Goal: Transaction & Acquisition: Book appointment/travel/reservation

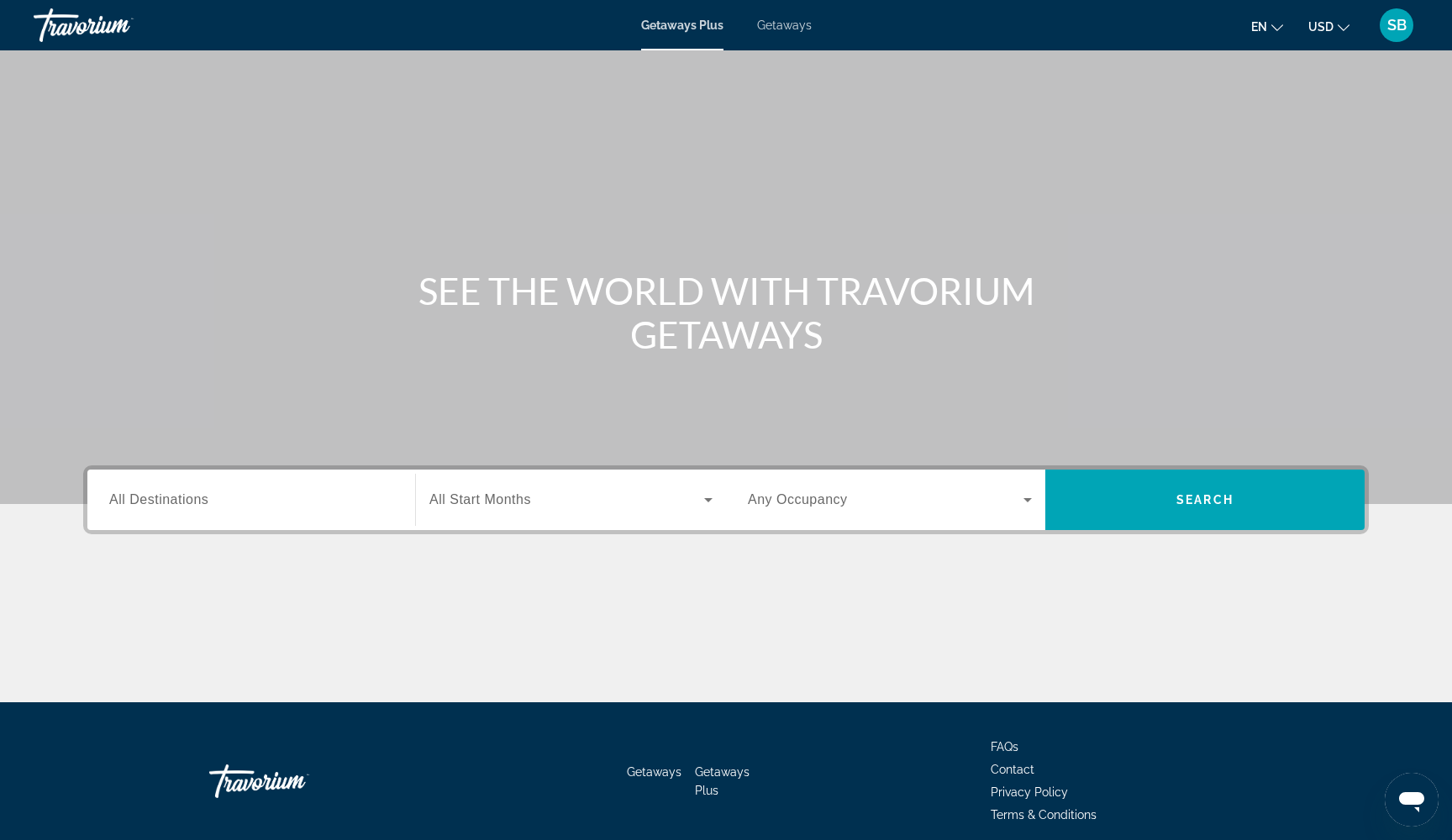
click at [783, 27] on span "Getaways" at bounding box center [784, 24] width 55 height 13
click at [255, 502] on input "Destination All Destinations" at bounding box center [251, 500] width 284 height 20
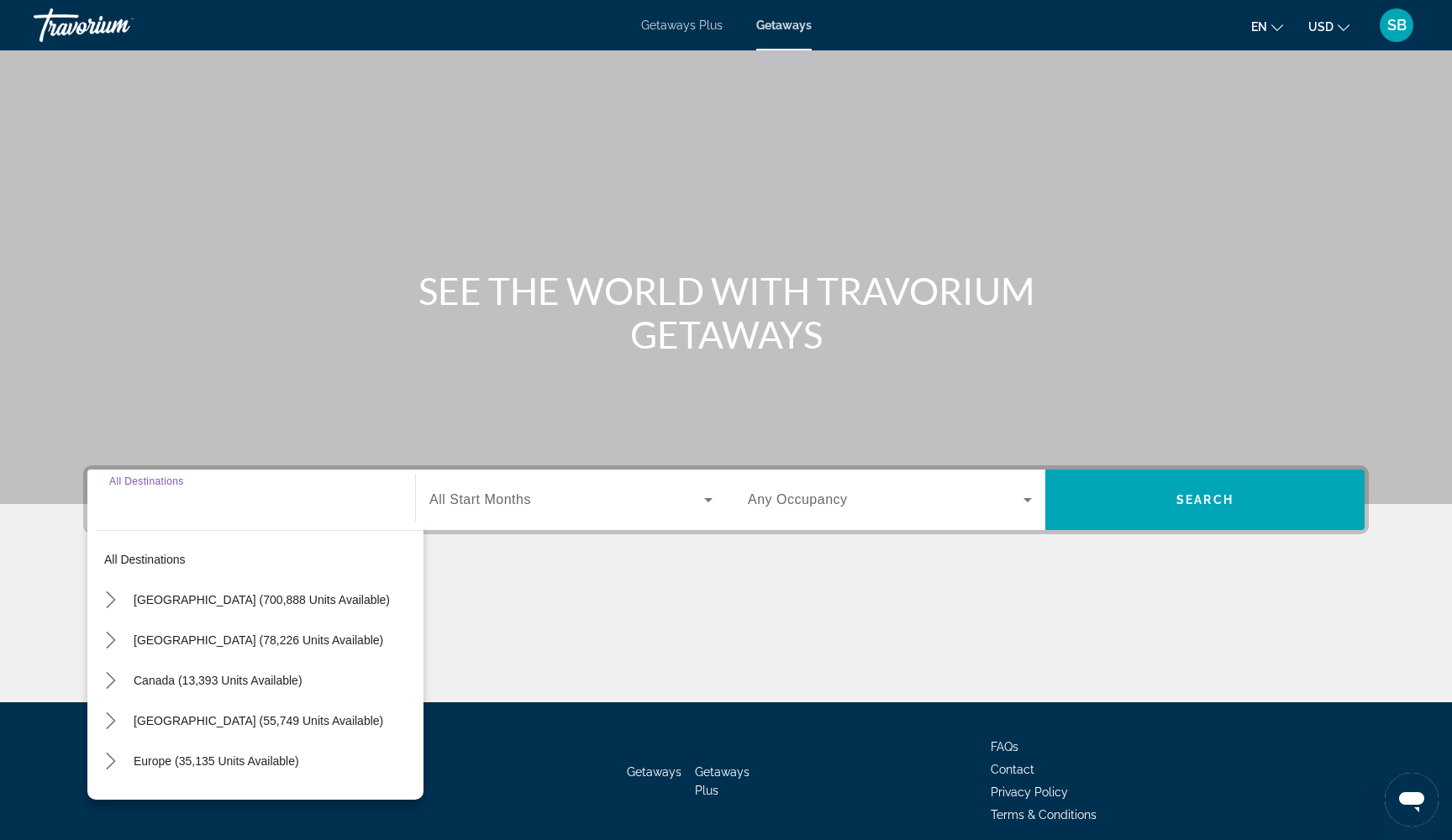
scroll to position [68, 0]
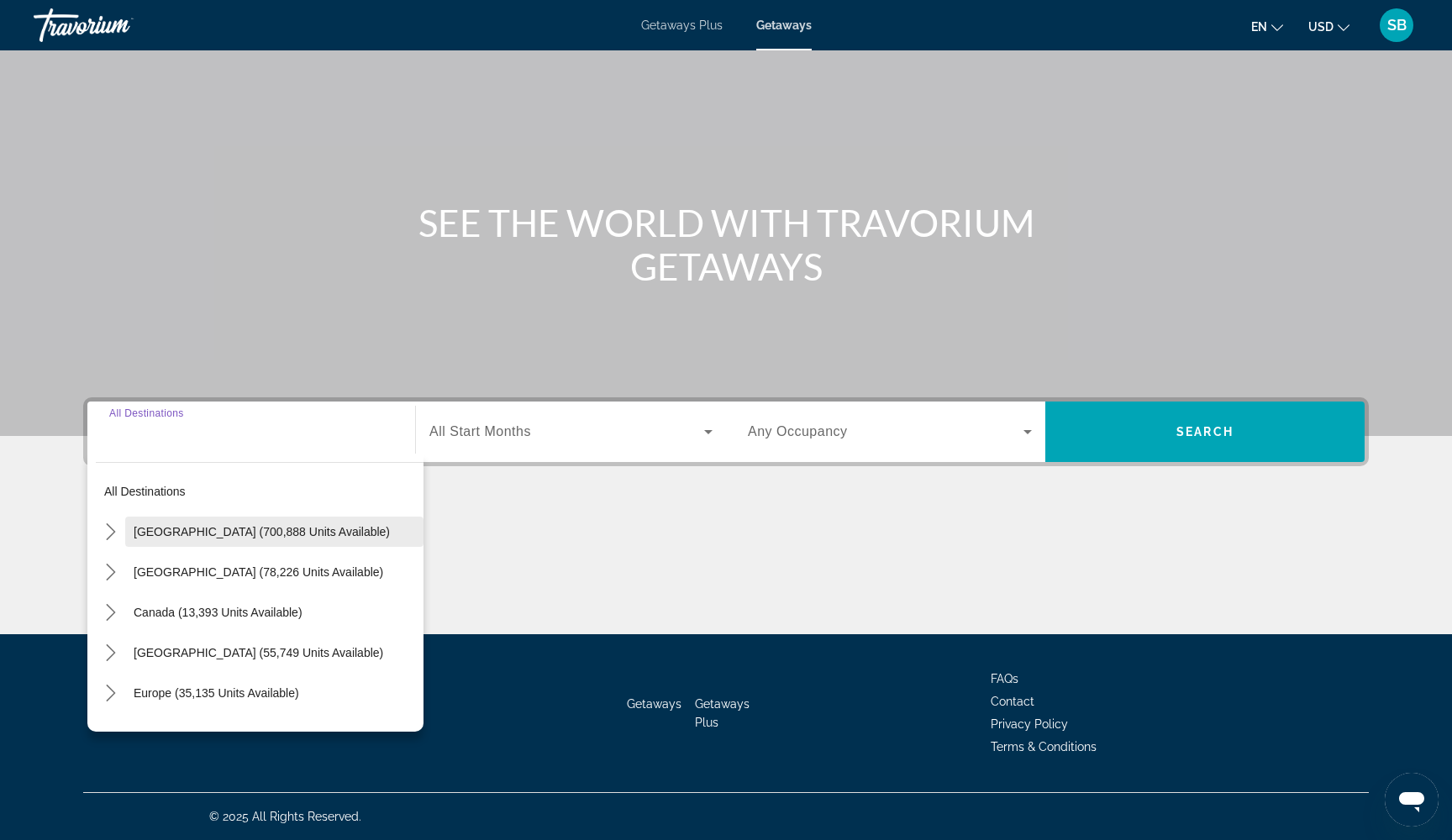
click at [210, 532] on span "[GEOGRAPHIC_DATA] (700,888 units available)" at bounding box center [261, 532] width 256 height 13
type input "**********"
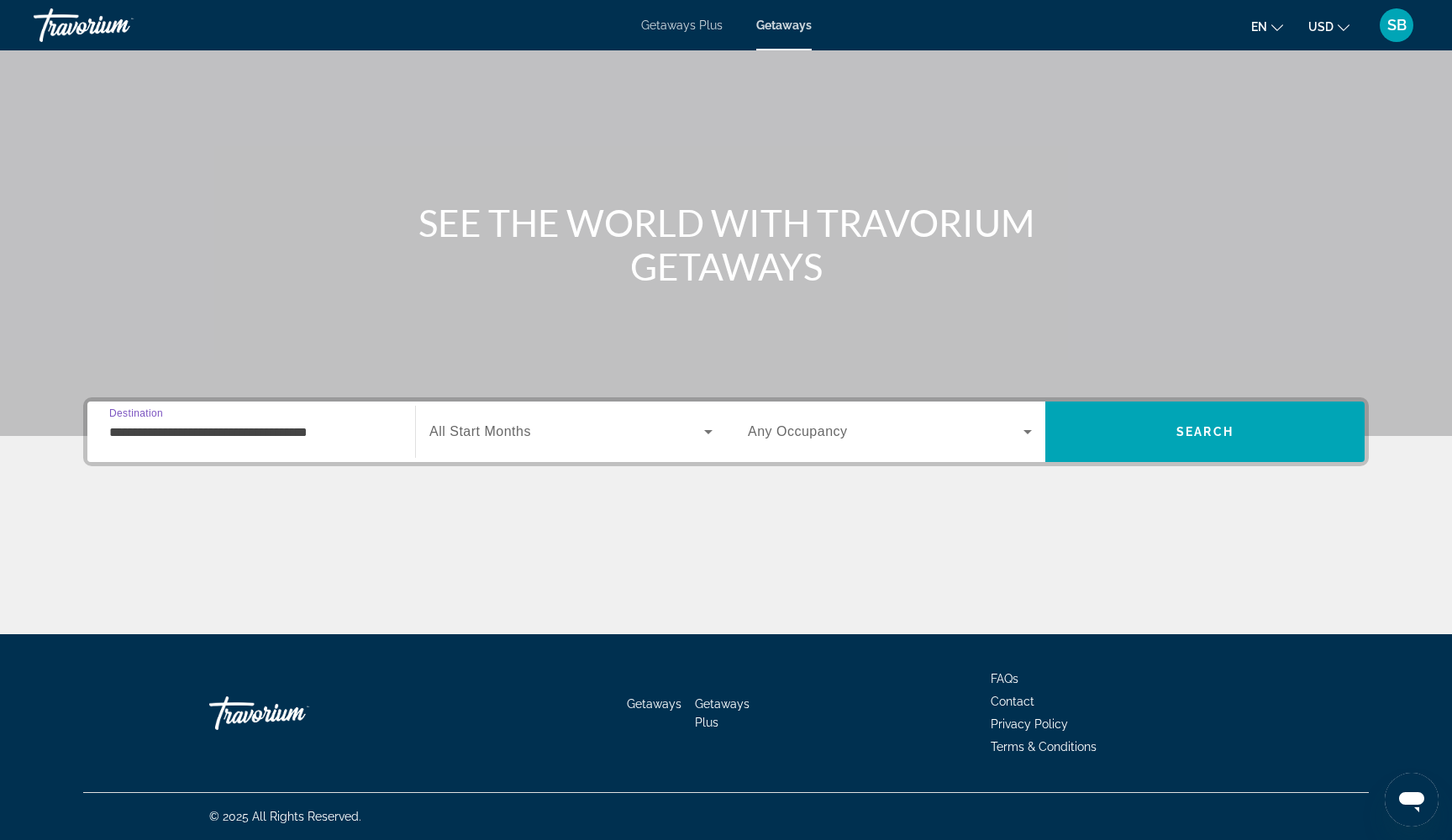
click at [559, 437] on span "Search widget" at bounding box center [567, 431] width 275 height 20
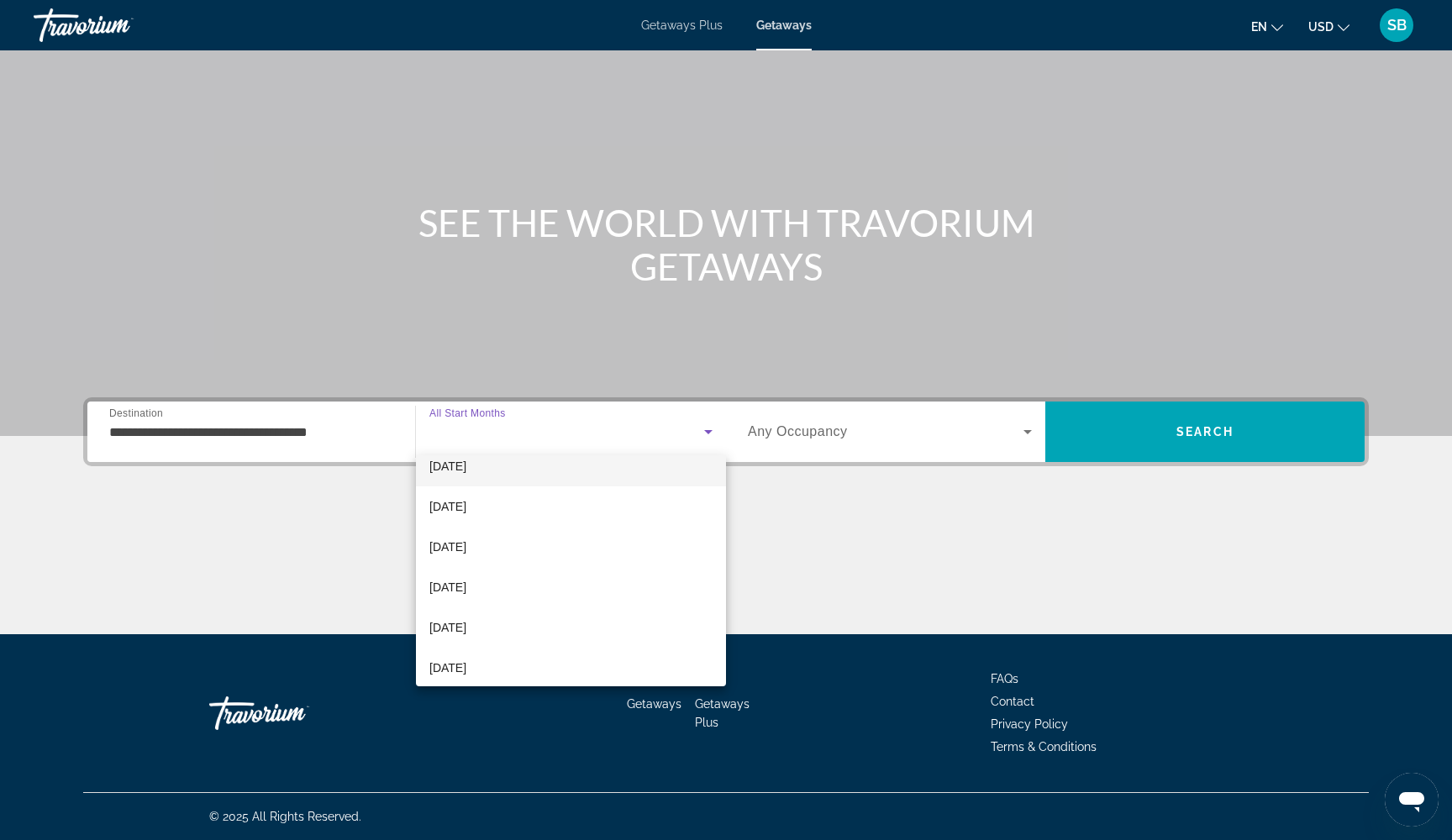
scroll to position [133, 0]
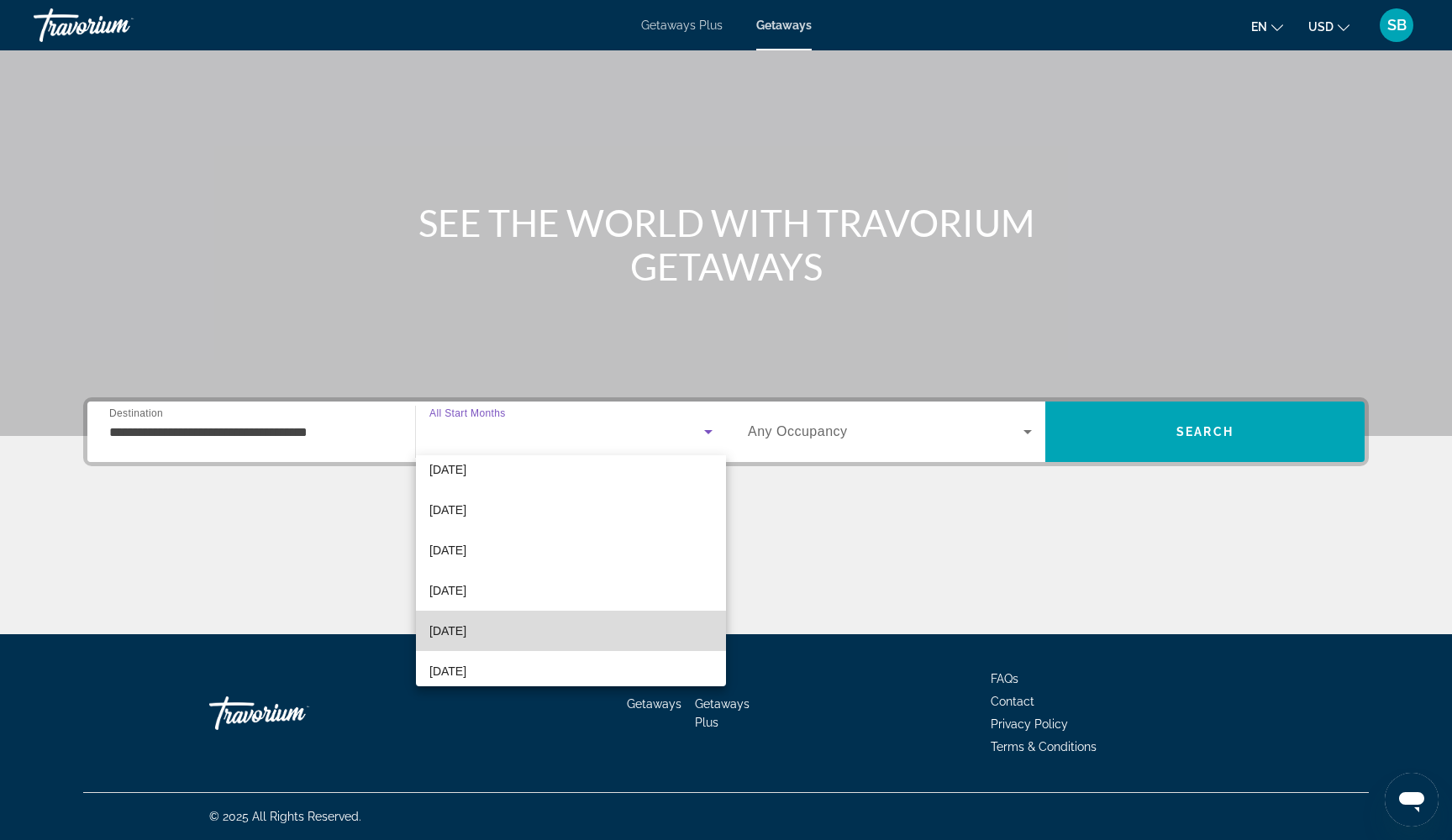
click at [466, 630] on span "[DATE]" at bounding box center [448, 631] width 37 height 20
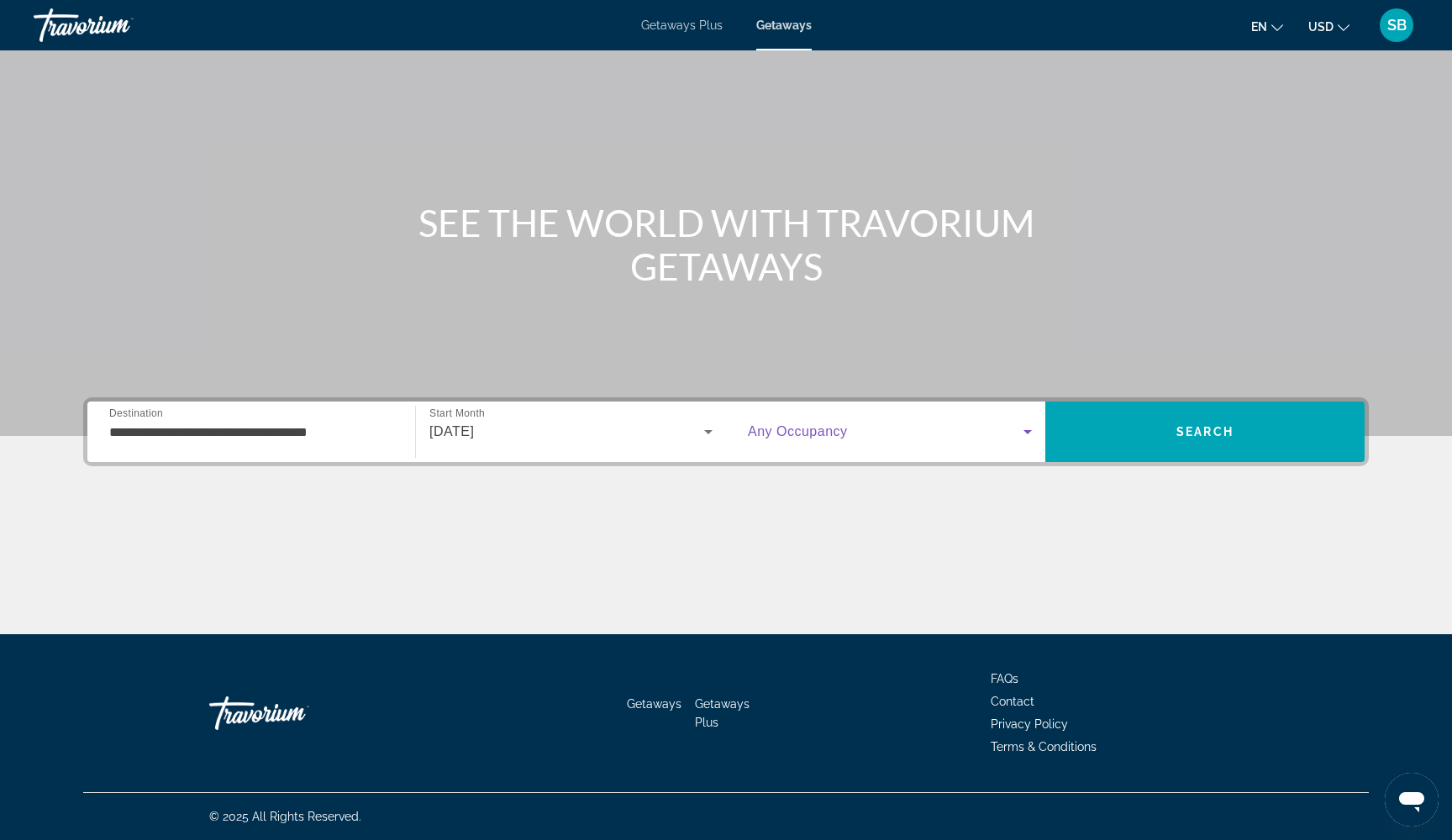
click at [887, 437] on span "Search widget" at bounding box center [885, 431] width 275 height 20
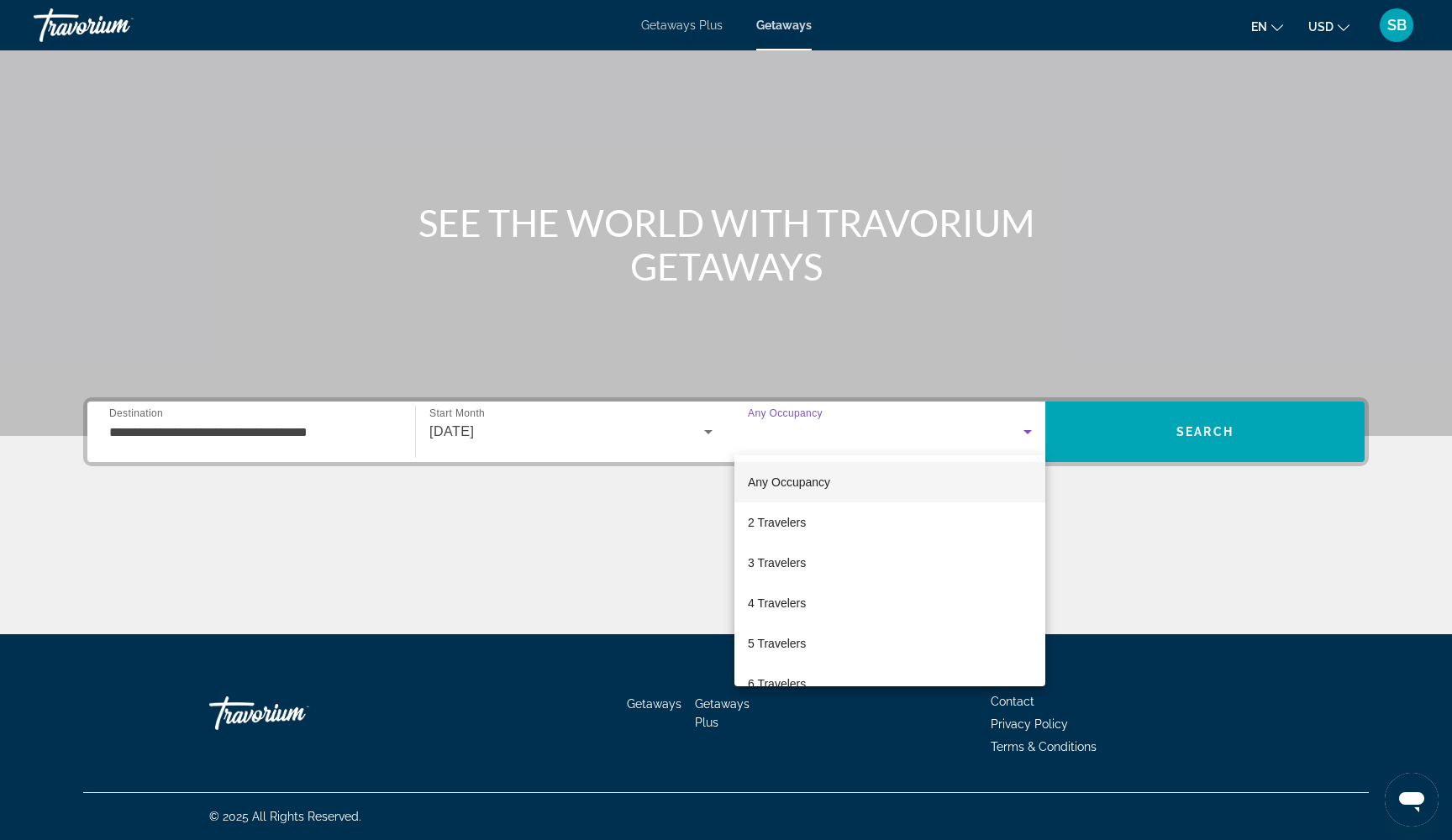
click at [1096, 479] on div at bounding box center [726, 420] width 1452 height 840
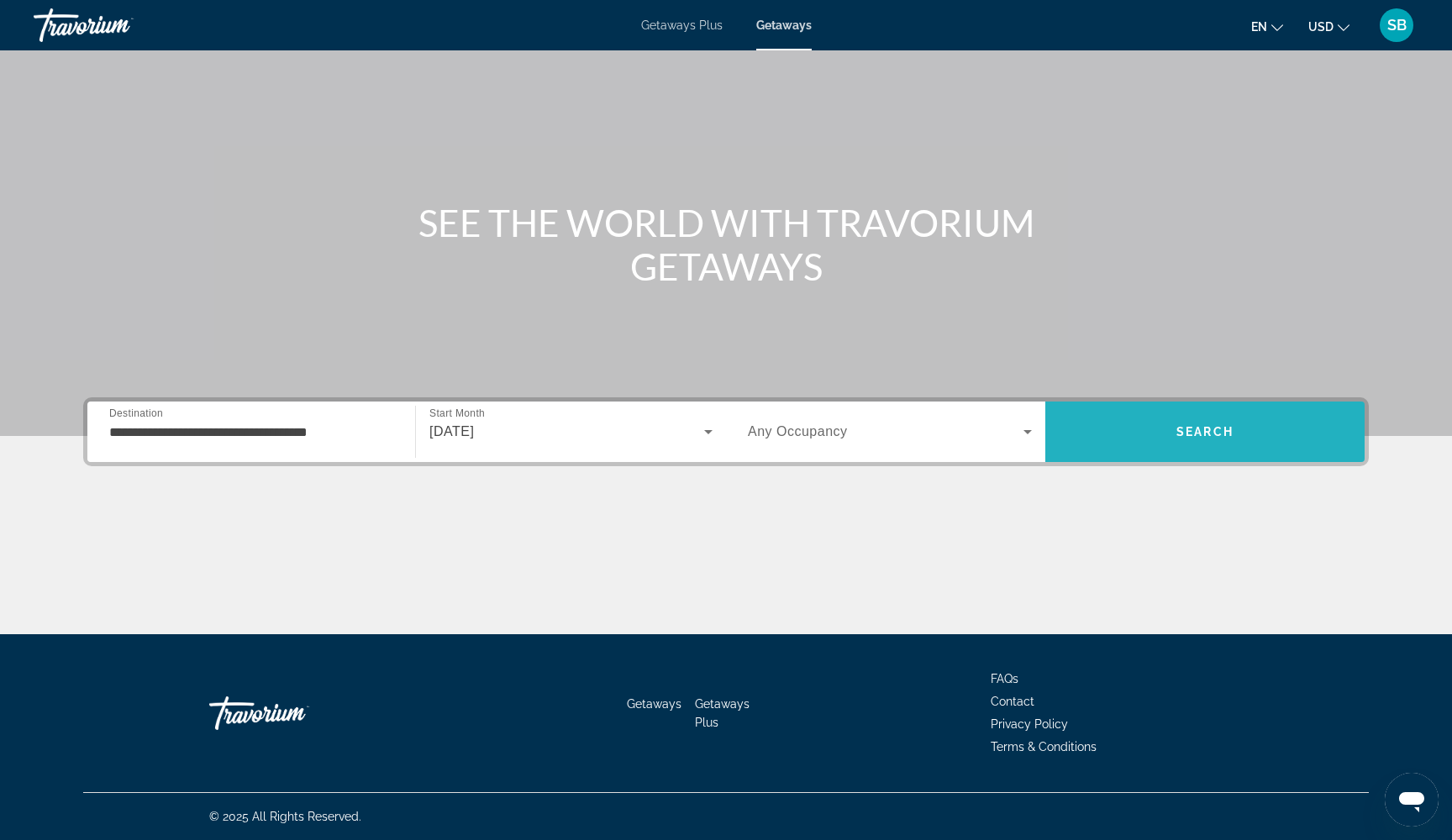
click at [1137, 428] on span "Search" at bounding box center [1204, 431] width 319 height 40
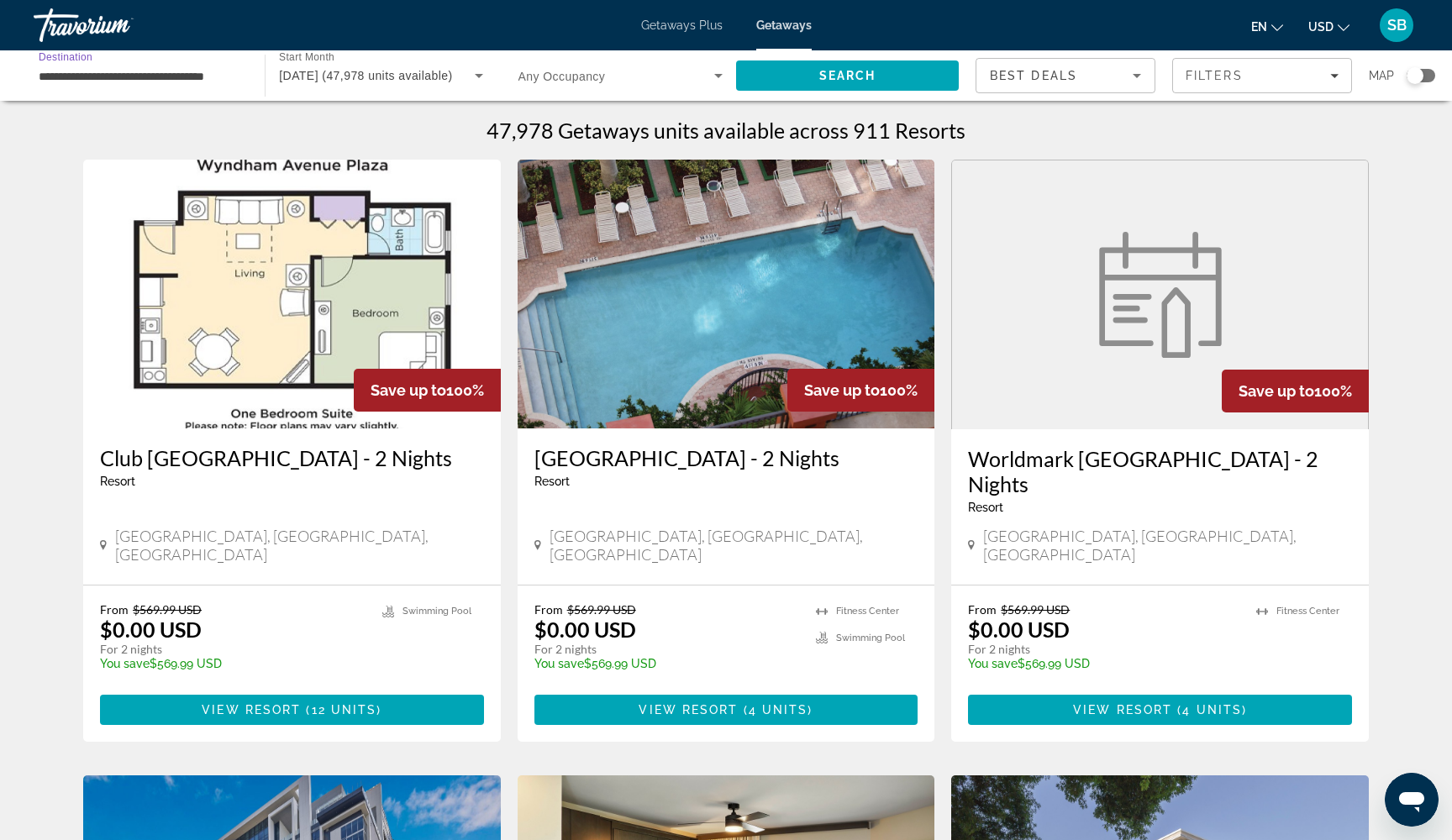
click at [214, 78] on input "**********" at bounding box center [140, 76] width 204 height 20
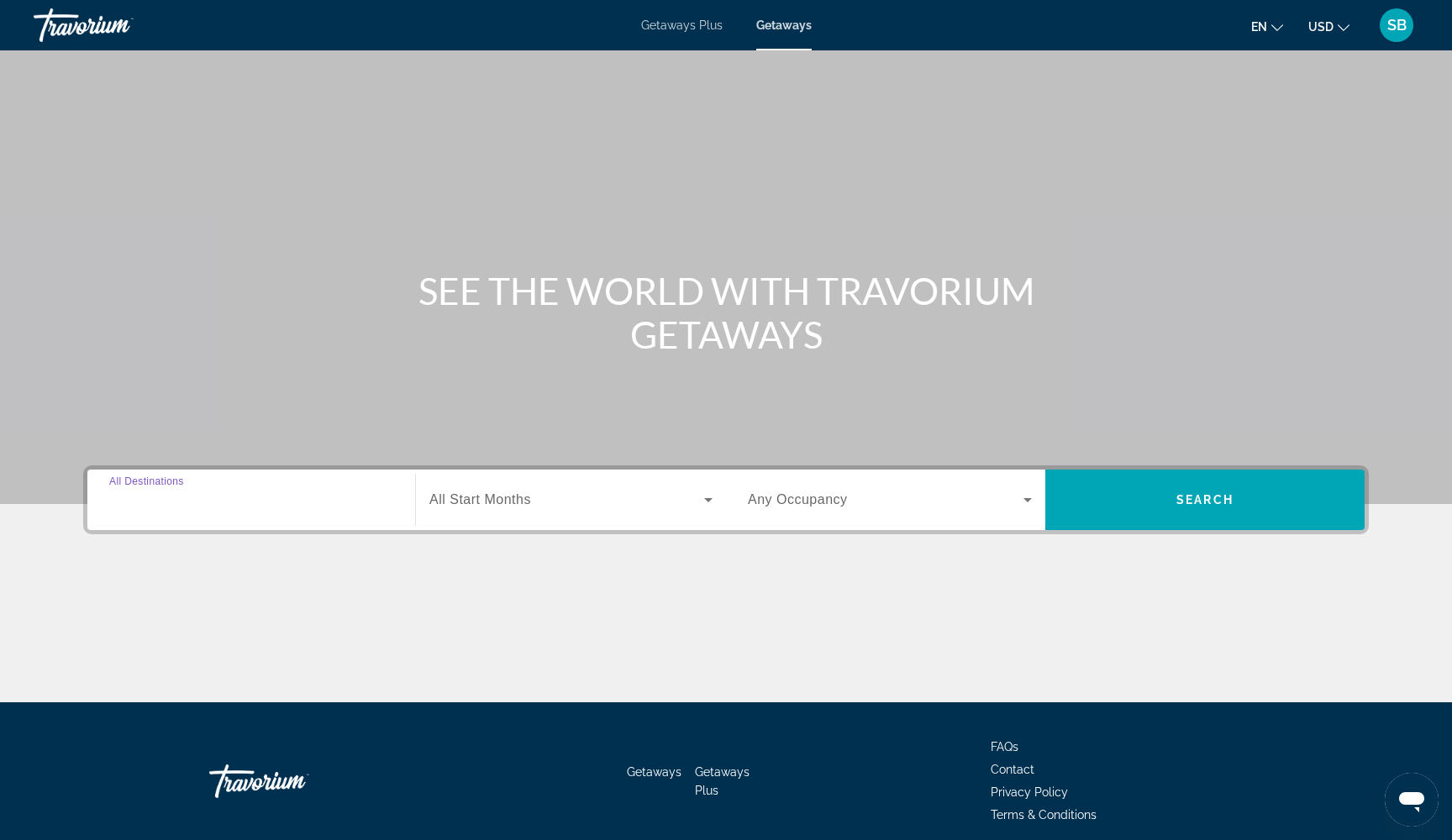
click at [219, 505] on input "Destination All Destinations" at bounding box center [251, 500] width 284 height 20
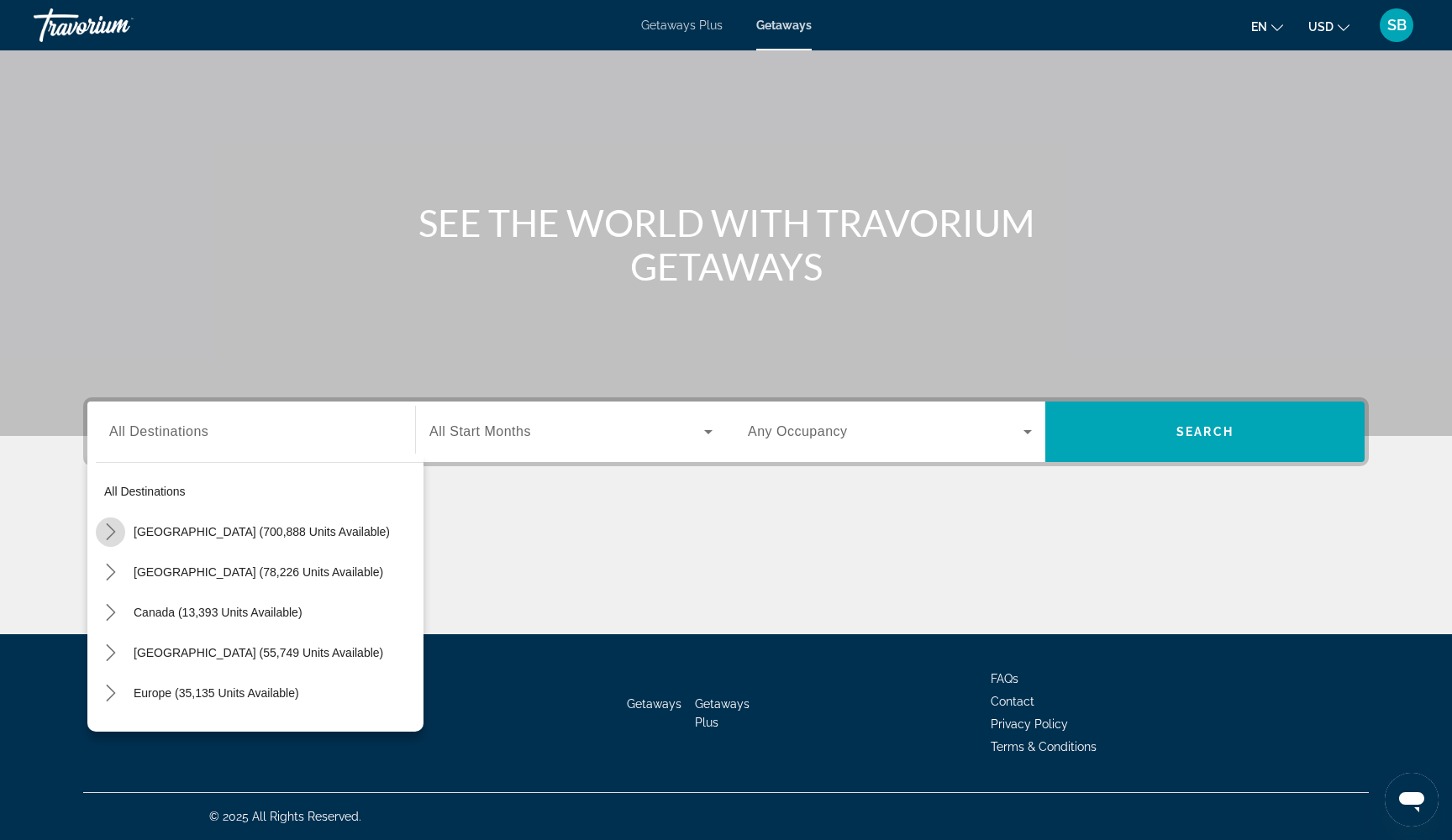
click at [114, 528] on icon "Toggle United States (700,888 units available) submenu" at bounding box center [111, 532] width 17 height 17
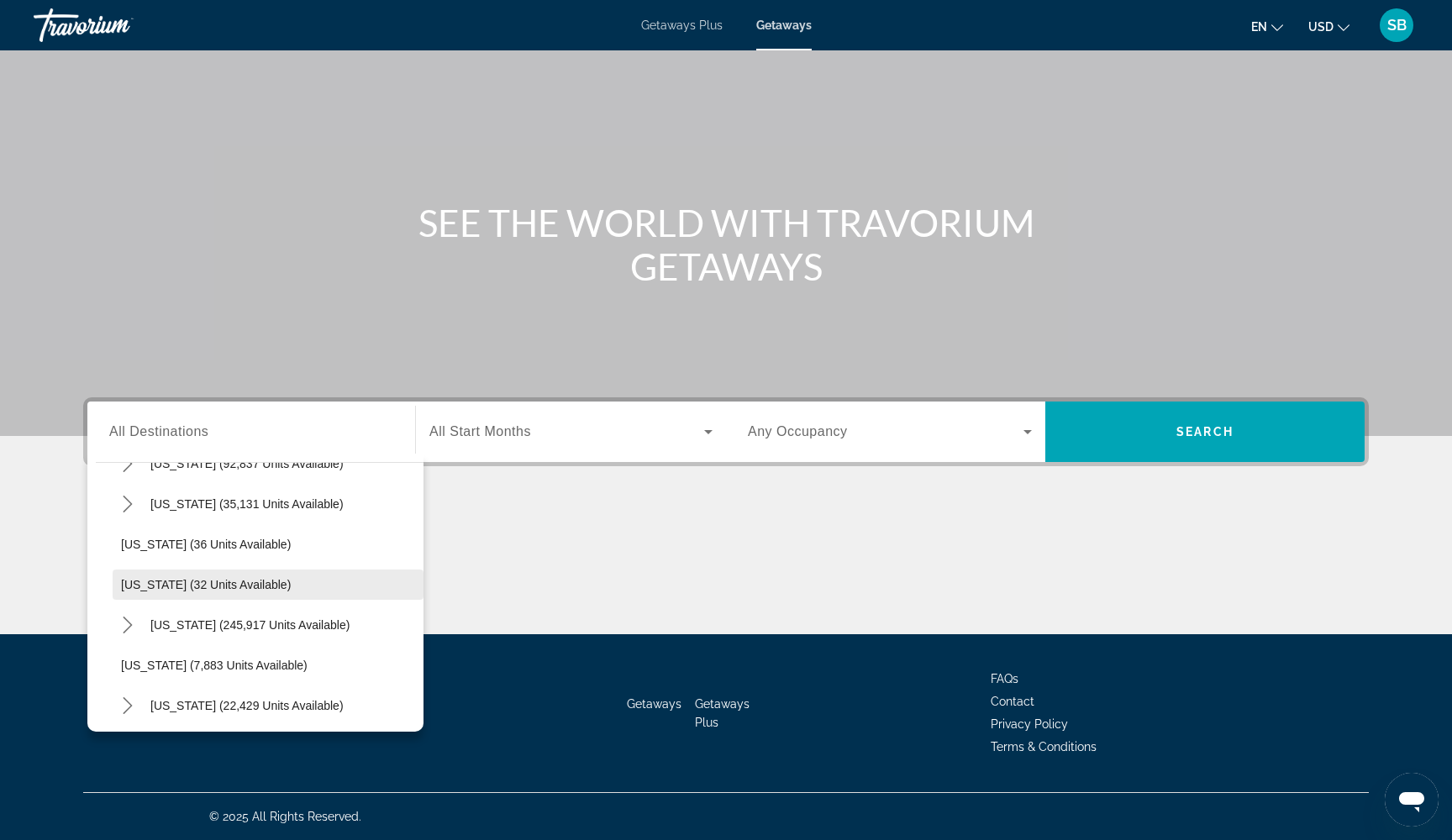
scroll to position [187, 0]
click at [124, 625] on icon "Toggle Florida (245,917 units available) submenu" at bounding box center [127, 627] width 17 height 17
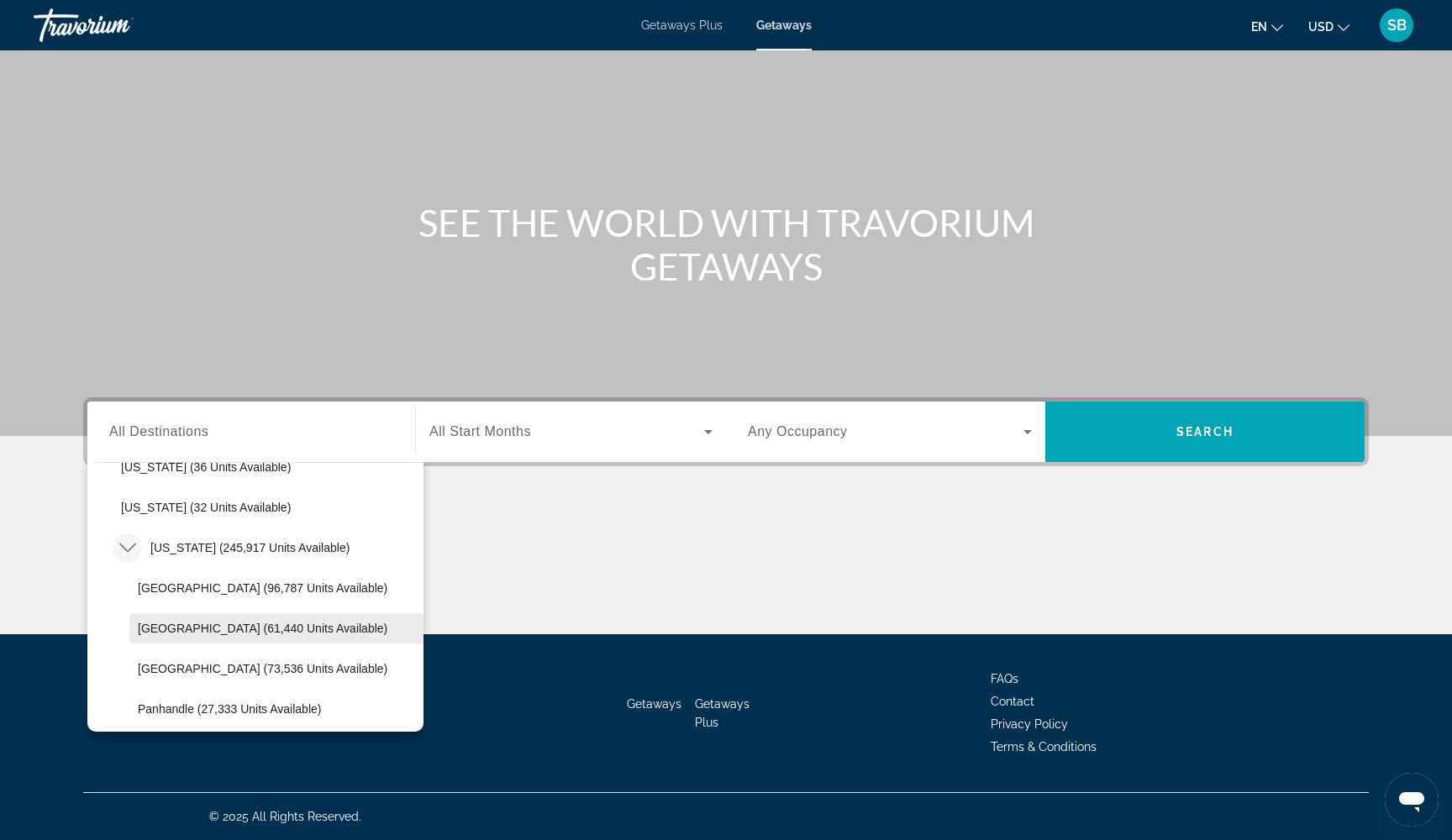
scroll to position [265, 0]
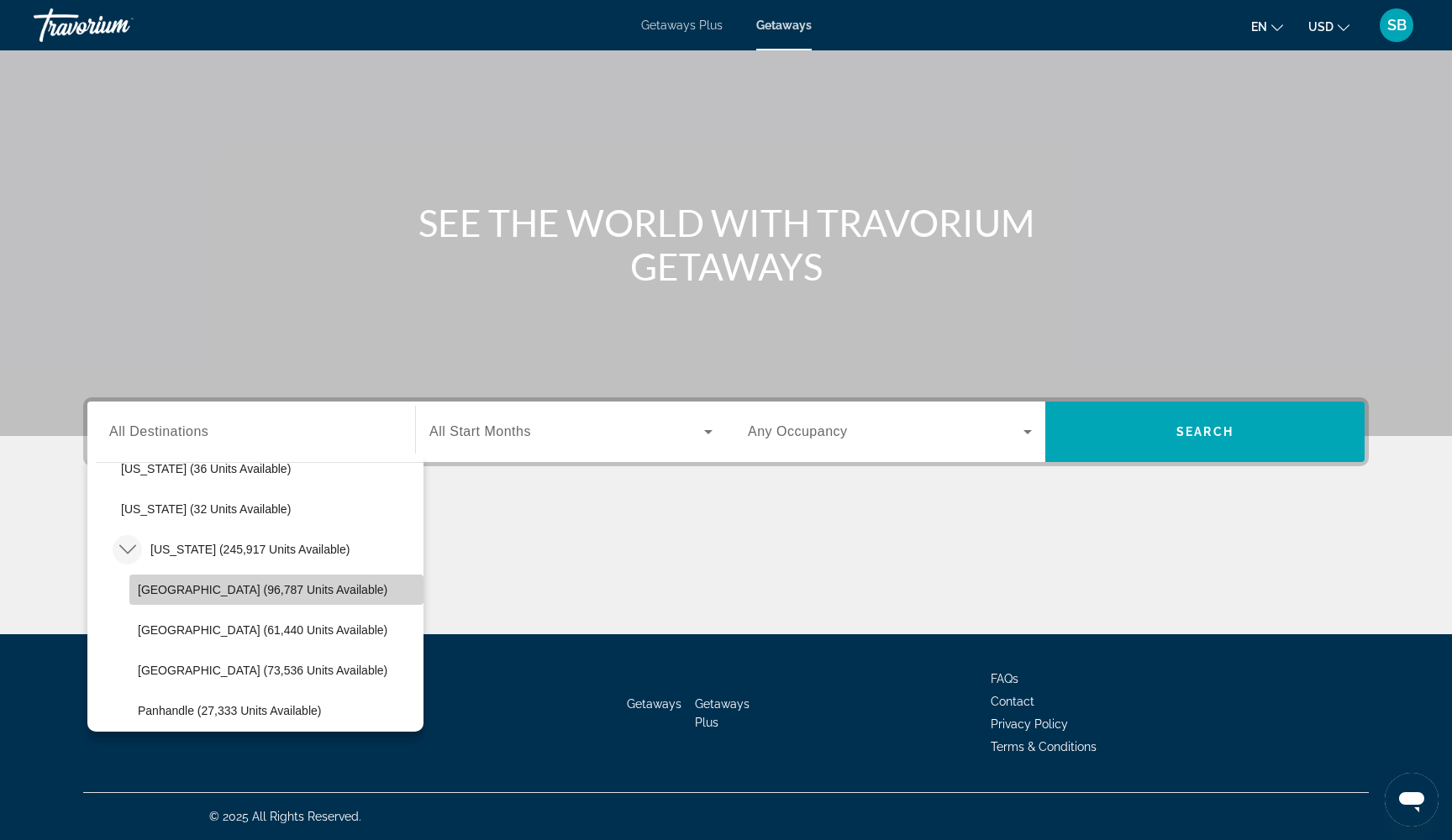
click at [228, 593] on span "[GEOGRAPHIC_DATA] (96,787 units available)" at bounding box center [262, 589] width 249 height 13
type input "**********"
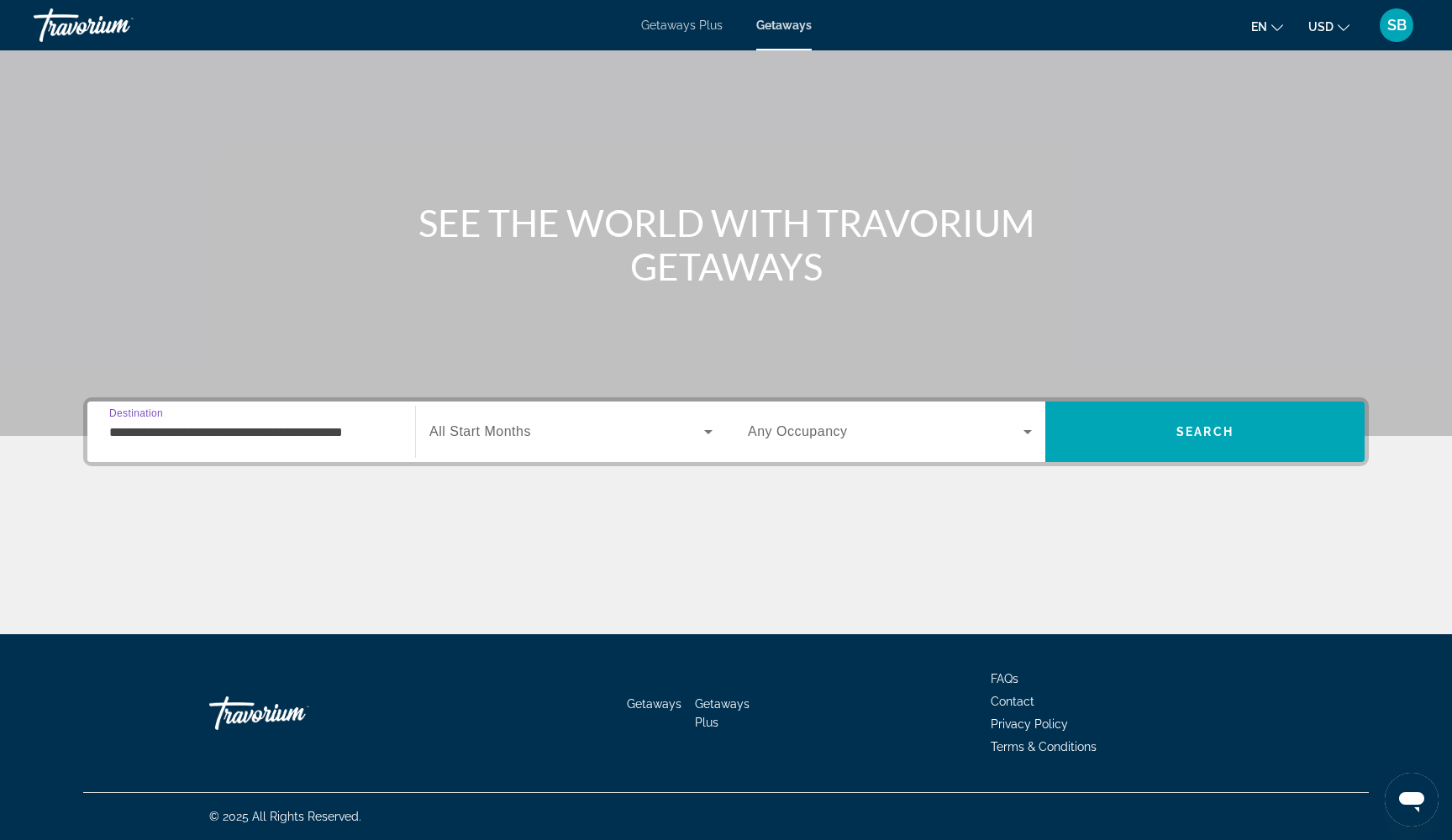
click at [525, 436] on span "All Start Months" at bounding box center [480, 431] width 102 height 14
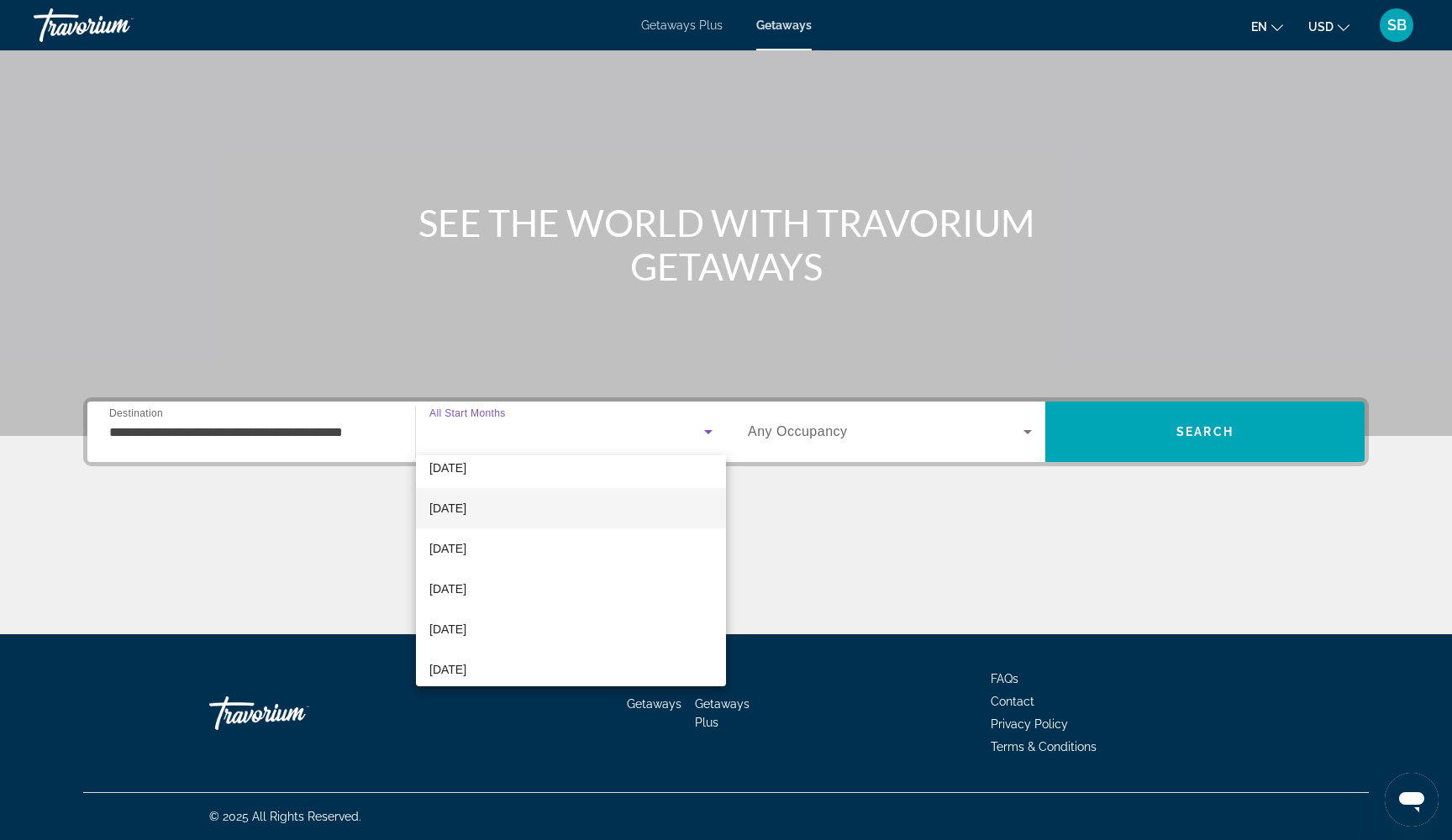
scroll to position [175, 0]
click at [505, 593] on mat-option "[DATE]" at bounding box center [571, 590] width 310 height 40
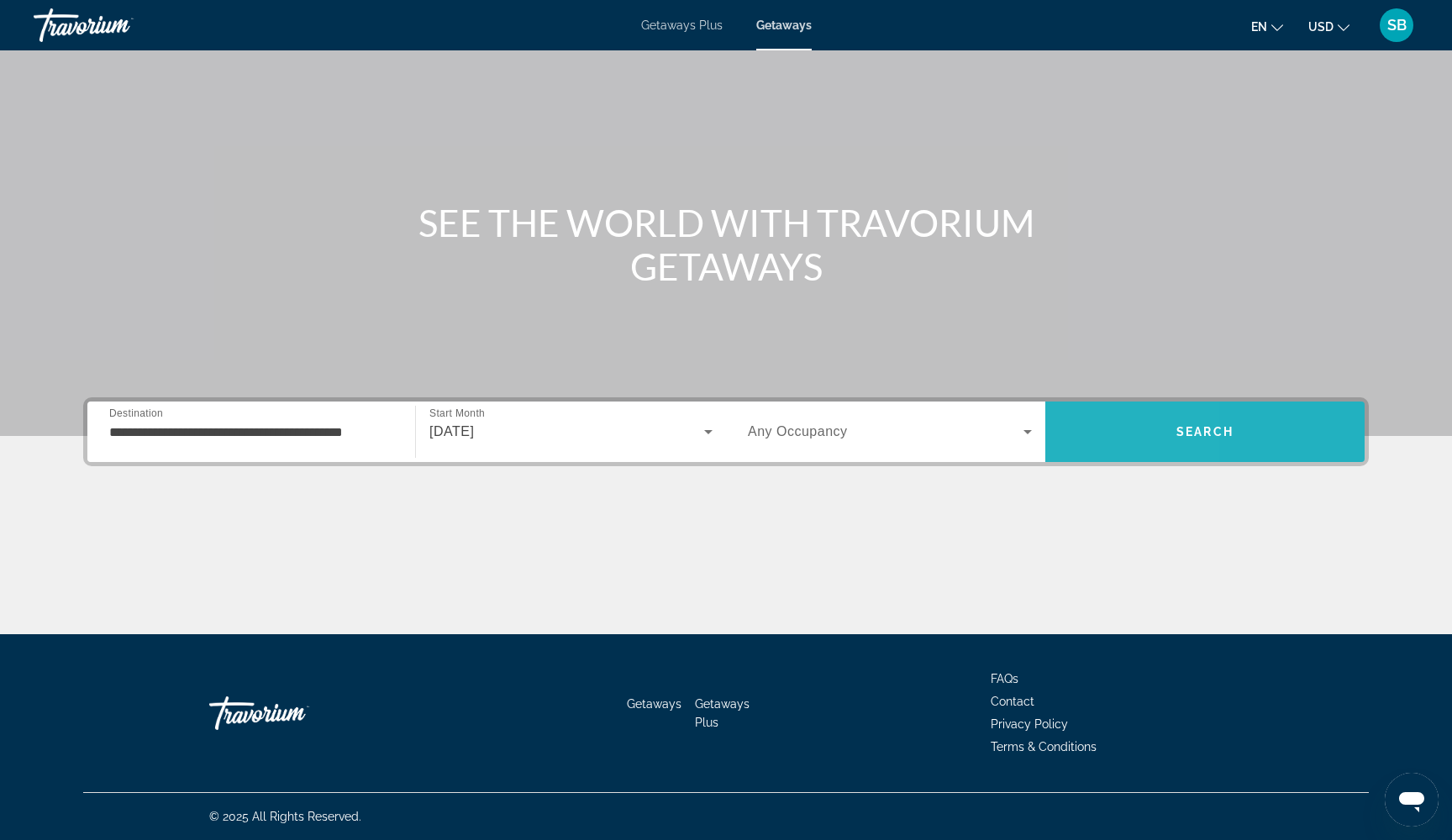
click at [1079, 435] on span "Search" at bounding box center [1204, 431] width 319 height 40
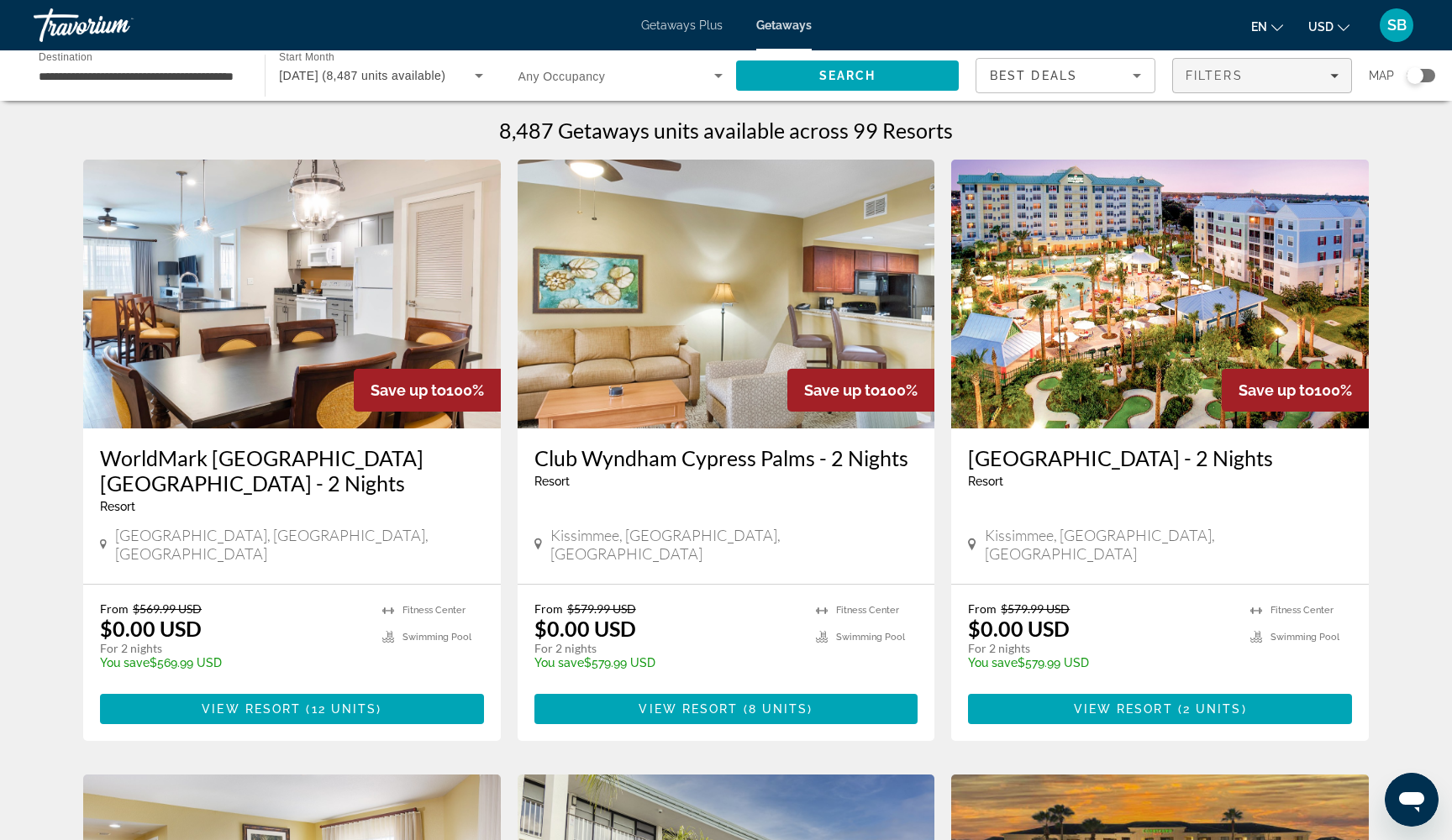
click at [1245, 82] on div "Filters" at bounding box center [1261, 75] width 153 height 13
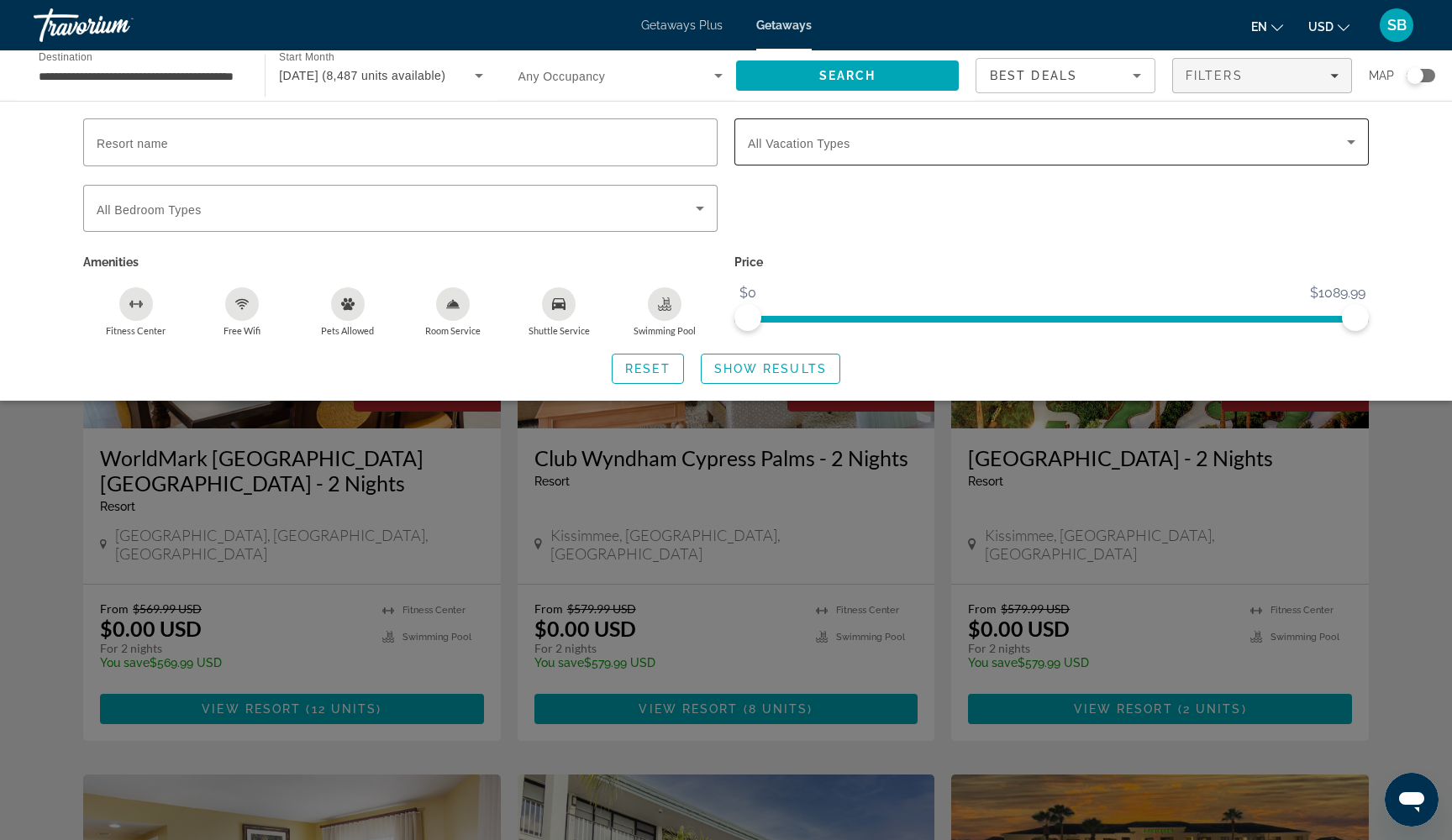
click at [895, 142] on span "Search widget" at bounding box center [1047, 141] width 599 height 20
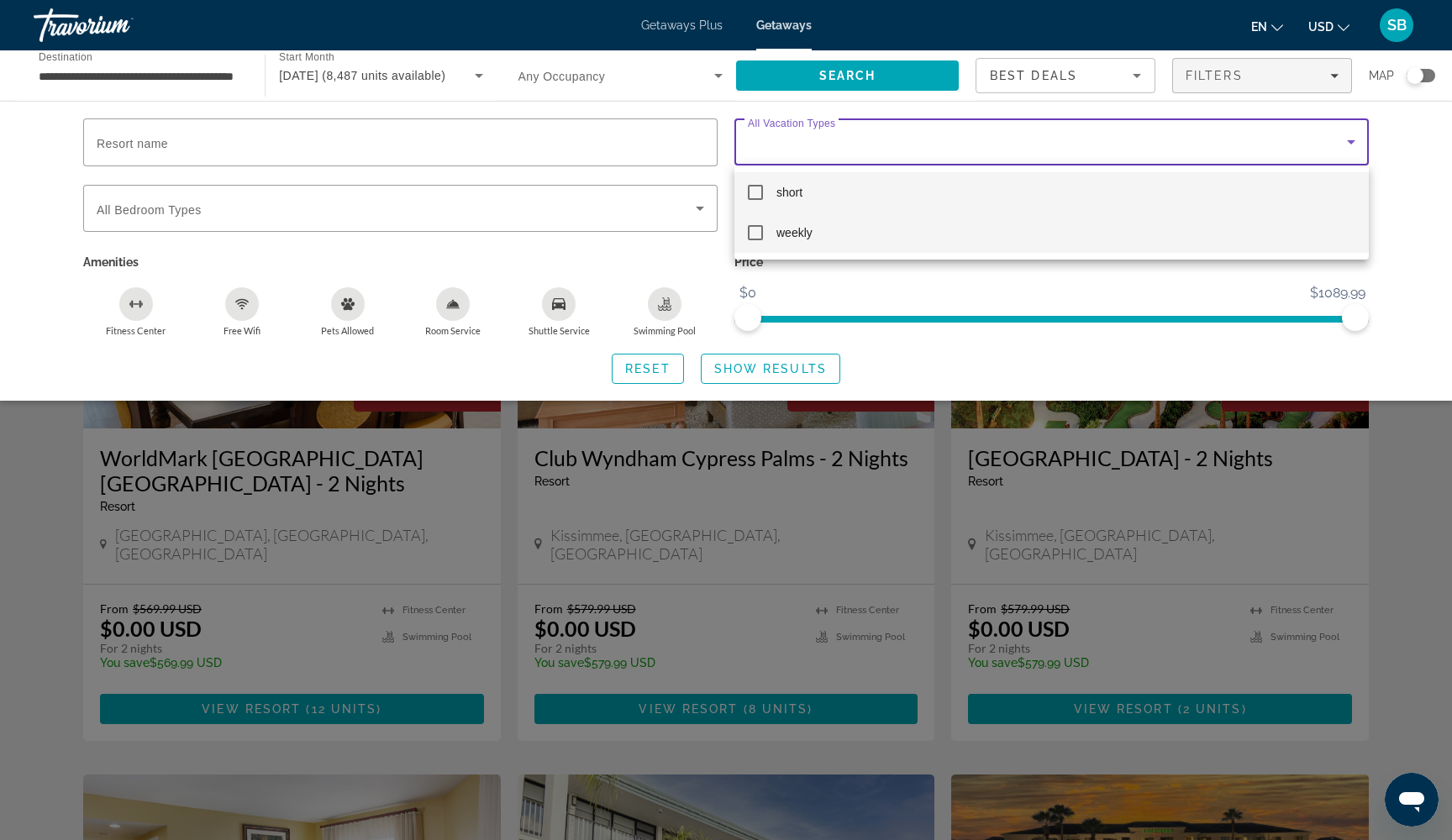
click at [754, 233] on mat-pseudo-checkbox at bounding box center [755, 232] width 15 height 15
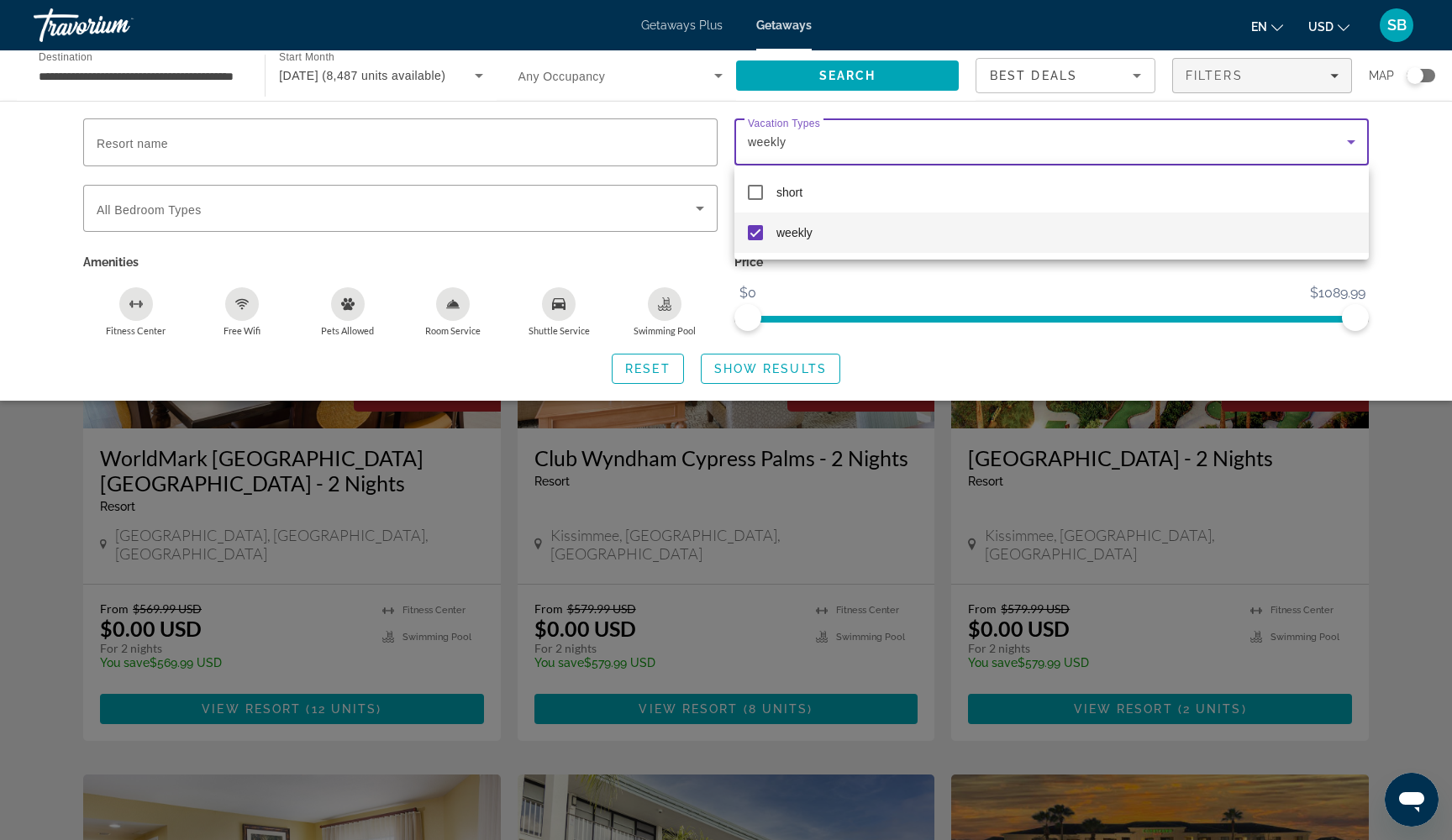
click at [763, 367] on div at bounding box center [726, 420] width 1452 height 840
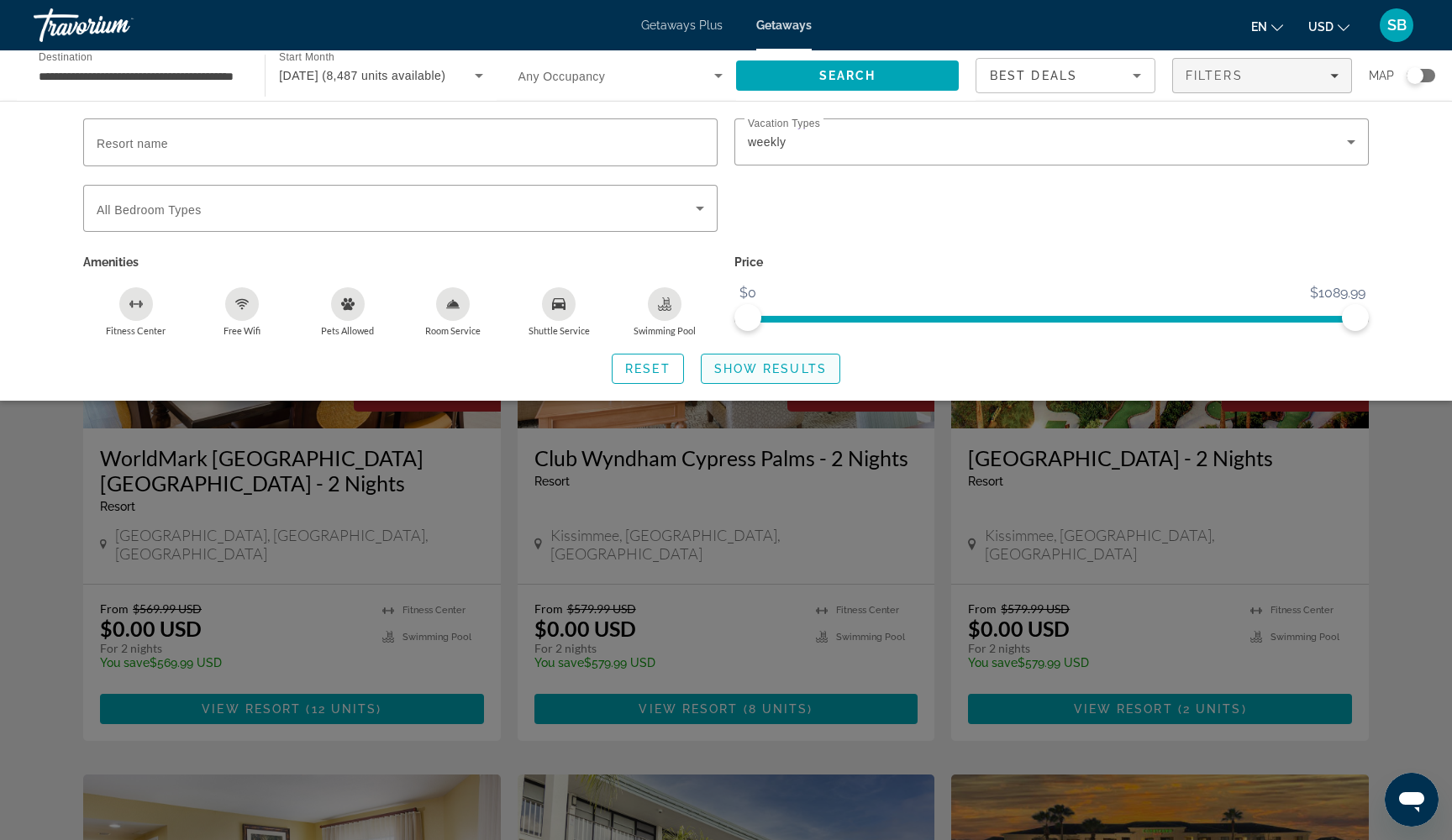
click at [752, 368] on span "Show Results" at bounding box center [770, 369] width 112 height 13
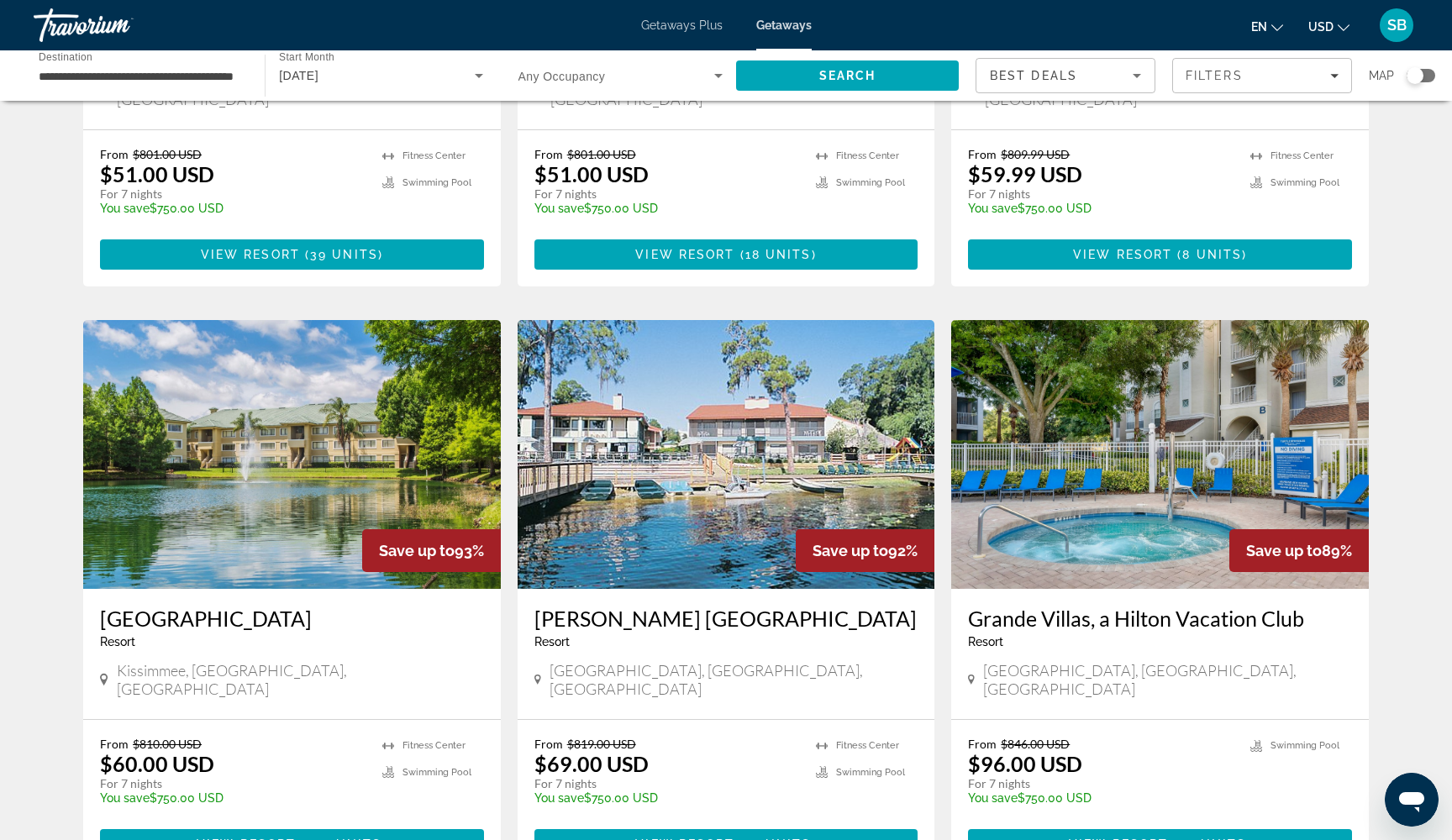
scroll to position [1697, 0]
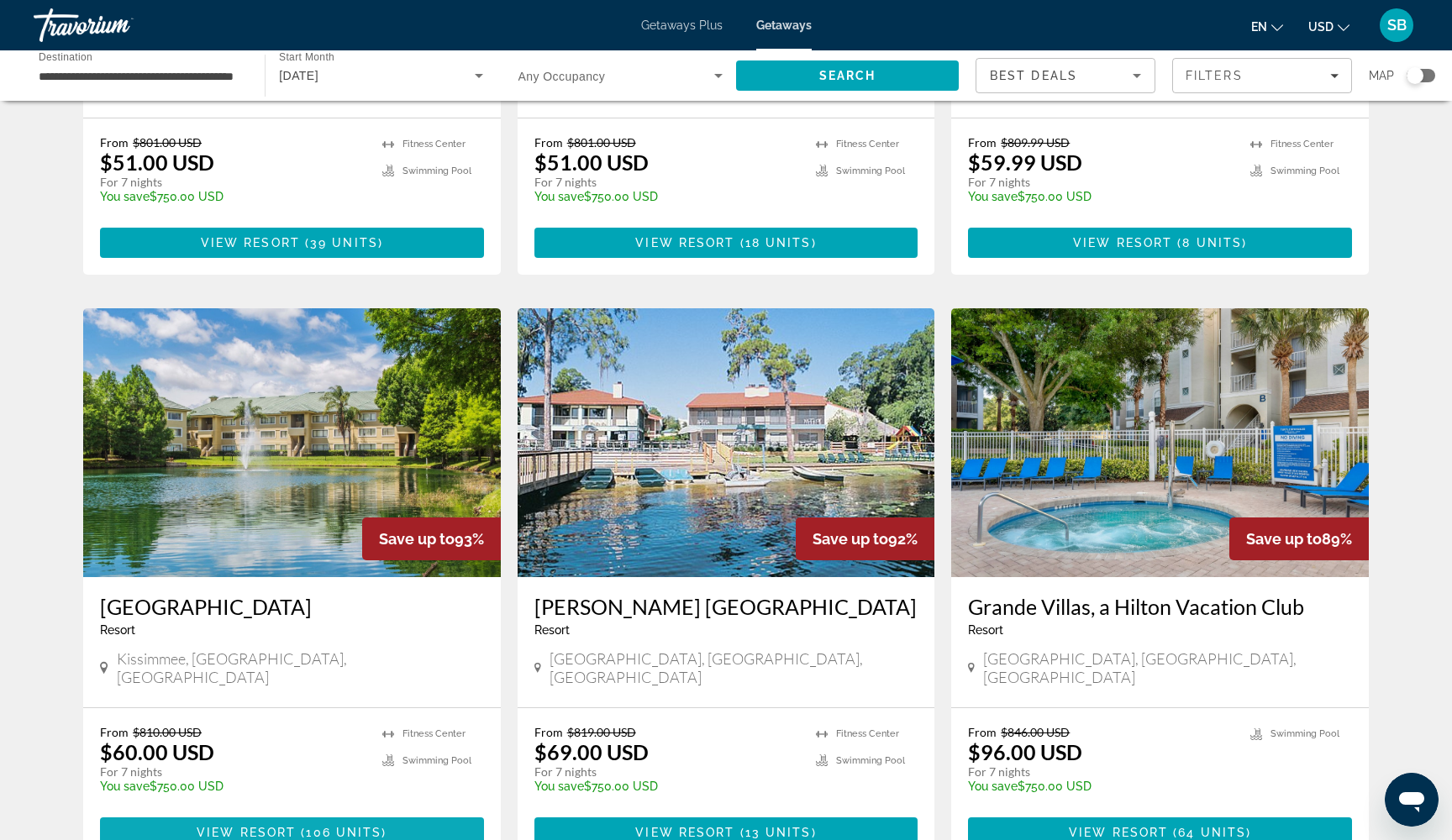
click at [283, 826] on span "View Resort" at bounding box center [247, 832] width 99 height 13
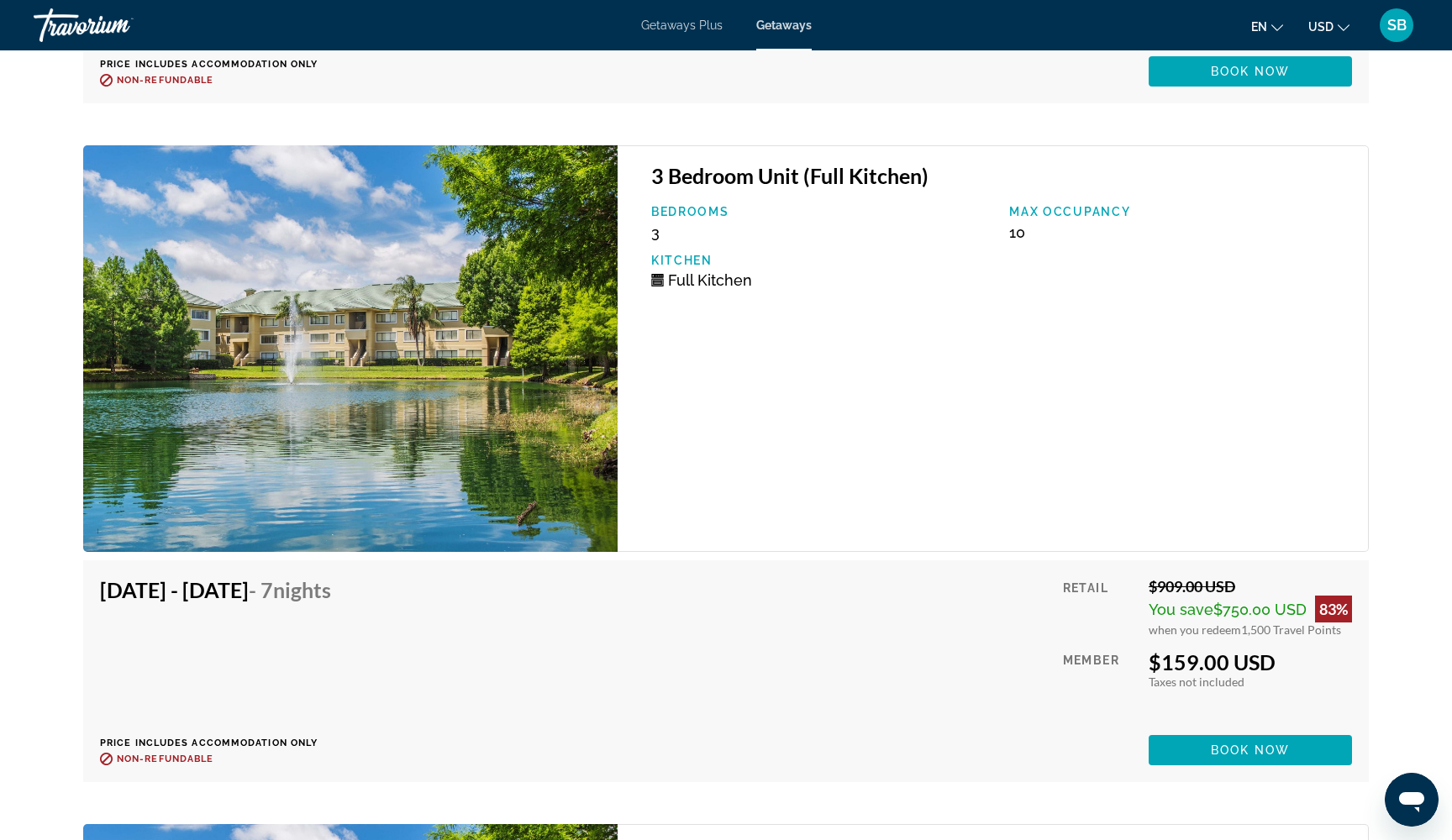
scroll to position [12315, 0]
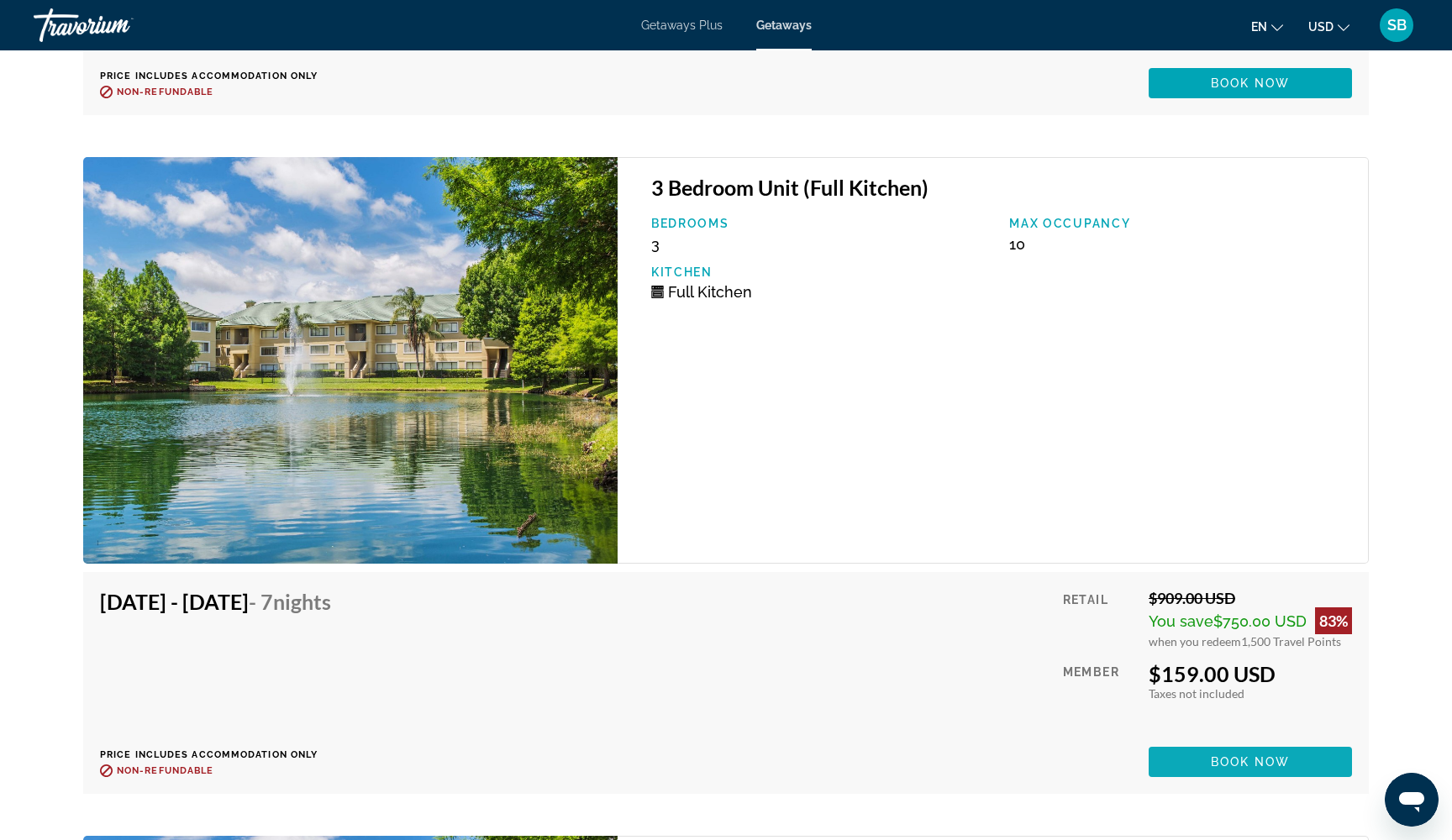
click at [1252, 755] on span "Book now" at bounding box center [1251, 762] width 80 height 13
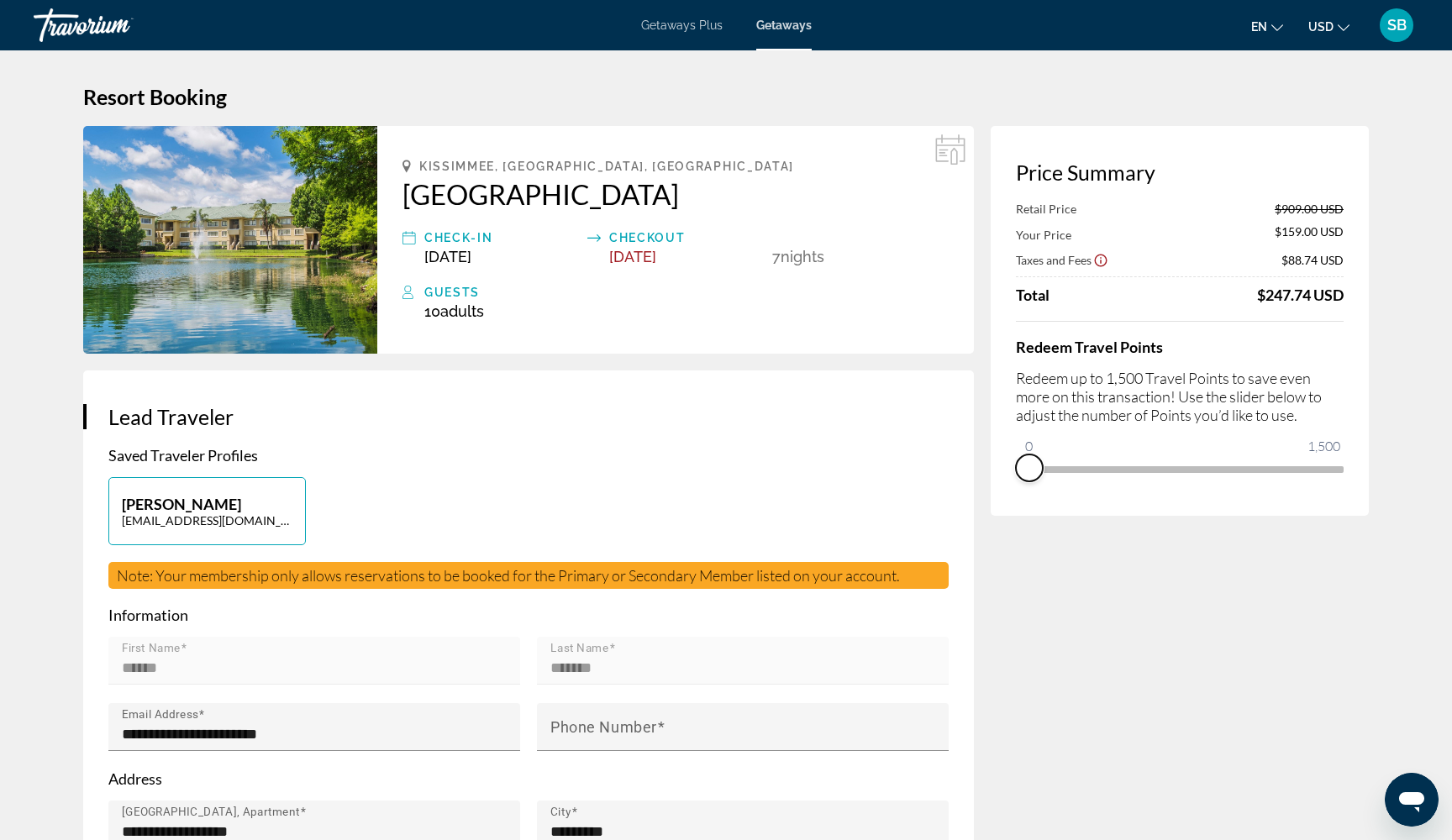
drag, startPoint x: 1330, startPoint y: 494, endPoint x: 1014, endPoint y: 508, distance: 316.3
click at [1014, 508] on div "Price Summary Retail Price $909.00 USD Your Price $159.00 USD Taxes and Fees $8…" at bounding box center [1180, 321] width 378 height 390
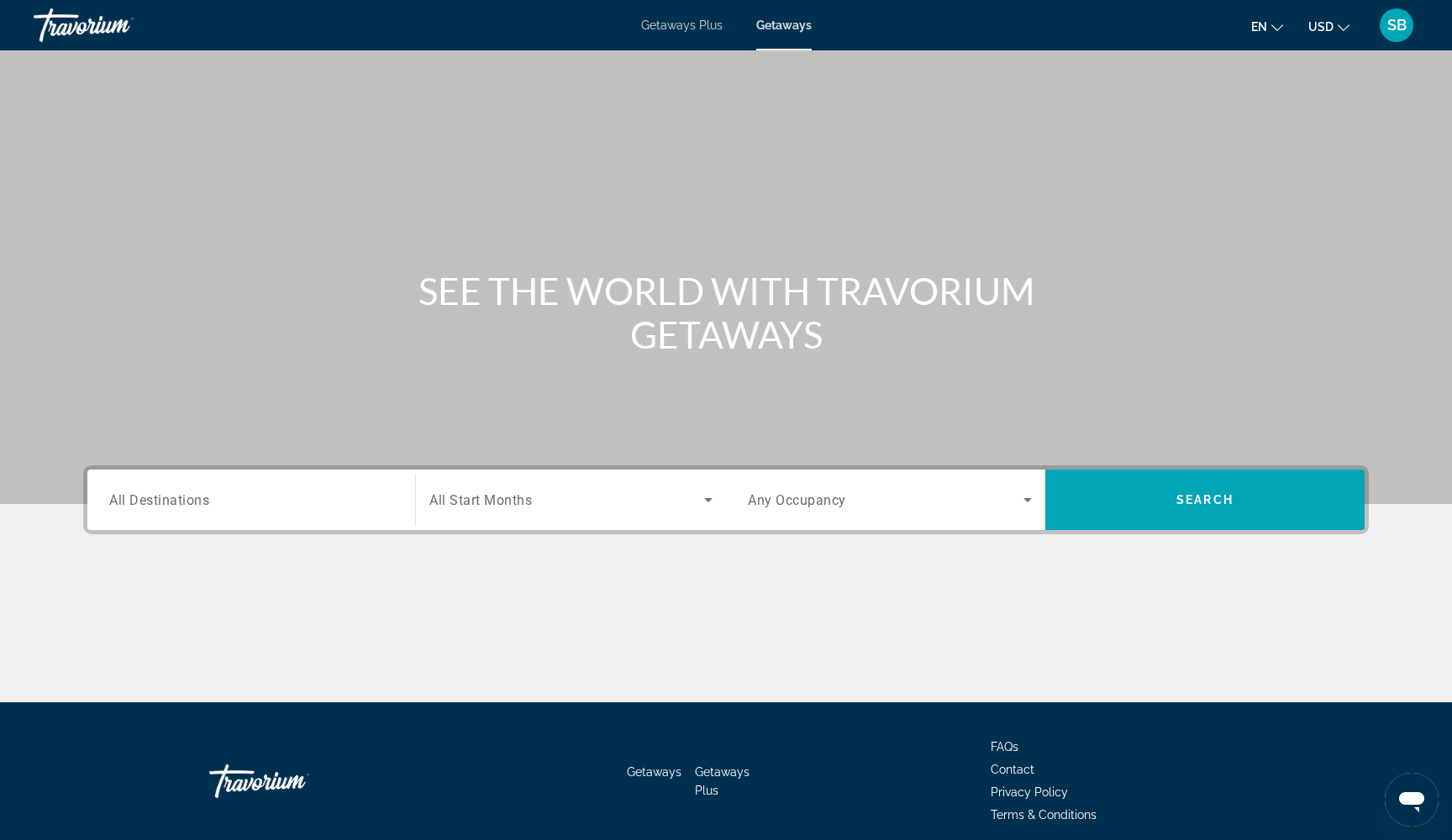
click at [223, 504] on input "Destination All Destinations" at bounding box center [251, 500] width 284 height 20
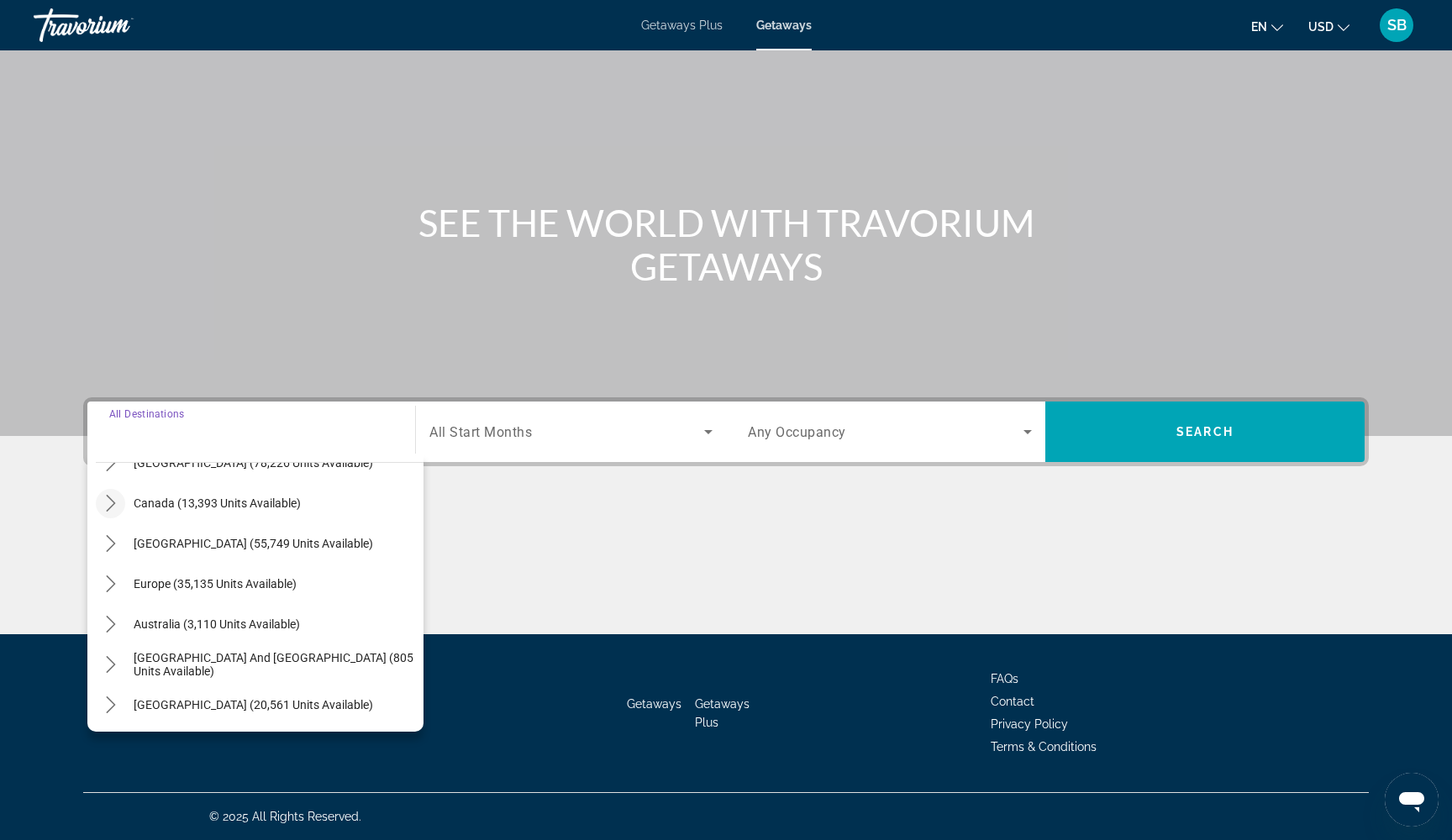
scroll to position [107, 0]
click at [110, 585] on icon "Toggle Europe (35,135 units available) submenu" at bounding box center [111, 585] width 17 height 17
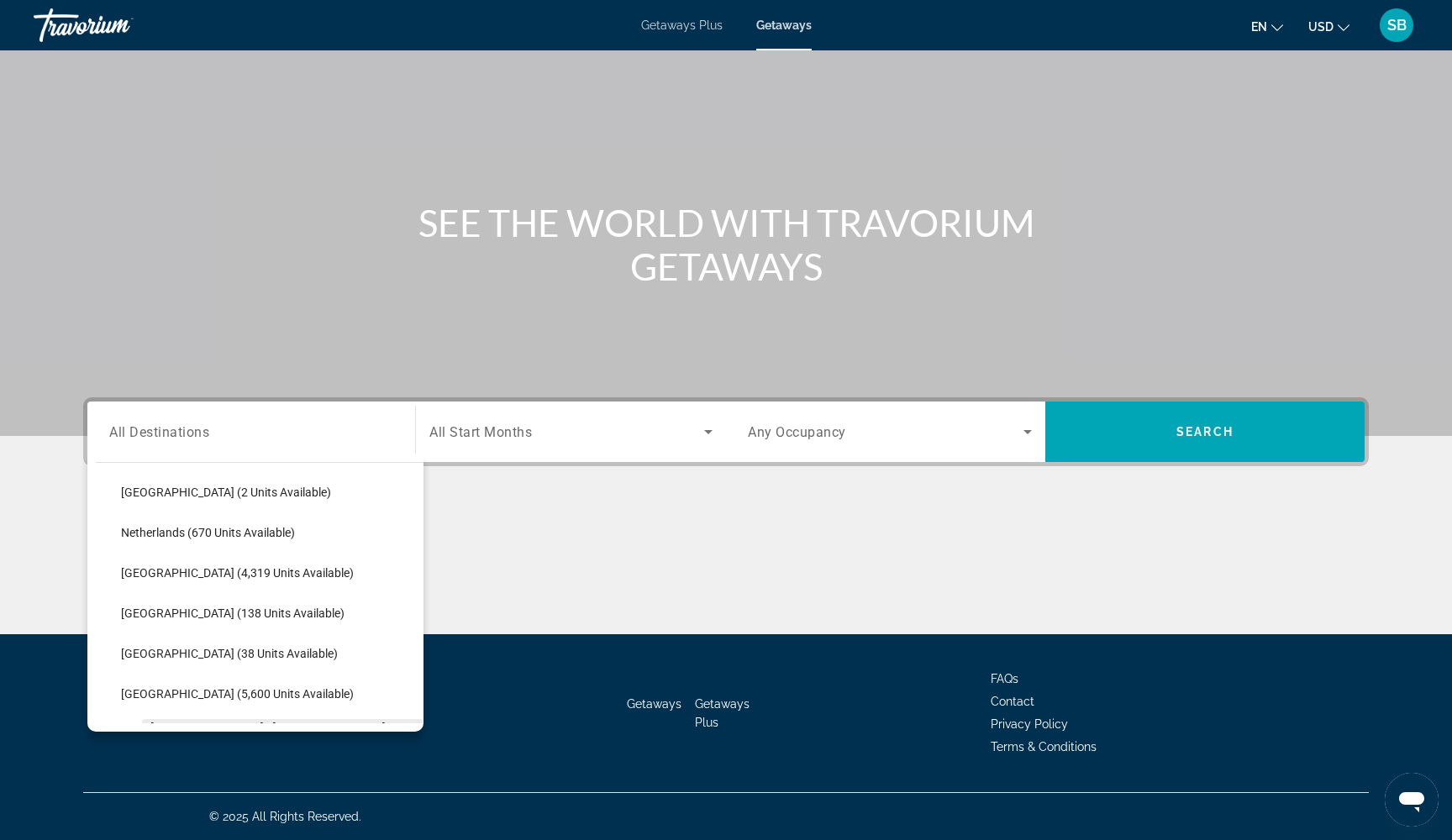
scroll to position [717, 0]
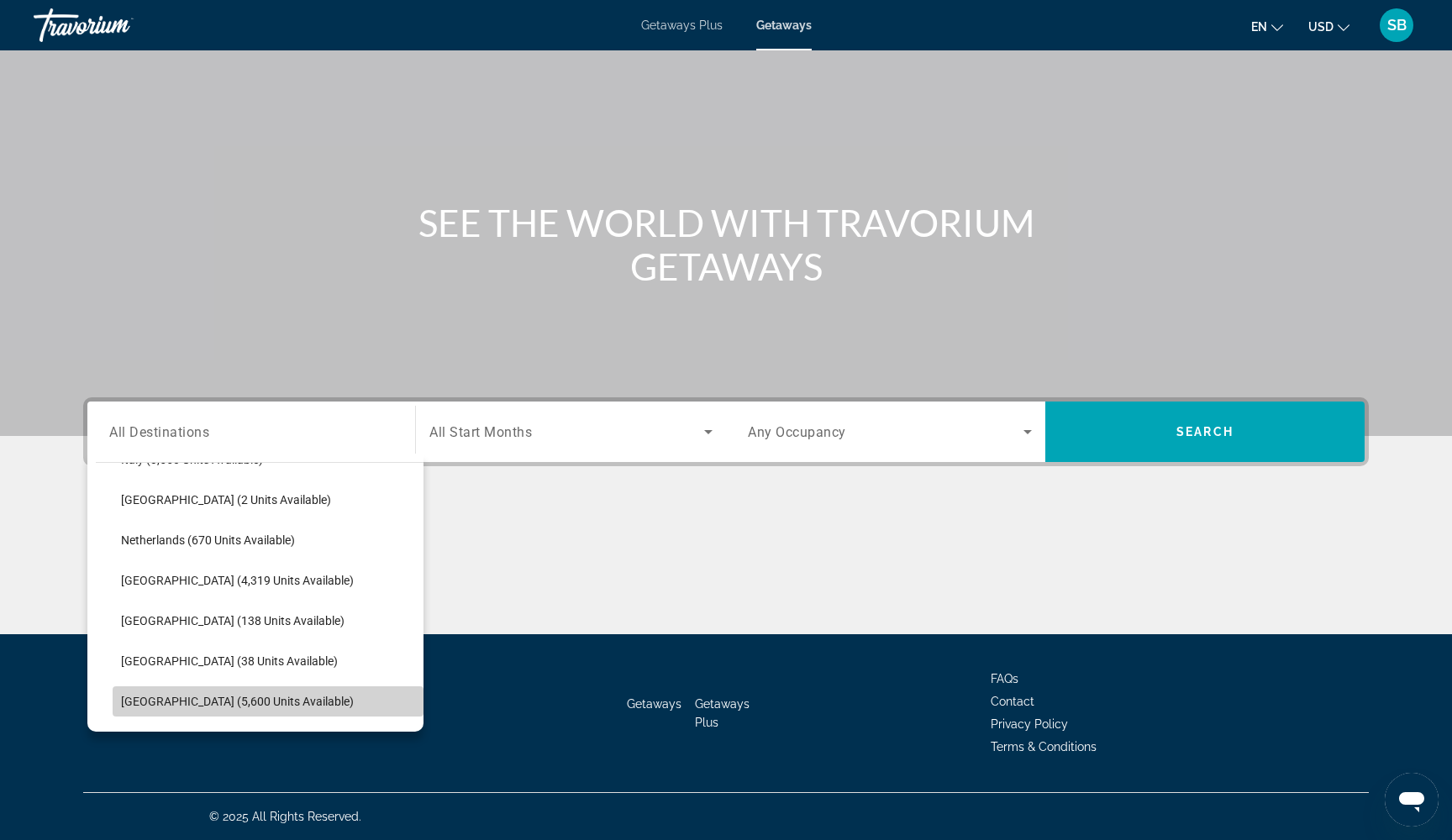
click at [181, 701] on span "[GEOGRAPHIC_DATA] (5,600 units available)" at bounding box center [237, 701] width 233 height 13
type input "**********"
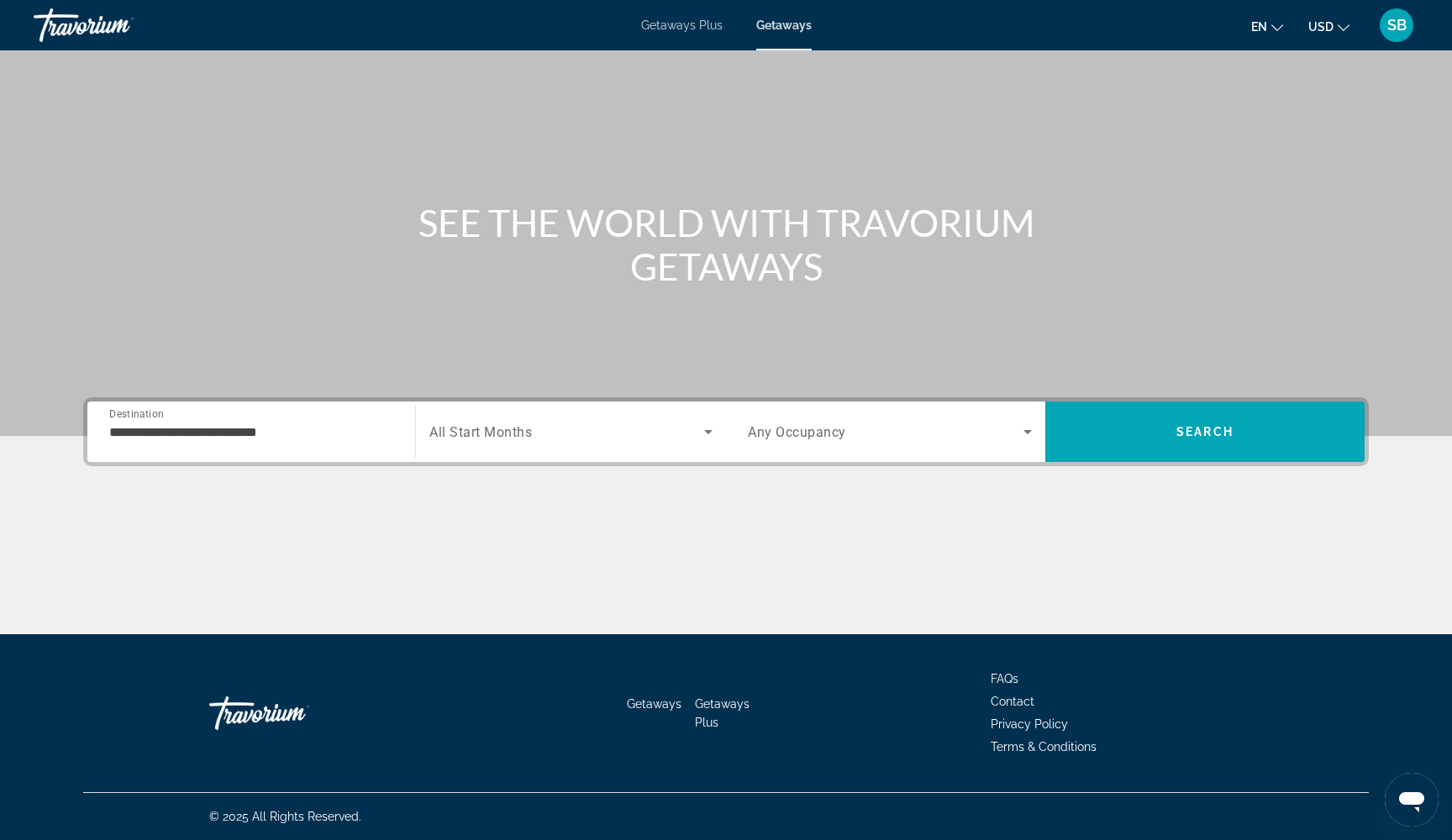
click at [492, 438] on span "All Start Months" at bounding box center [481, 432] width 103 height 16
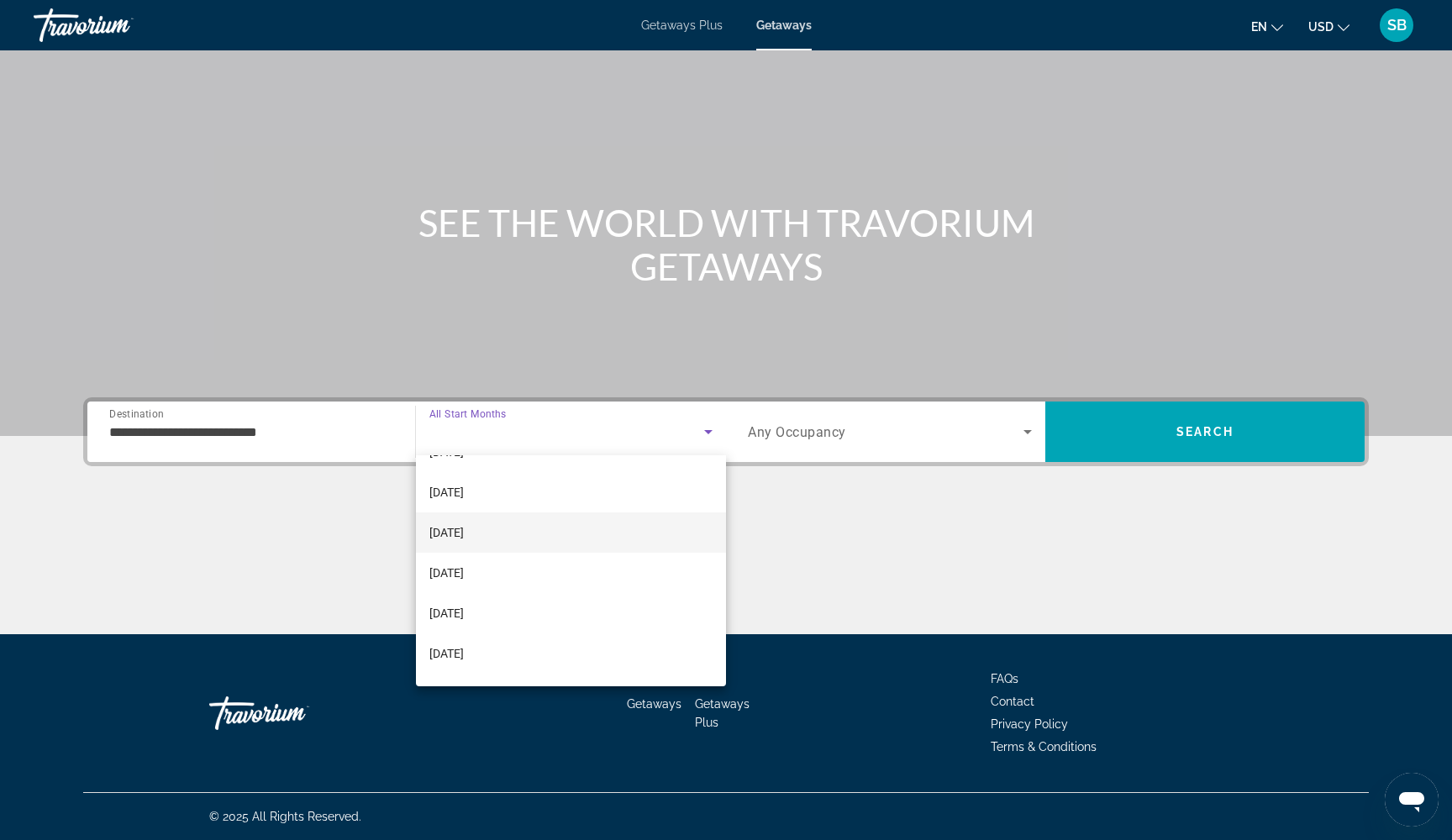
scroll to position [309, 0]
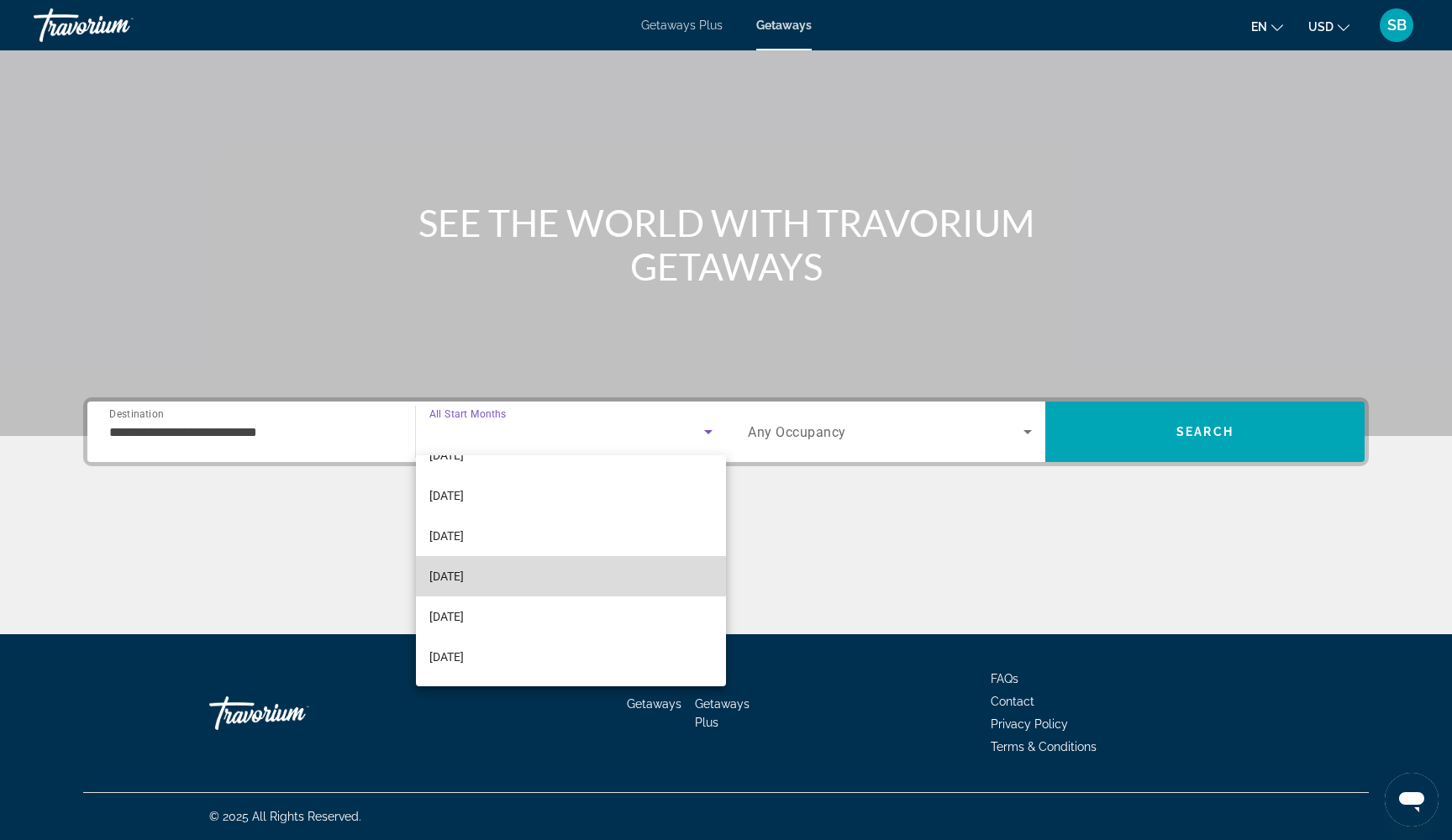
click at [501, 573] on mat-option "[DATE]" at bounding box center [571, 576] width 310 height 40
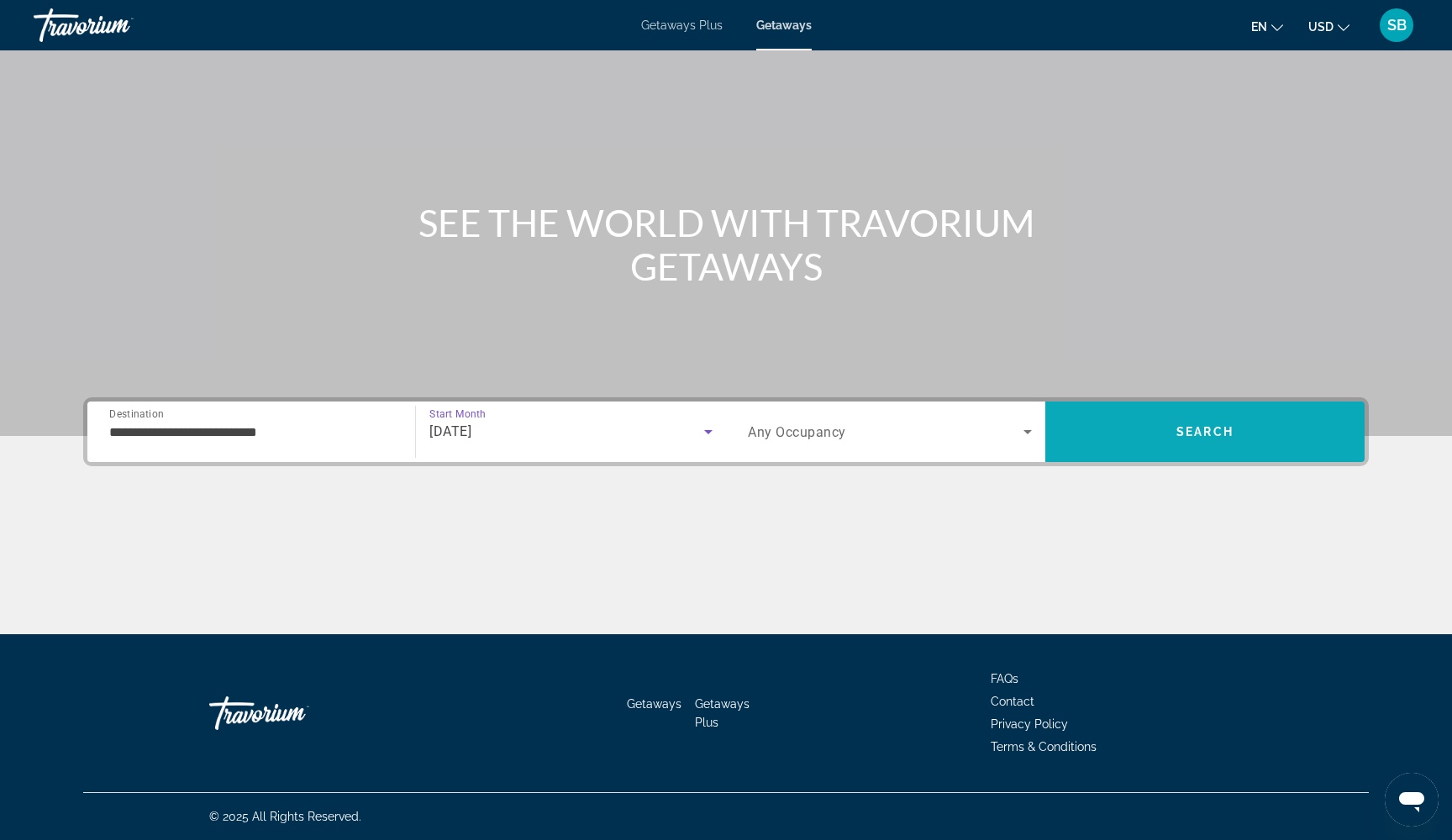
click at [1150, 437] on span "Search" at bounding box center [1204, 431] width 319 height 40
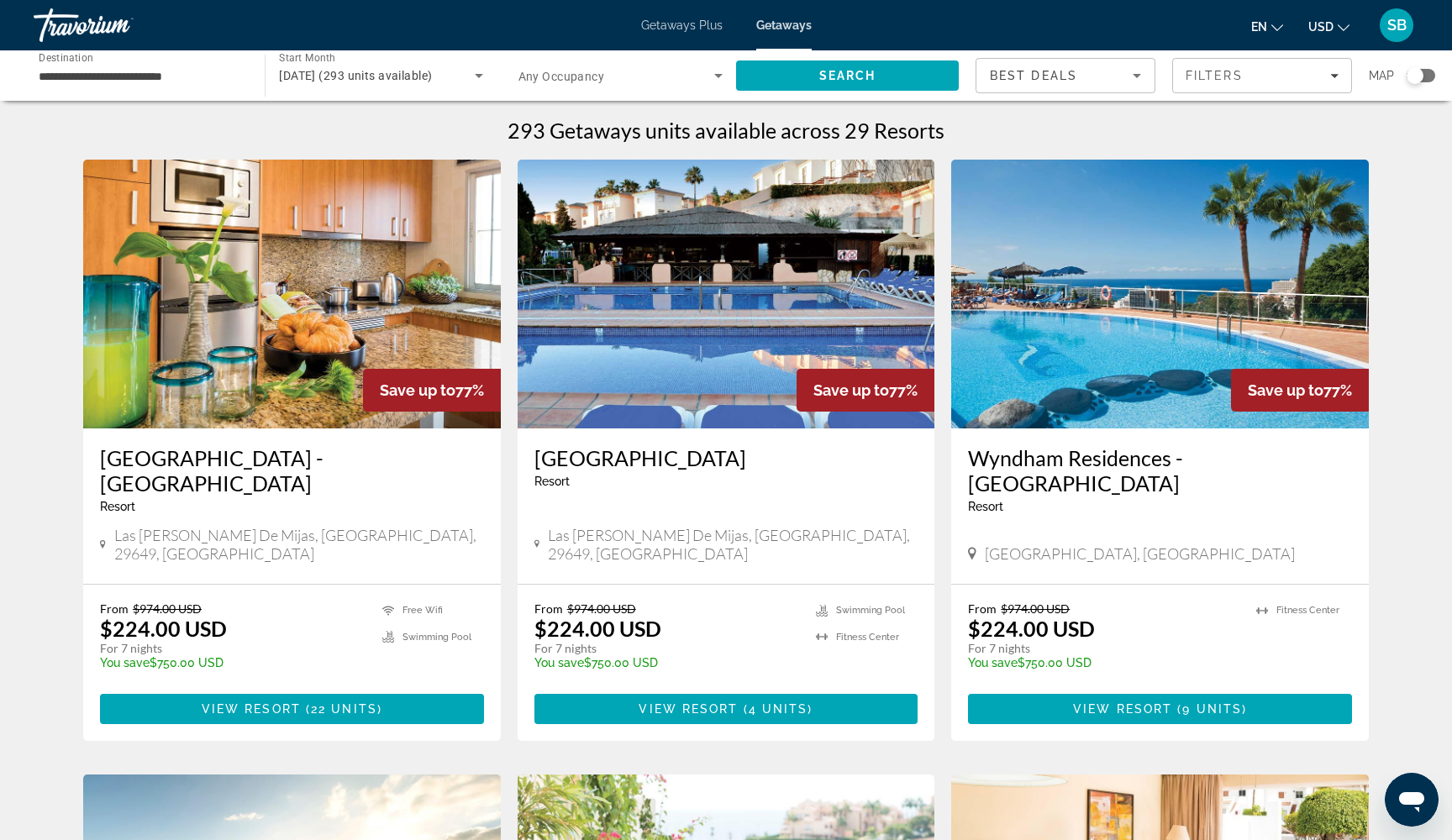
click at [1116, 689] on span "Main content" at bounding box center [1160, 709] width 384 height 40
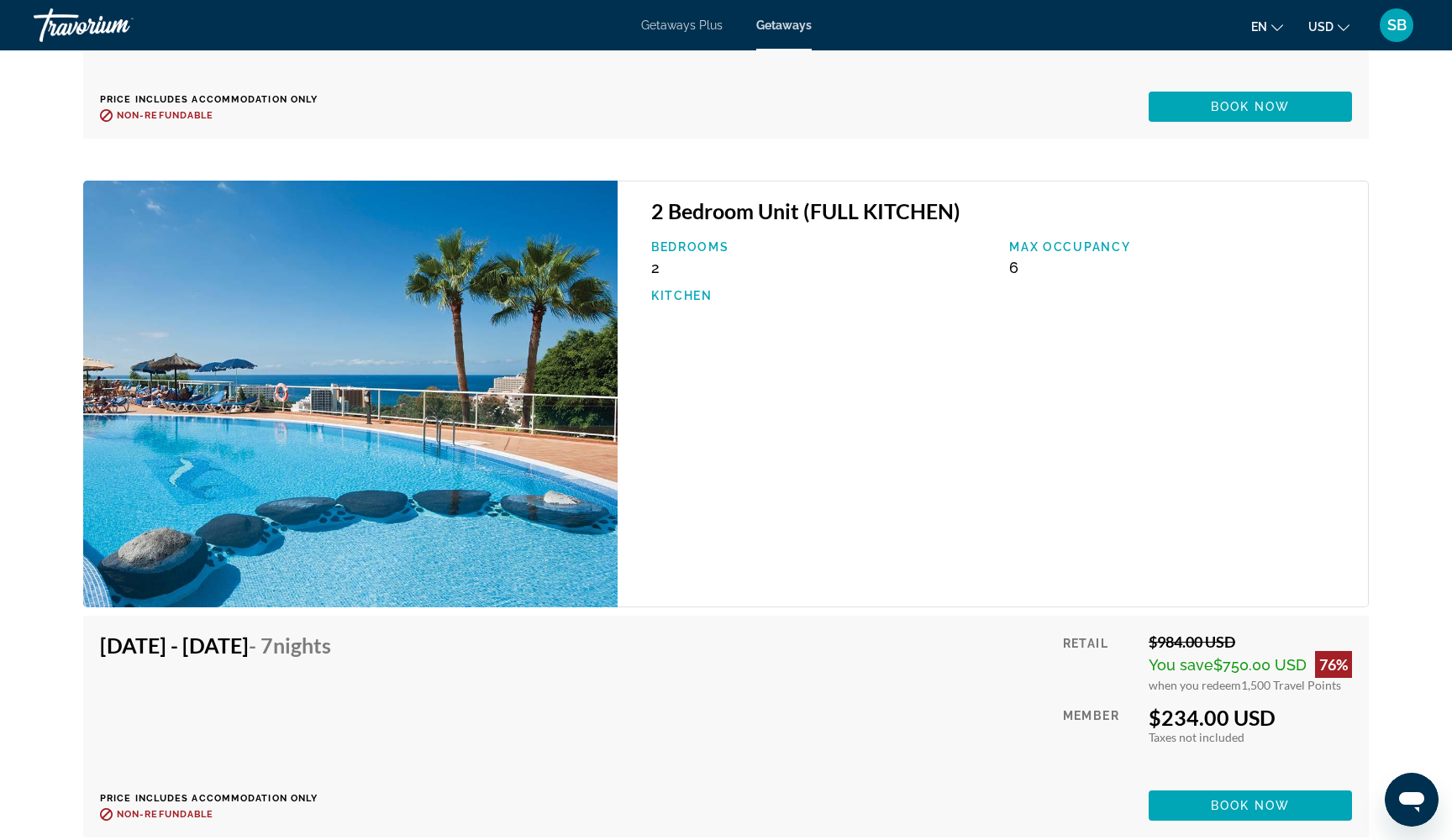
scroll to position [4406, 0]
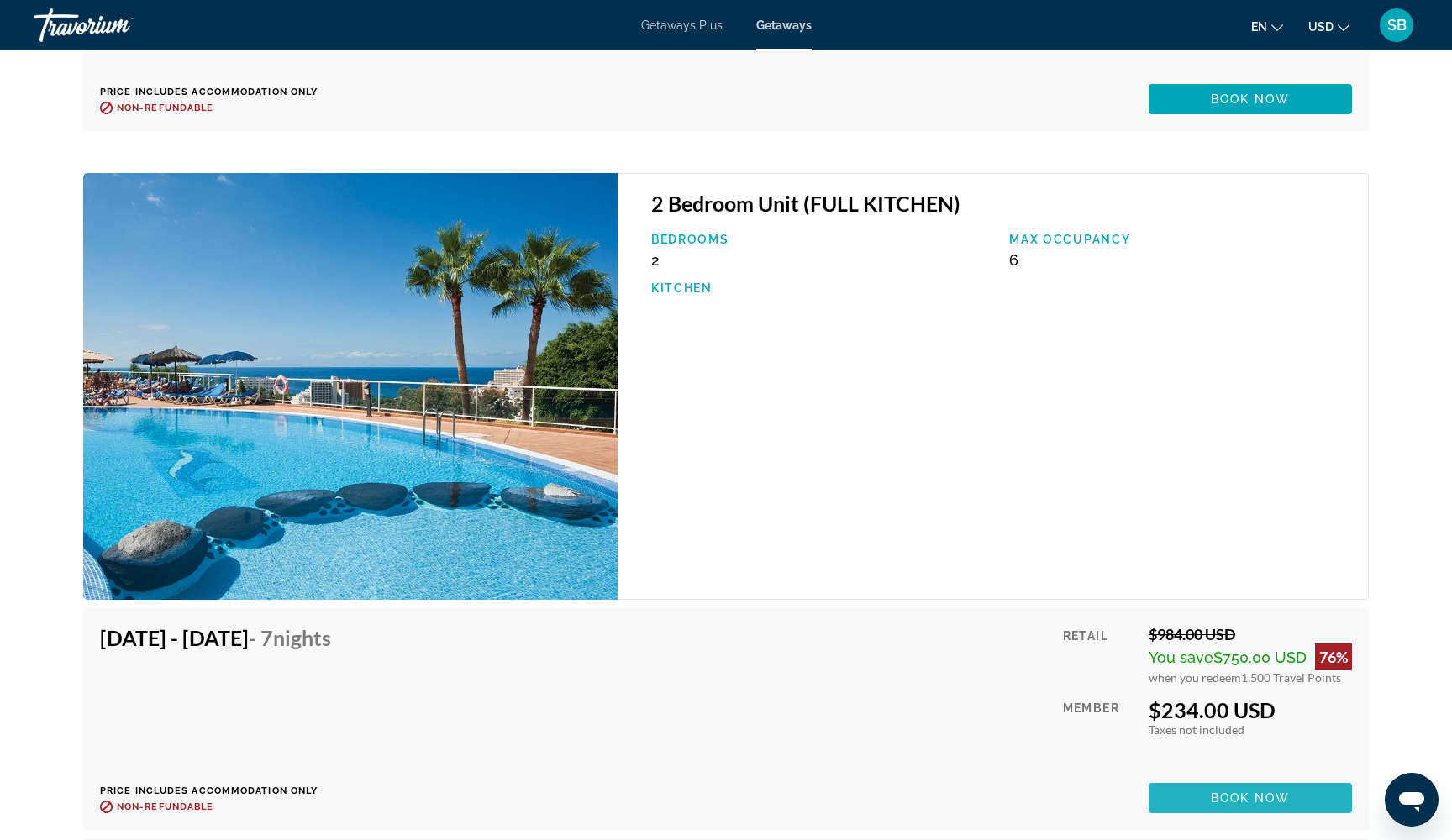
click at [1208, 778] on span "Main content" at bounding box center [1250, 798] width 203 height 40
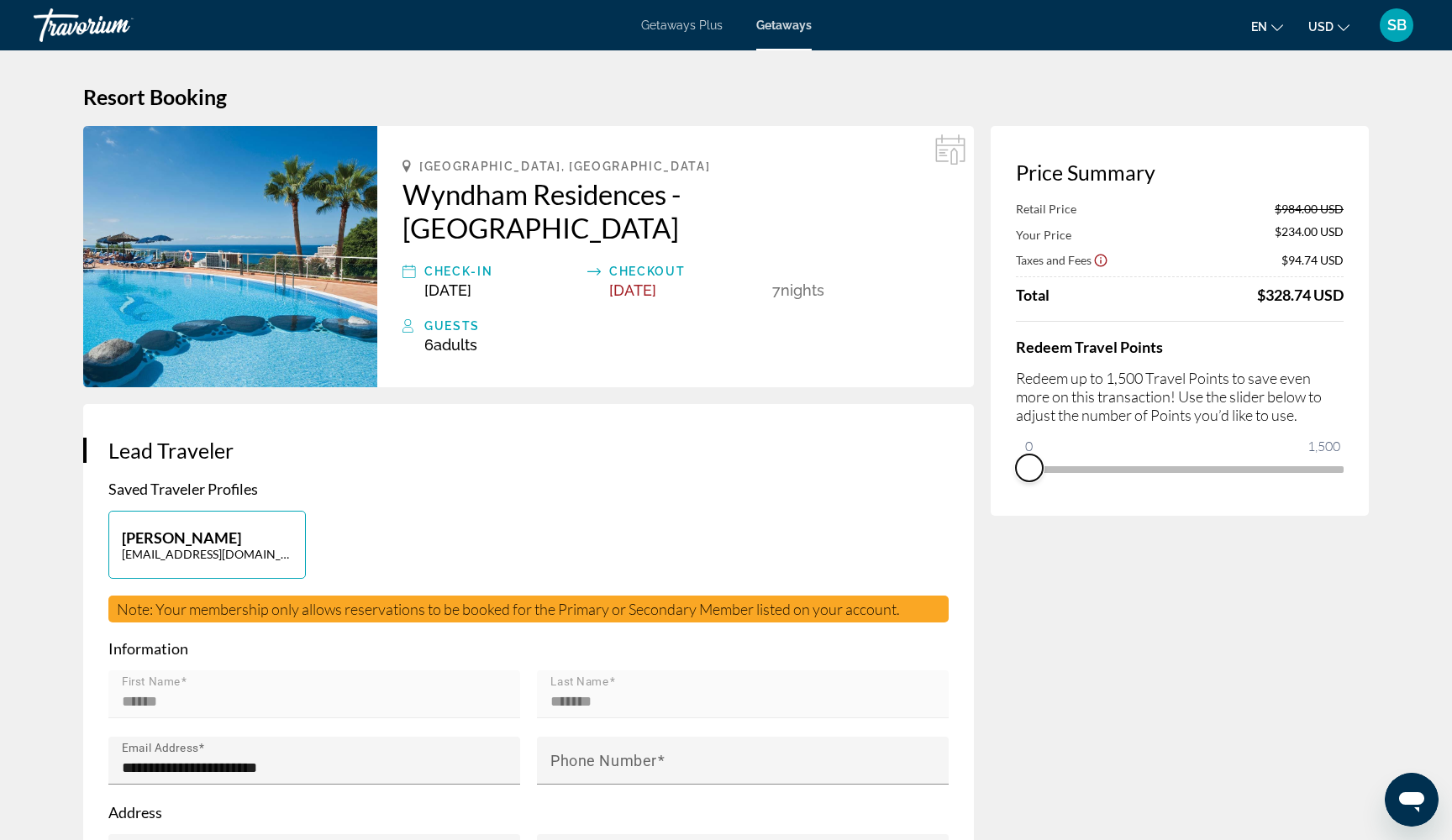
drag, startPoint x: 1326, startPoint y: 495, endPoint x: 1014, endPoint y: 502, distance: 312.1
click at [1013, 501] on div "Price Summary Retail Price $984.00 USD Your Price $234.00 USD Taxes and Fees $9…" at bounding box center [1180, 321] width 378 height 390
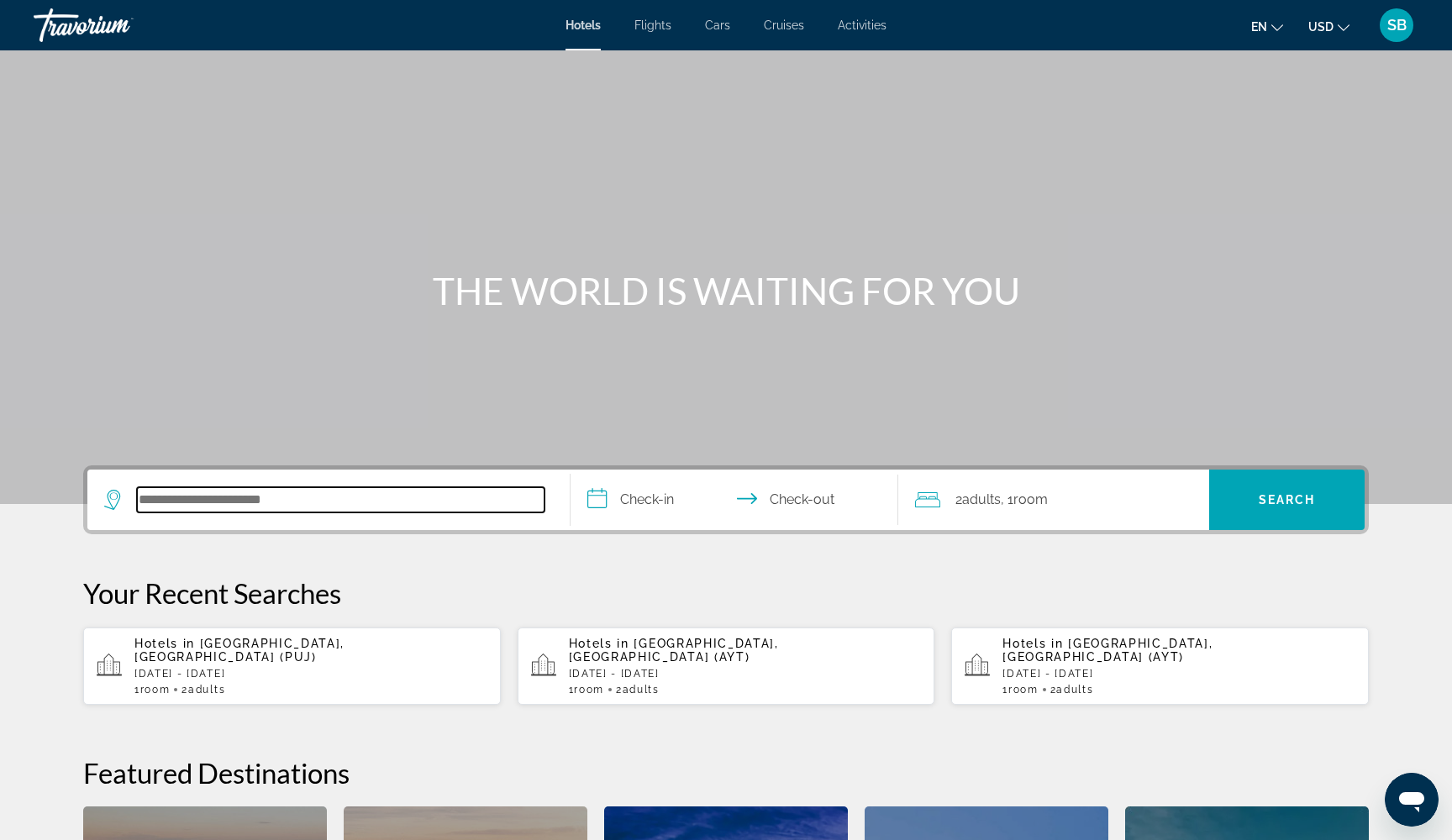
click at [315, 498] on input "Search hotel destination" at bounding box center [341, 499] width 408 height 25
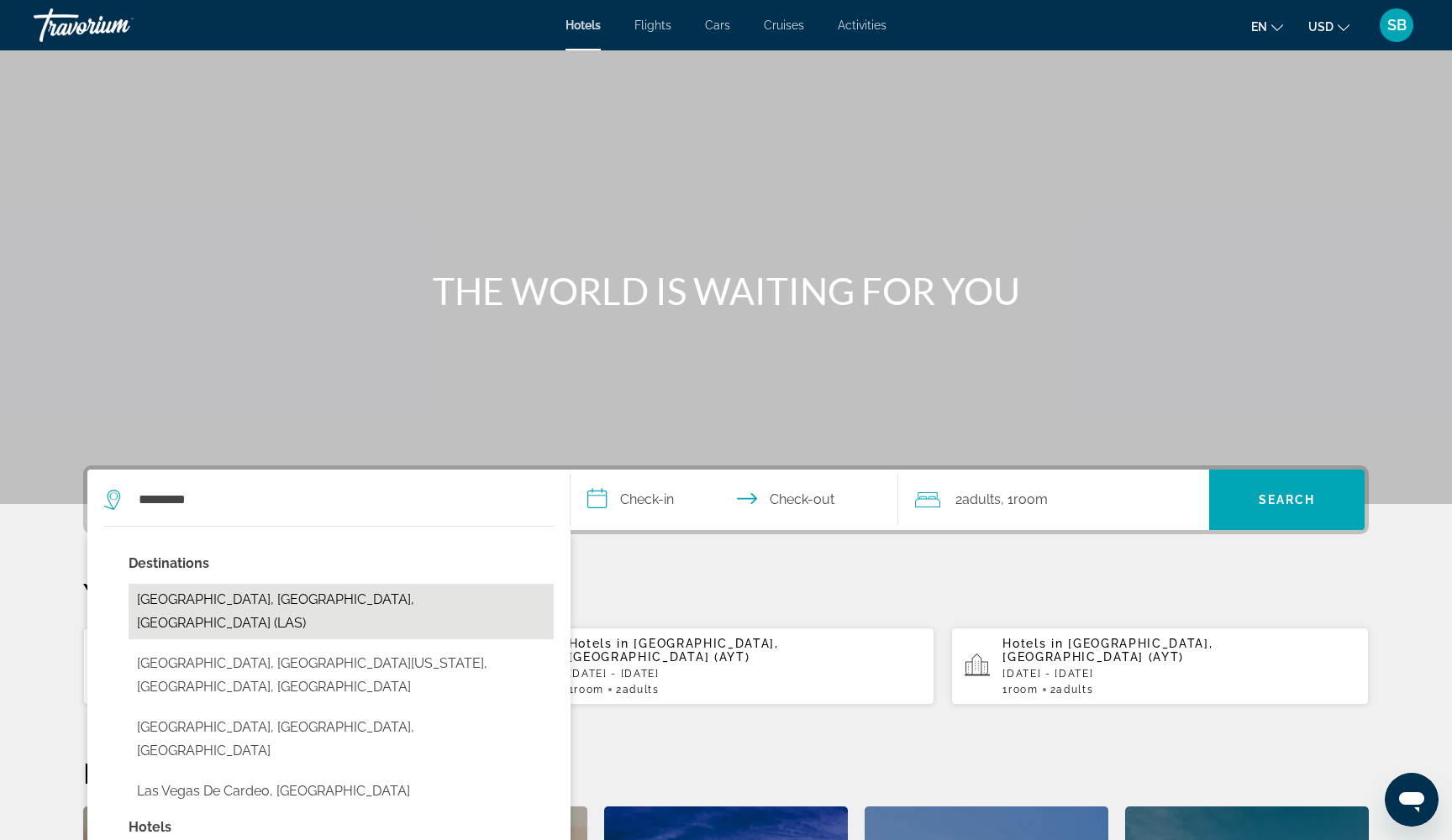
click at [249, 604] on button "Las Vegas, NV, United States (LAS)" at bounding box center [342, 612] width 425 height 56
type input "**********"
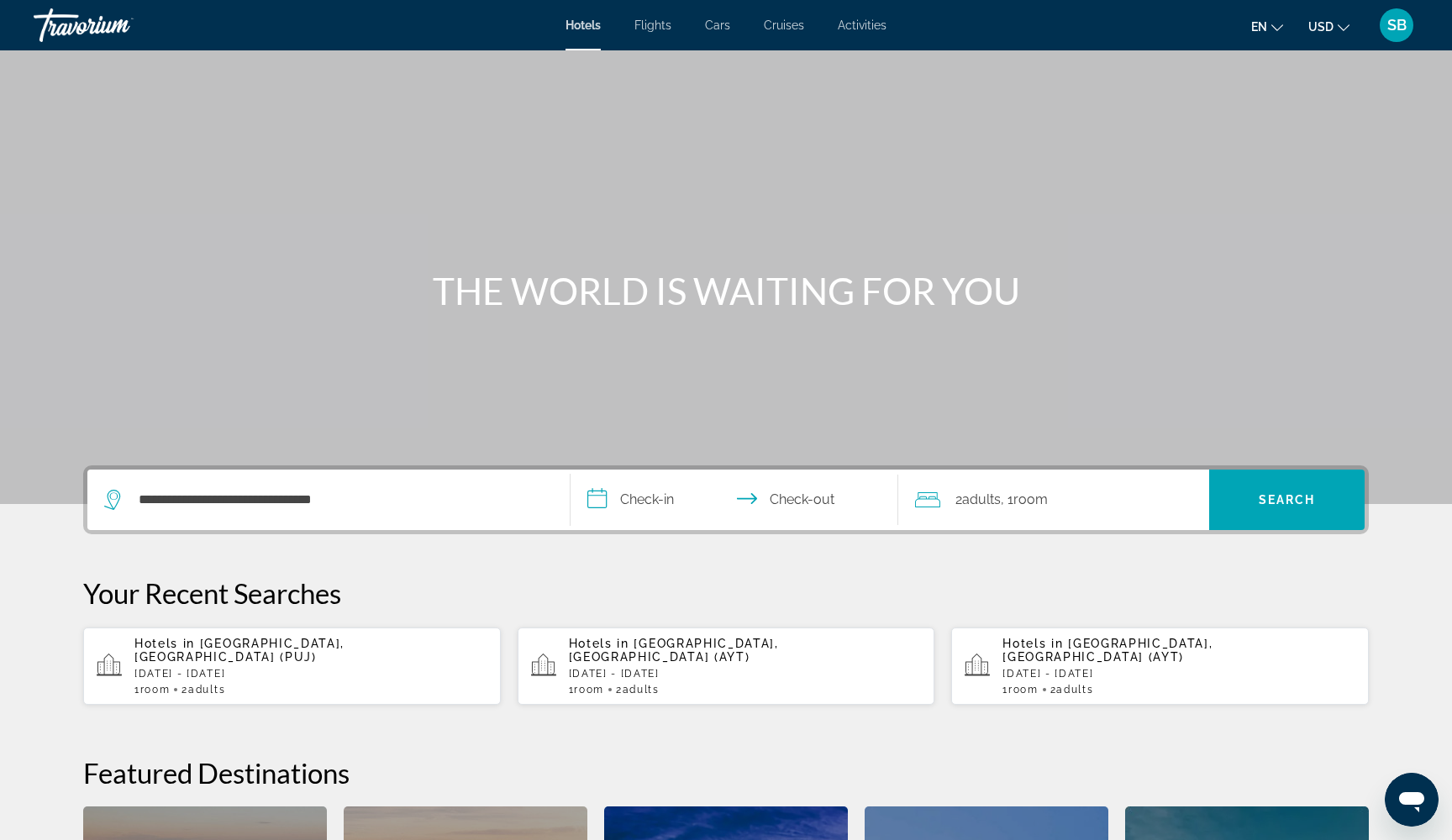
click at [607, 498] on input "**********" at bounding box center [738, 502] width 335 height 65
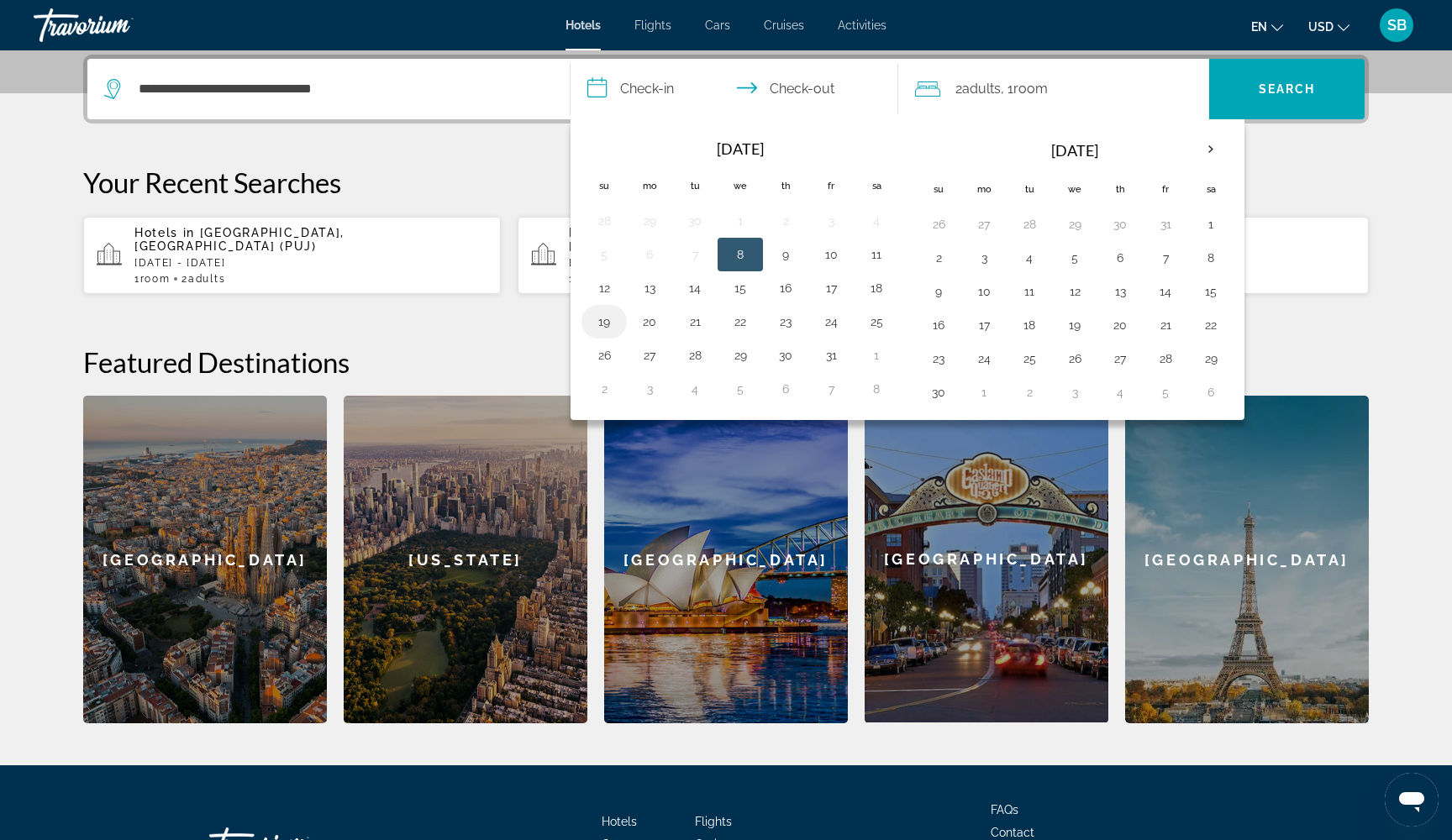
click at [604, 333] on button "19" at bounding box center [604, 322] width 27 height 24
click at [787, 328] on button "23" at bounding box center [785, 322] width 27 height 24
type input "**********"
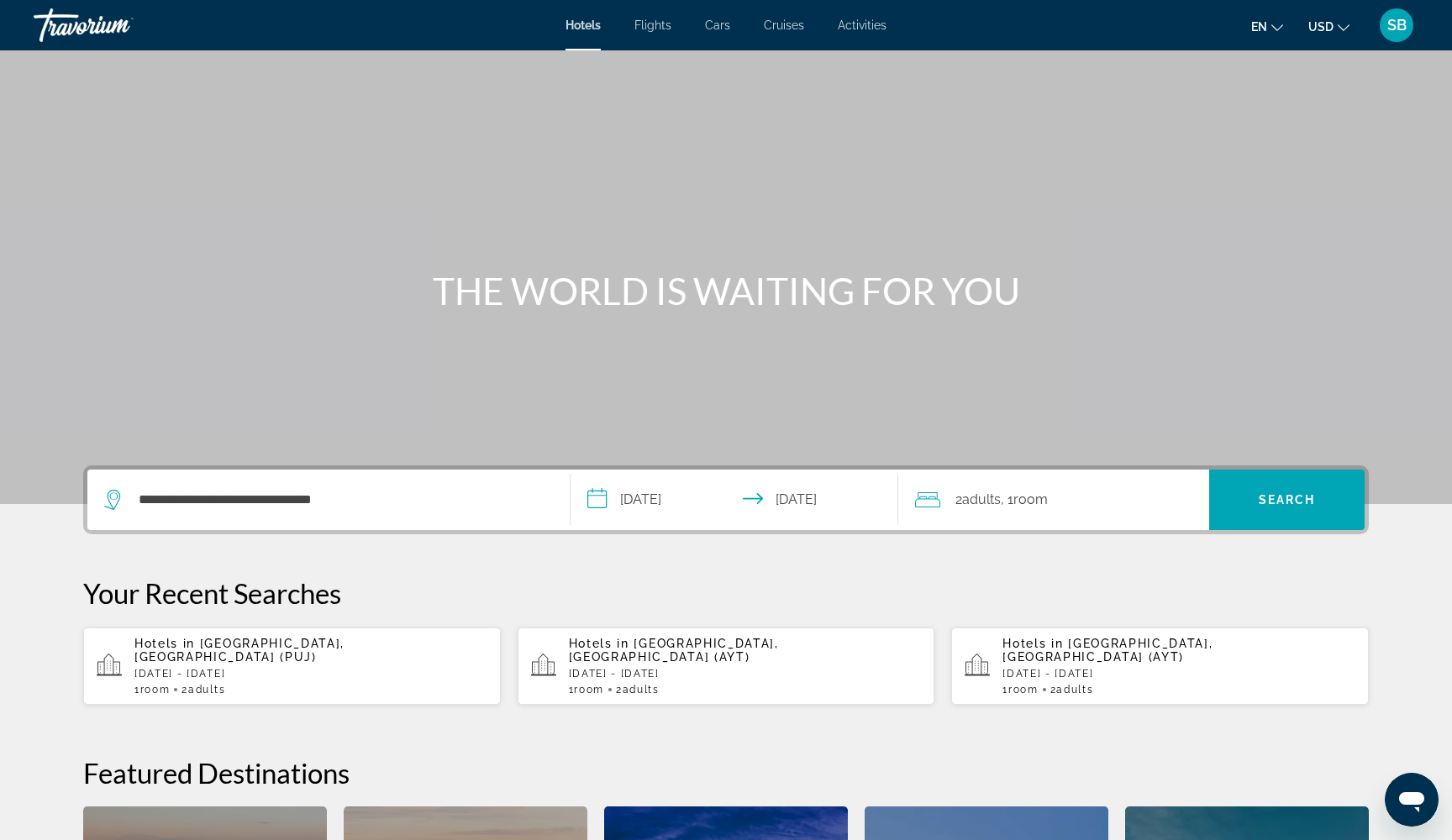
scroll to position [0, 0]
click at [1271, 509] on span "Search" at bounding box center [1286, 500] width 155 height 40
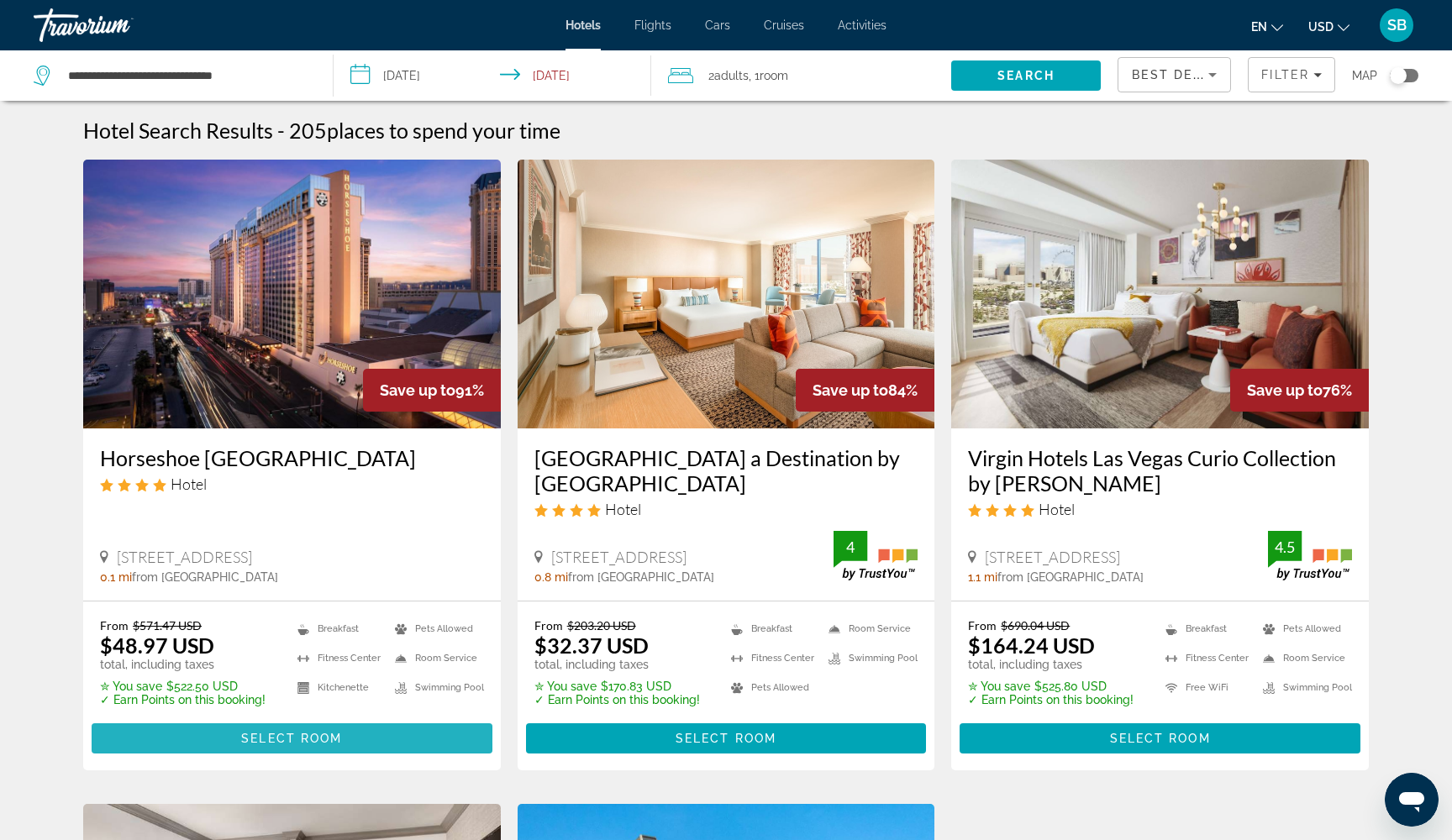
click at [214, 740] on span "Main content" at bounding box center [292, 738] width 401 height 40
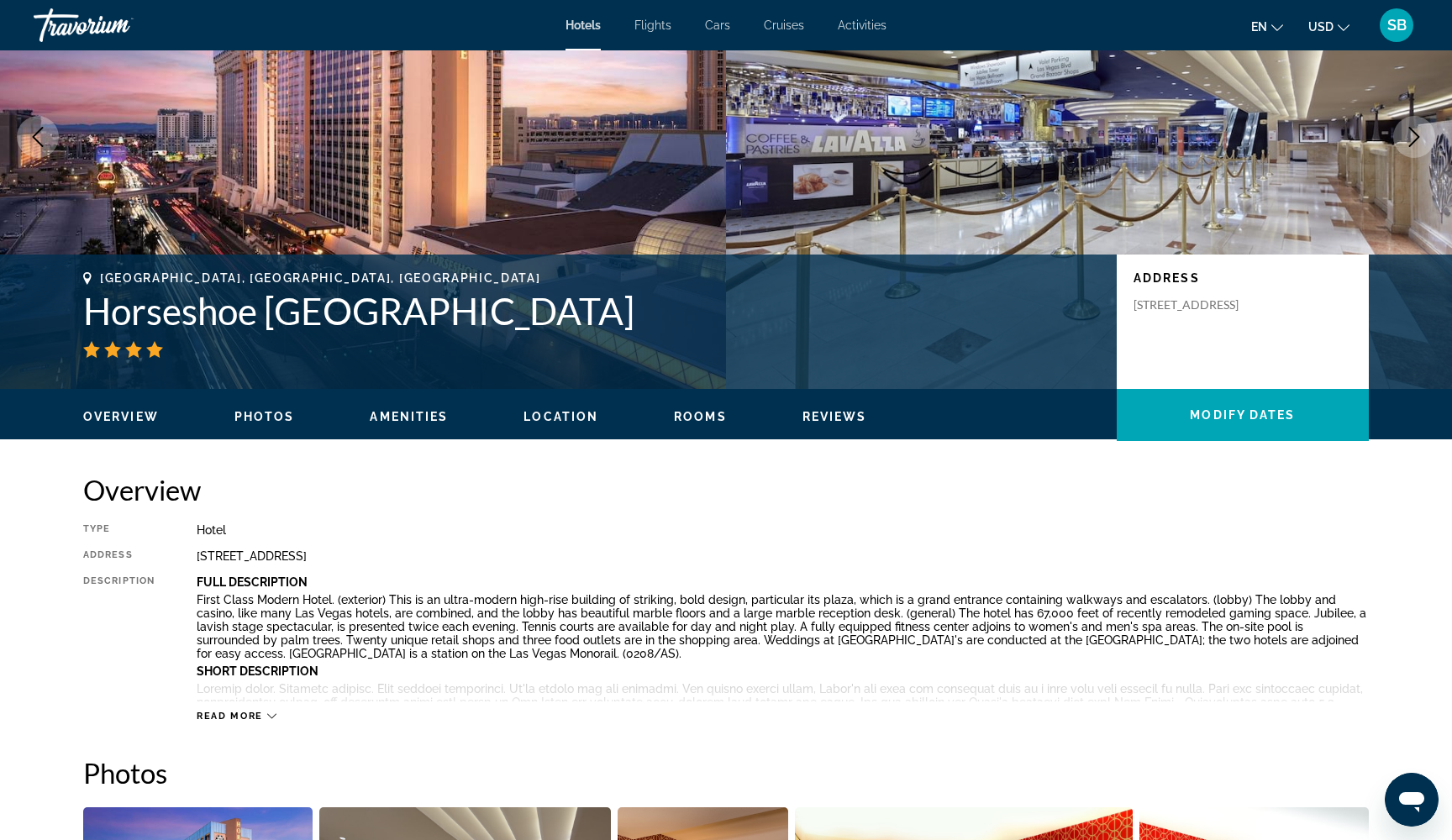
click at [268, 712] on icon "Main content" at bounding box center [272, 716] width 10 height 10
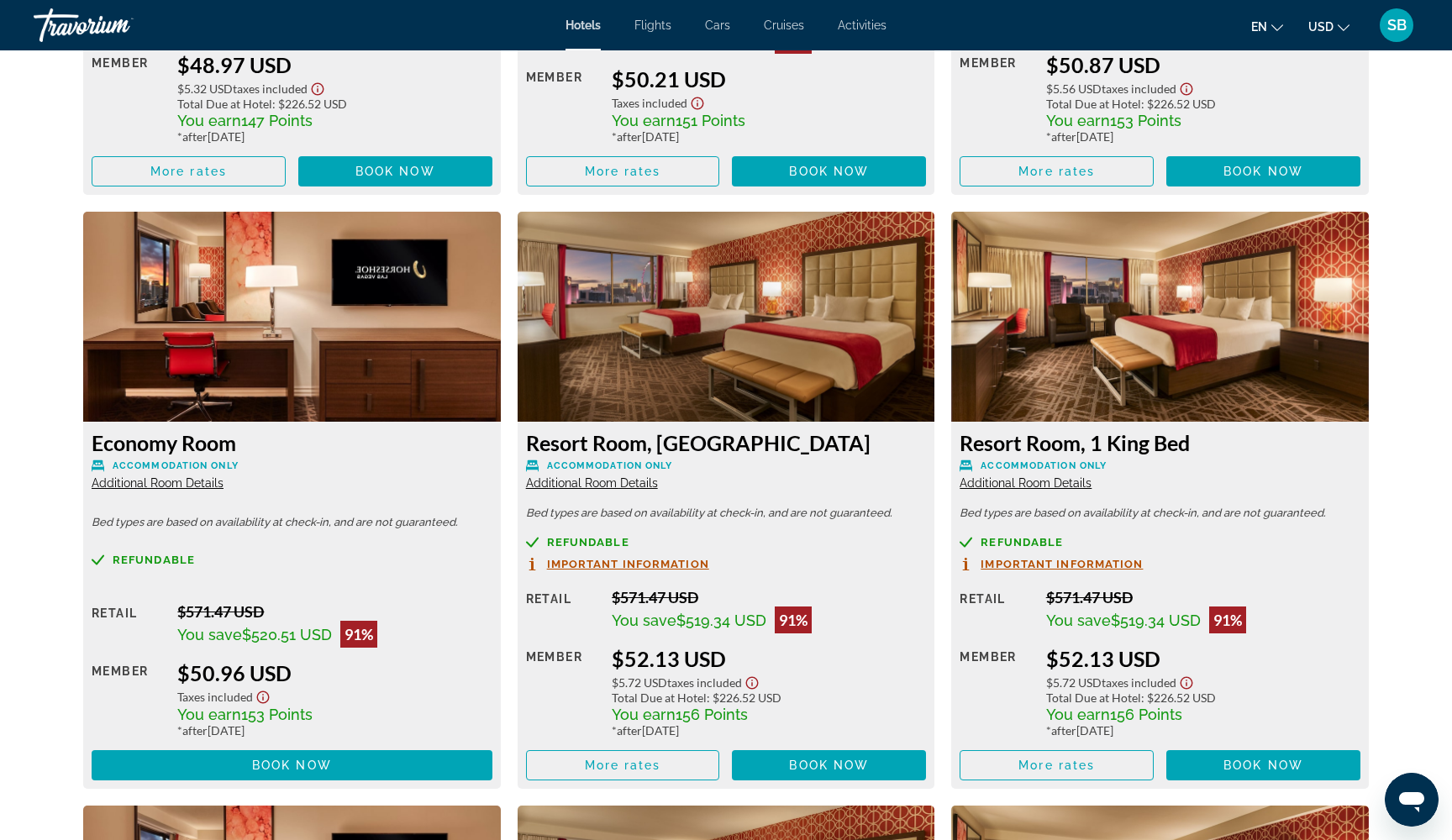
scroll to position [3477, 0]
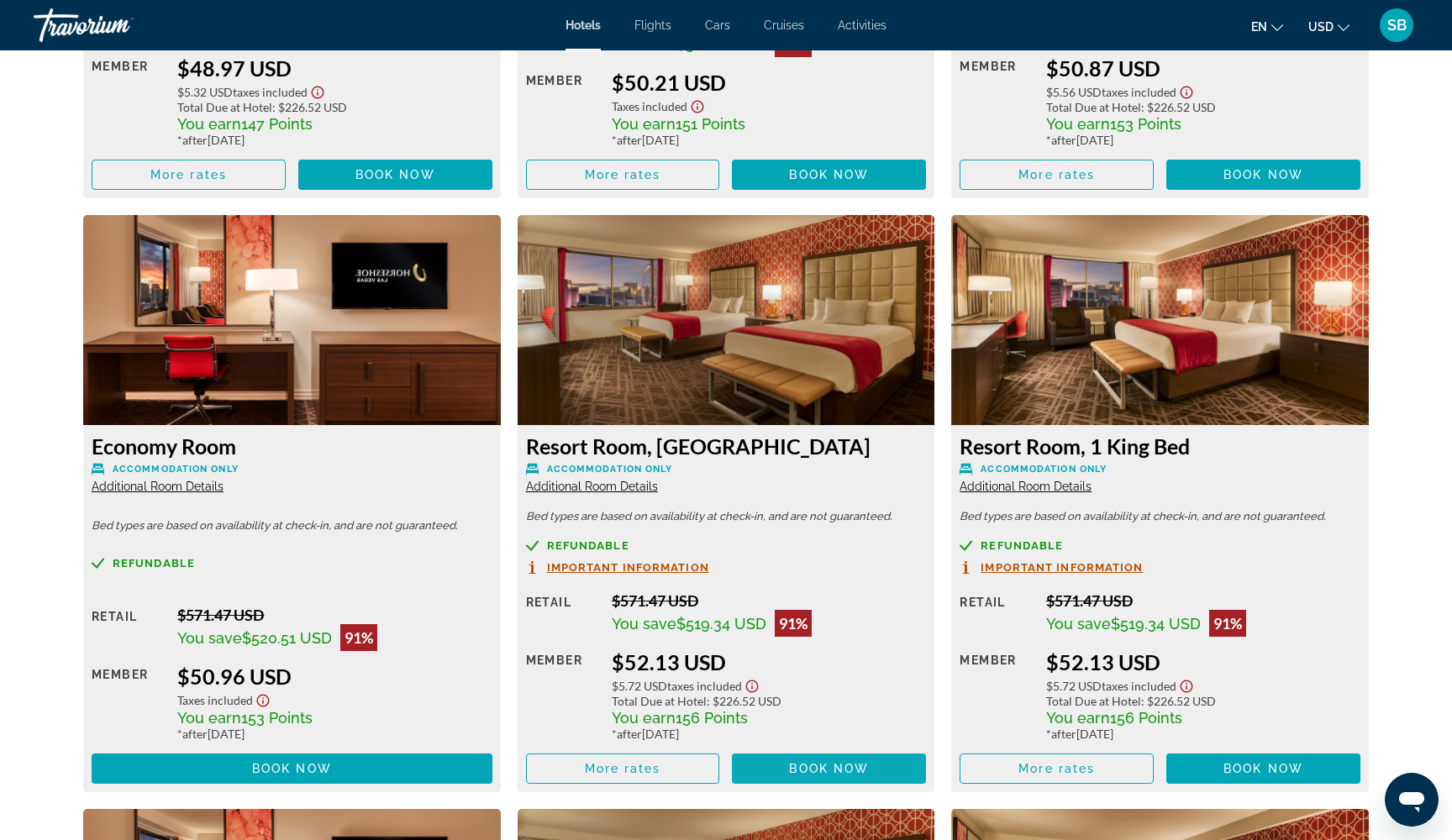
click at [810, 776] on span "Book now" at bounding box center [829, 769] width 80 height 13
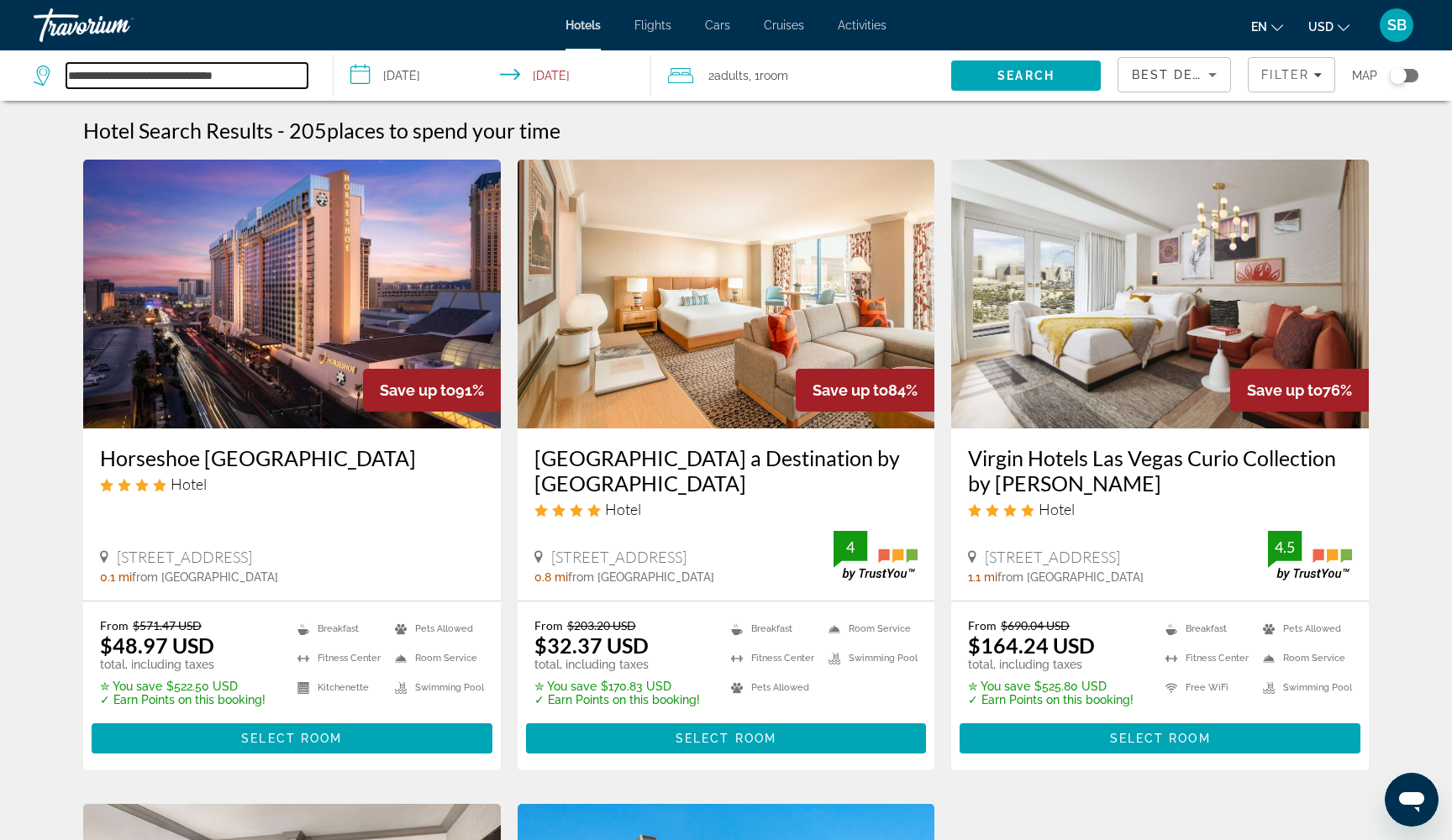
click at [261, 81] on input "**********" at bounding box center [187, 75] width 241 height 25
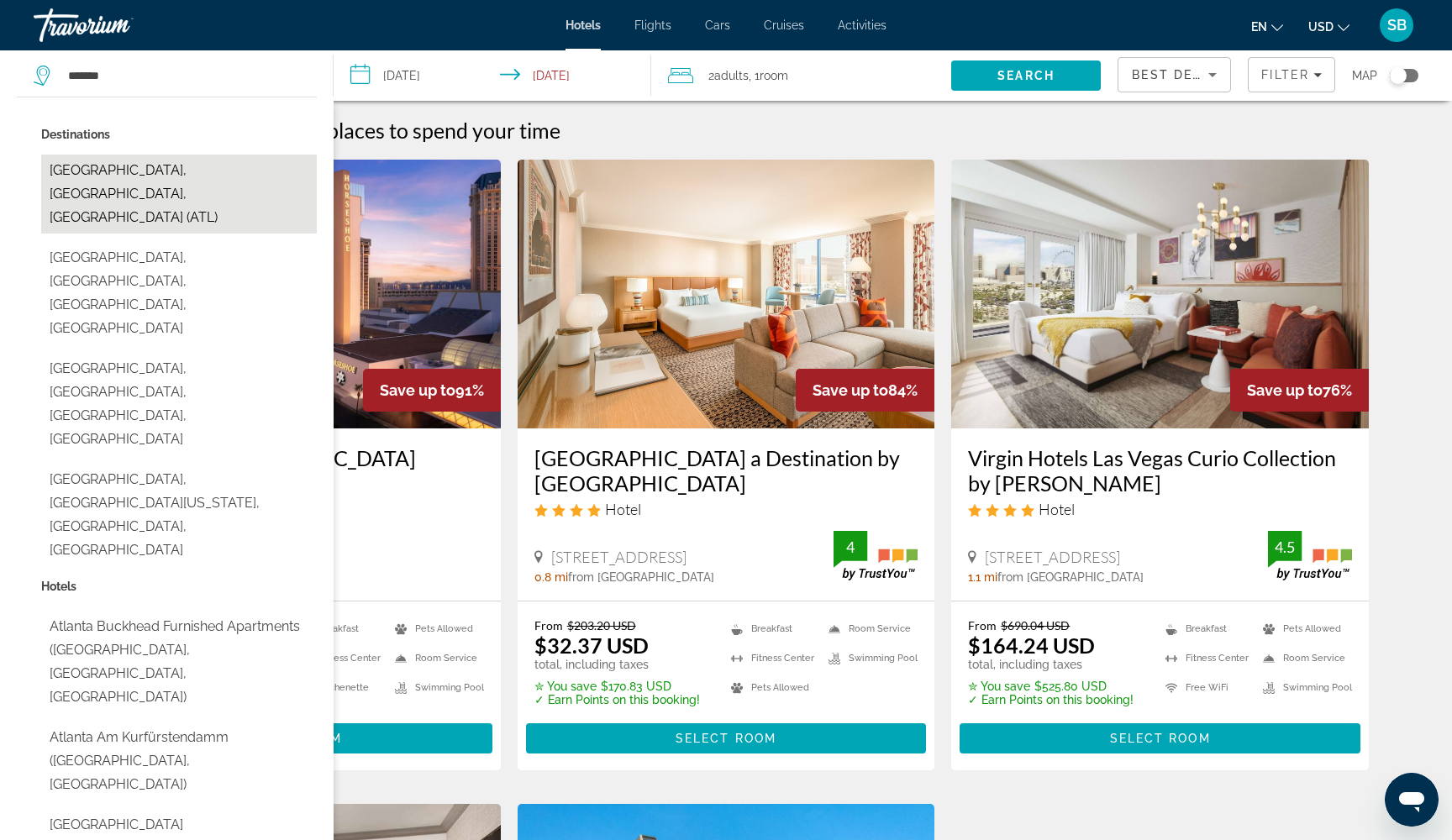
click at [254, 169] on button "Atlanta, GA, United States (ATL)" at bounding box center [179, 193] width 275 height 79
type input "**********"
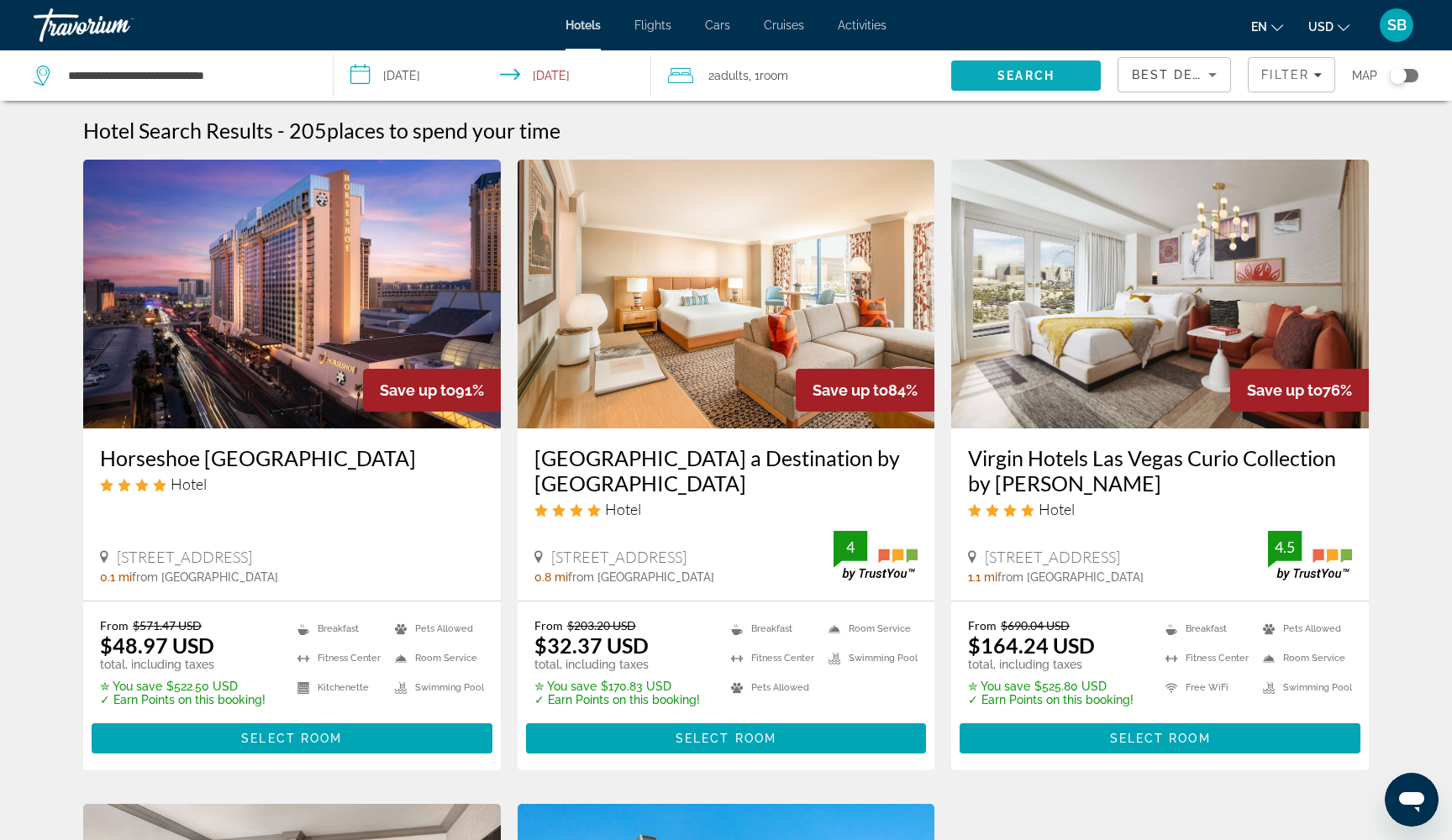
click at [1039, 77] on span "Search" at bounding box center [1026, 75] width 58 height 13
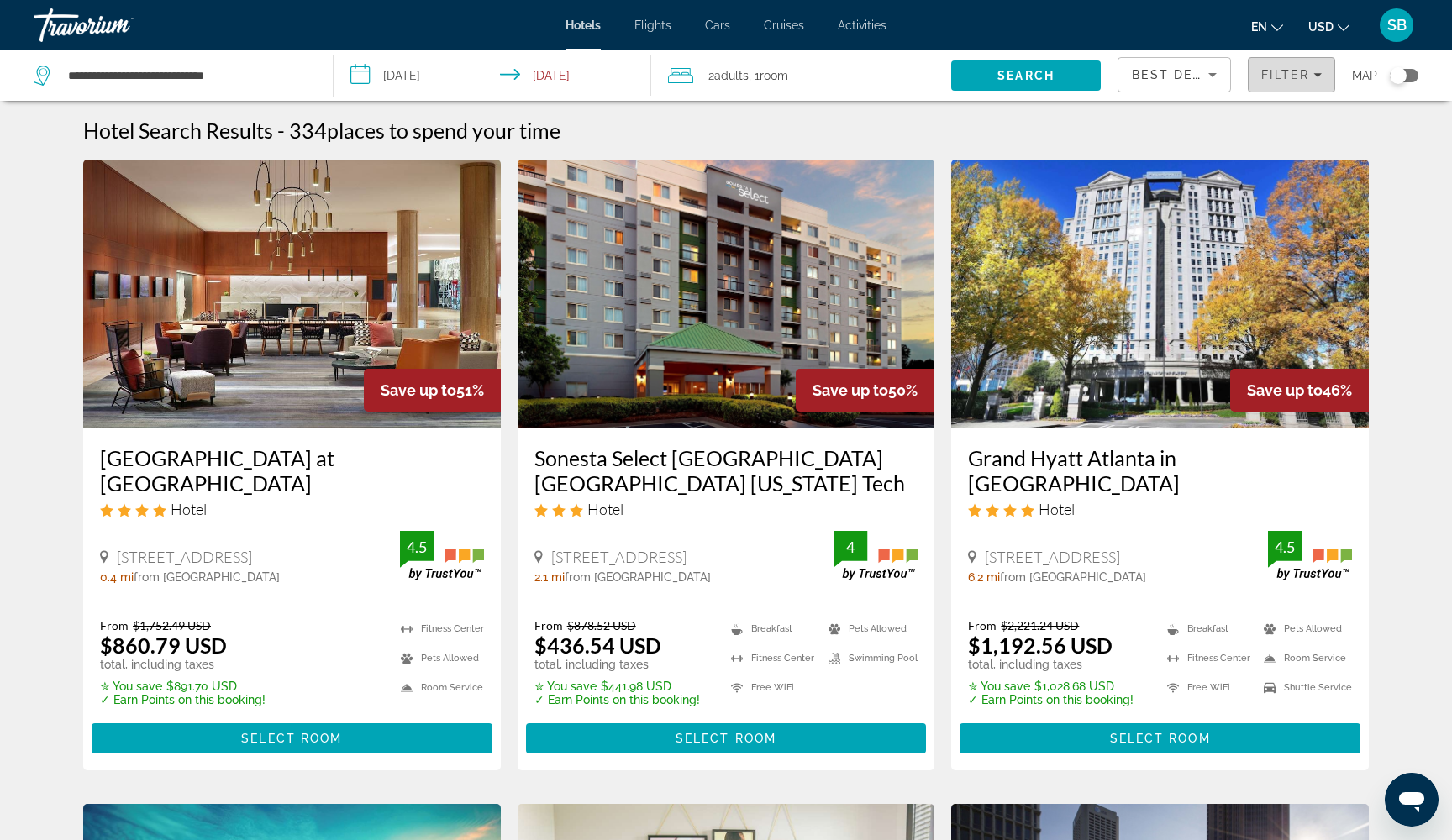
click at [1293, 75] on span "Filter" at bounding box center [1285, 74] width 48 height 13
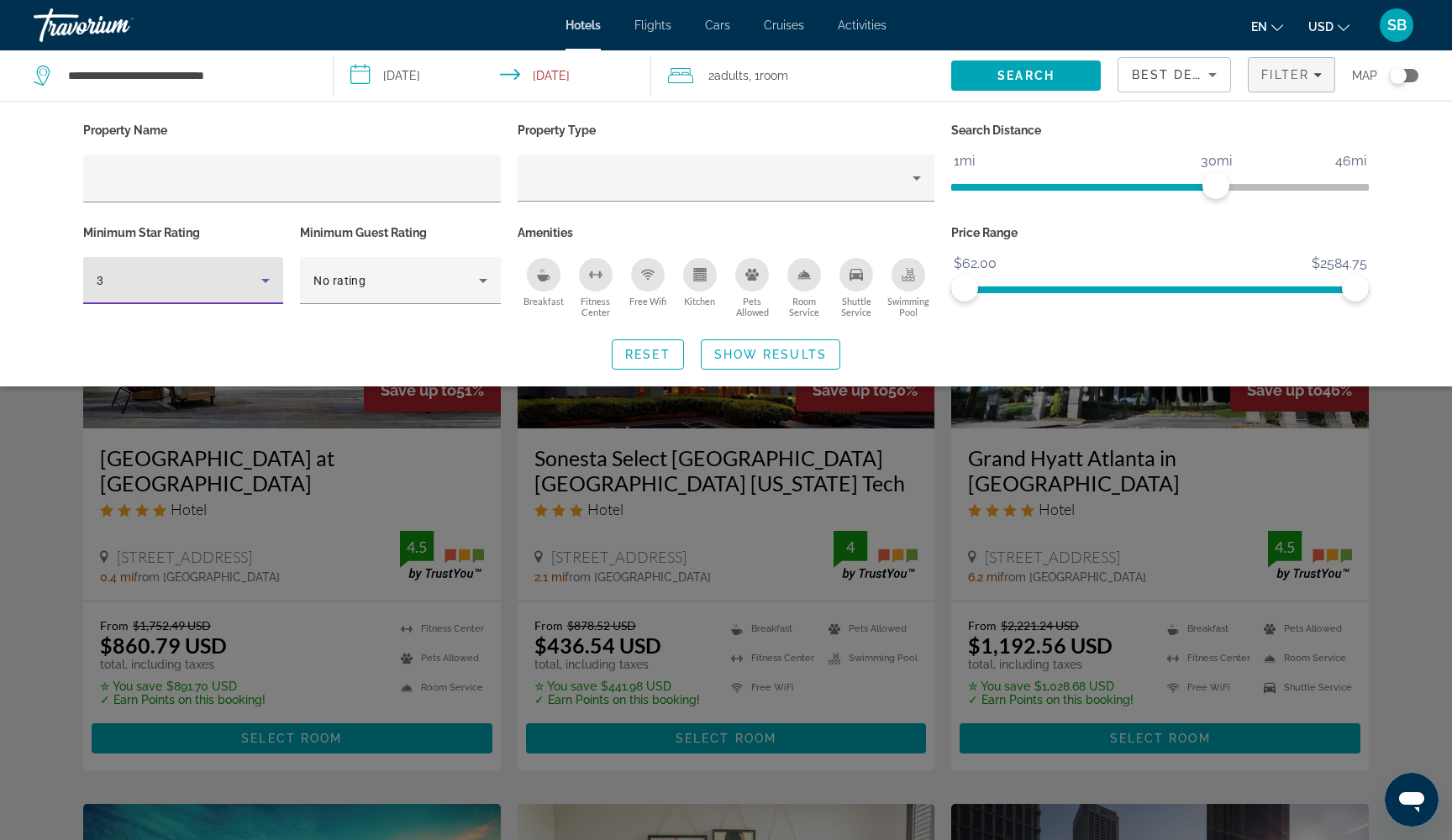
click at [267, 281] on icon "Hotel Filters" at bounding box center [266, 281] width 9 height 4
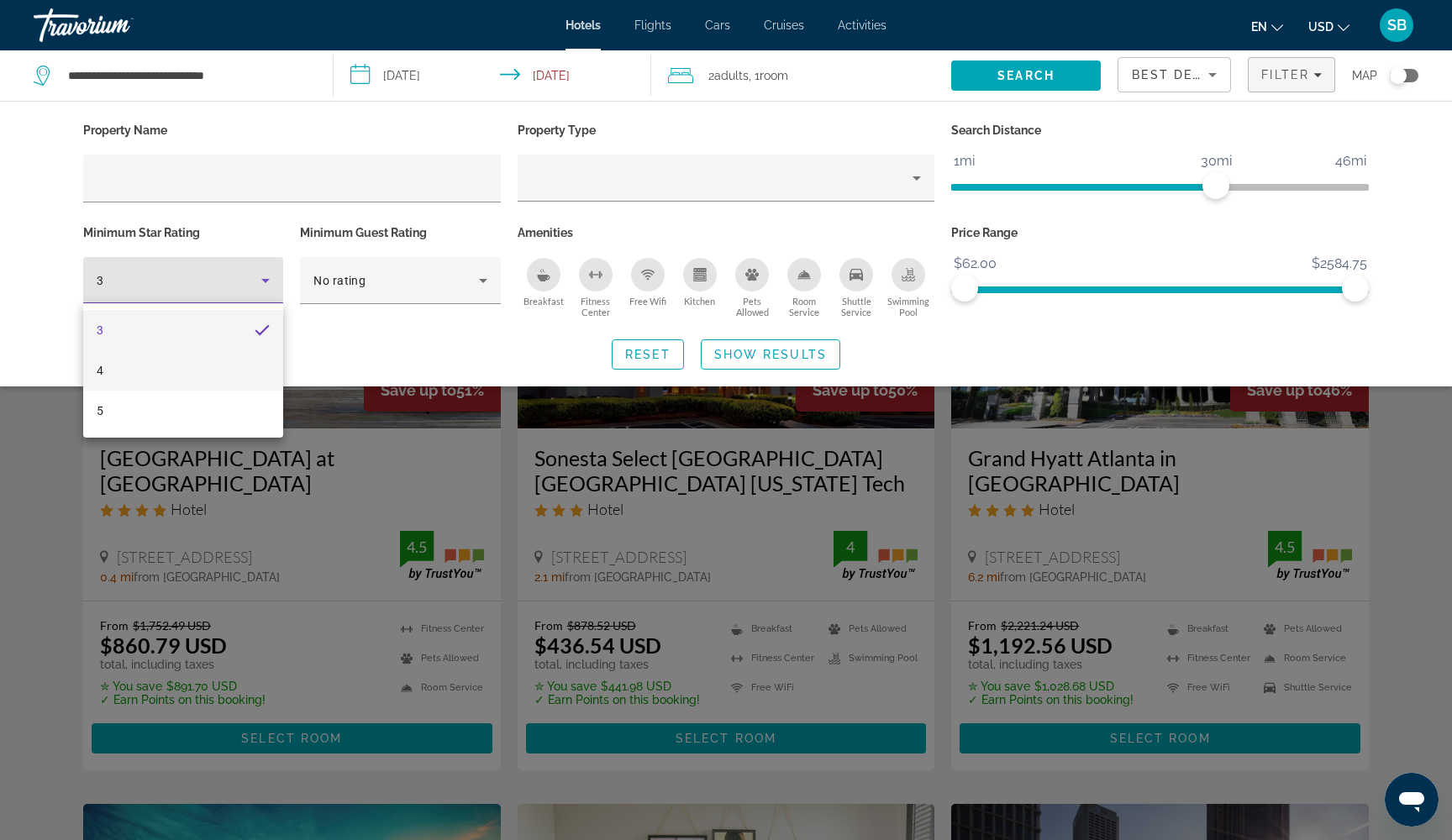
click at [235, 376] on mat-option "4" at bounding box center [182, 370] width 200 height 40
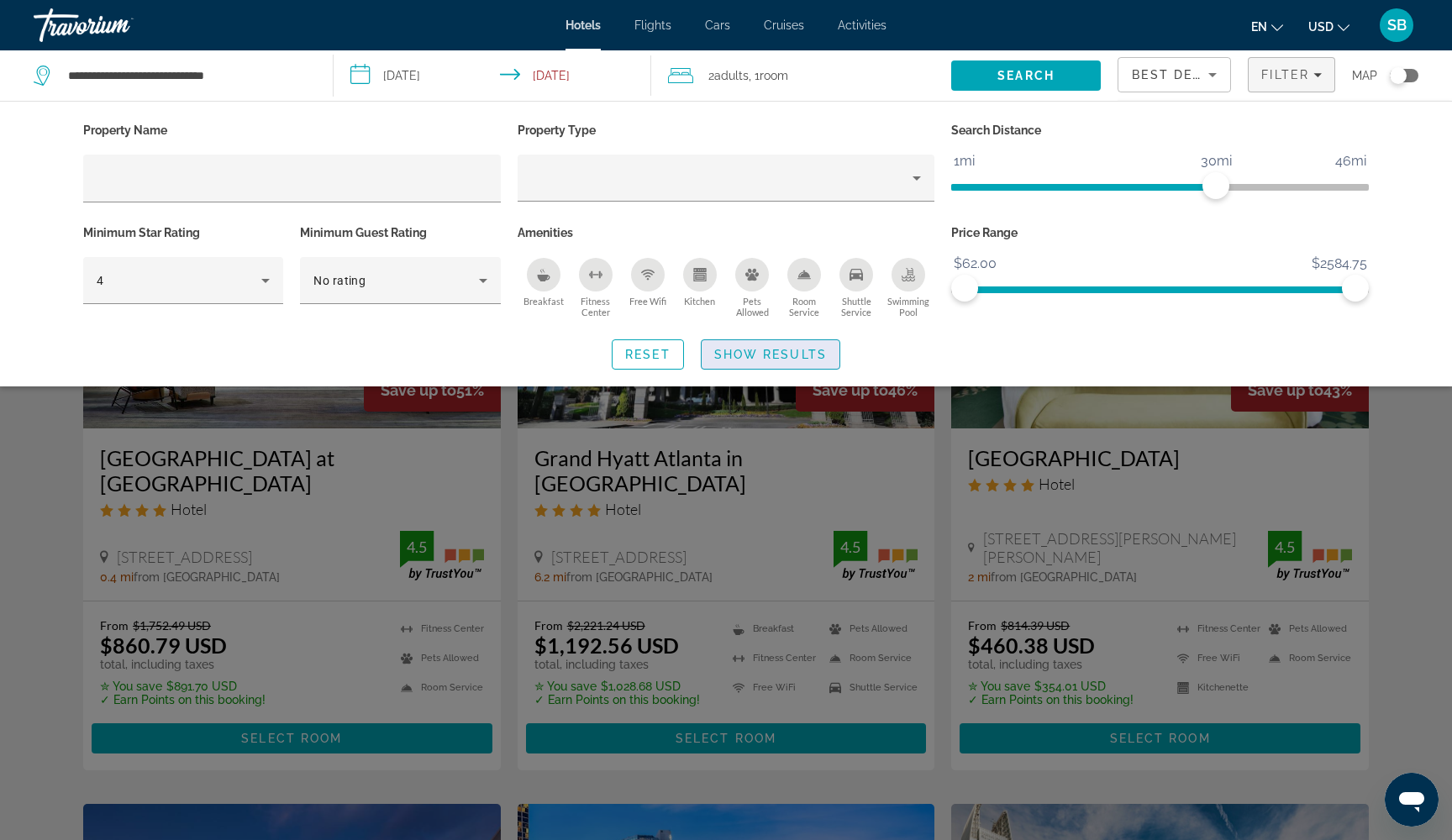
click at [764, 357] on span "Show Results" at bounding box center [770, 354] width 112 height 13
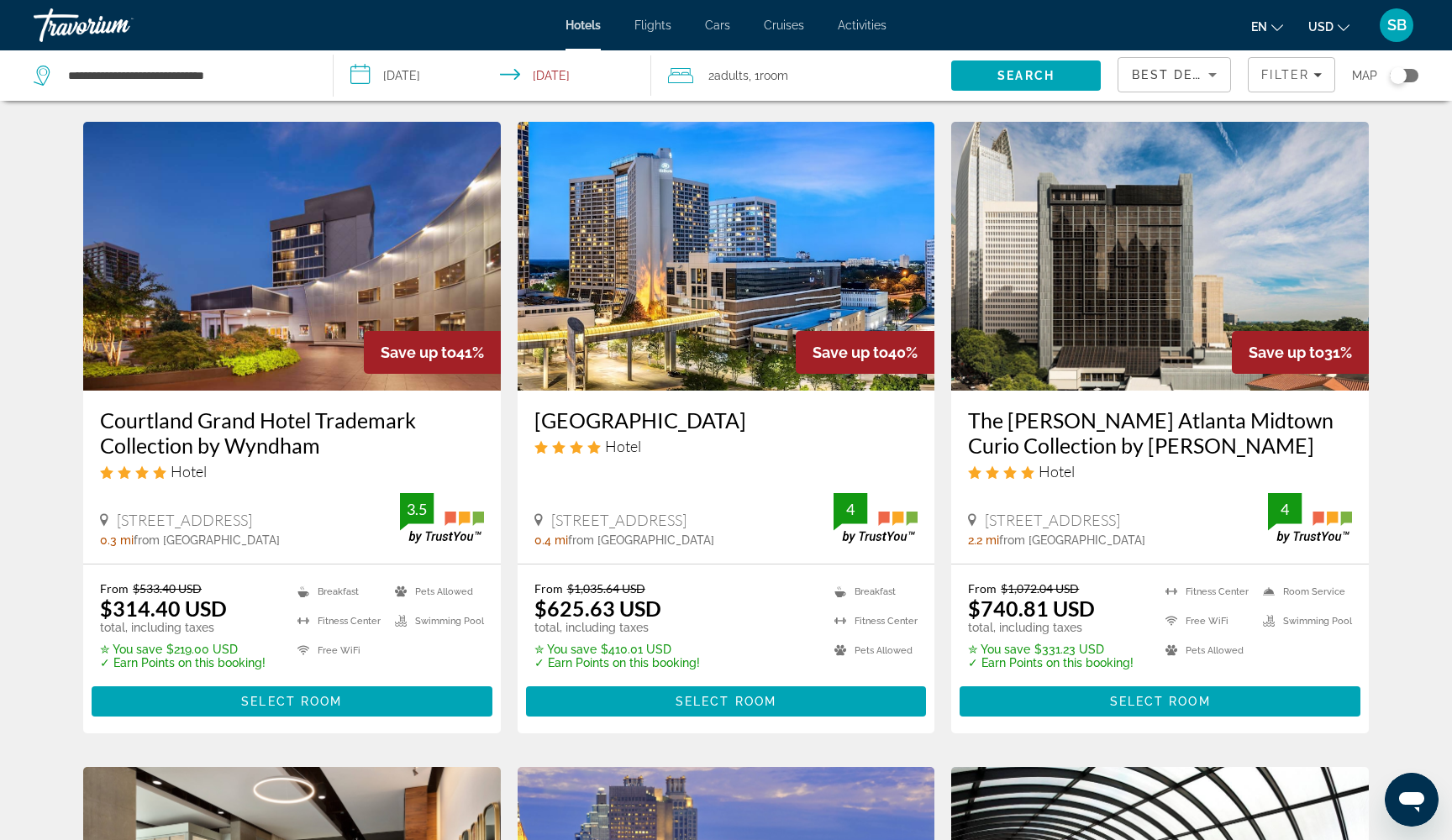
scroll to position [630, 0]
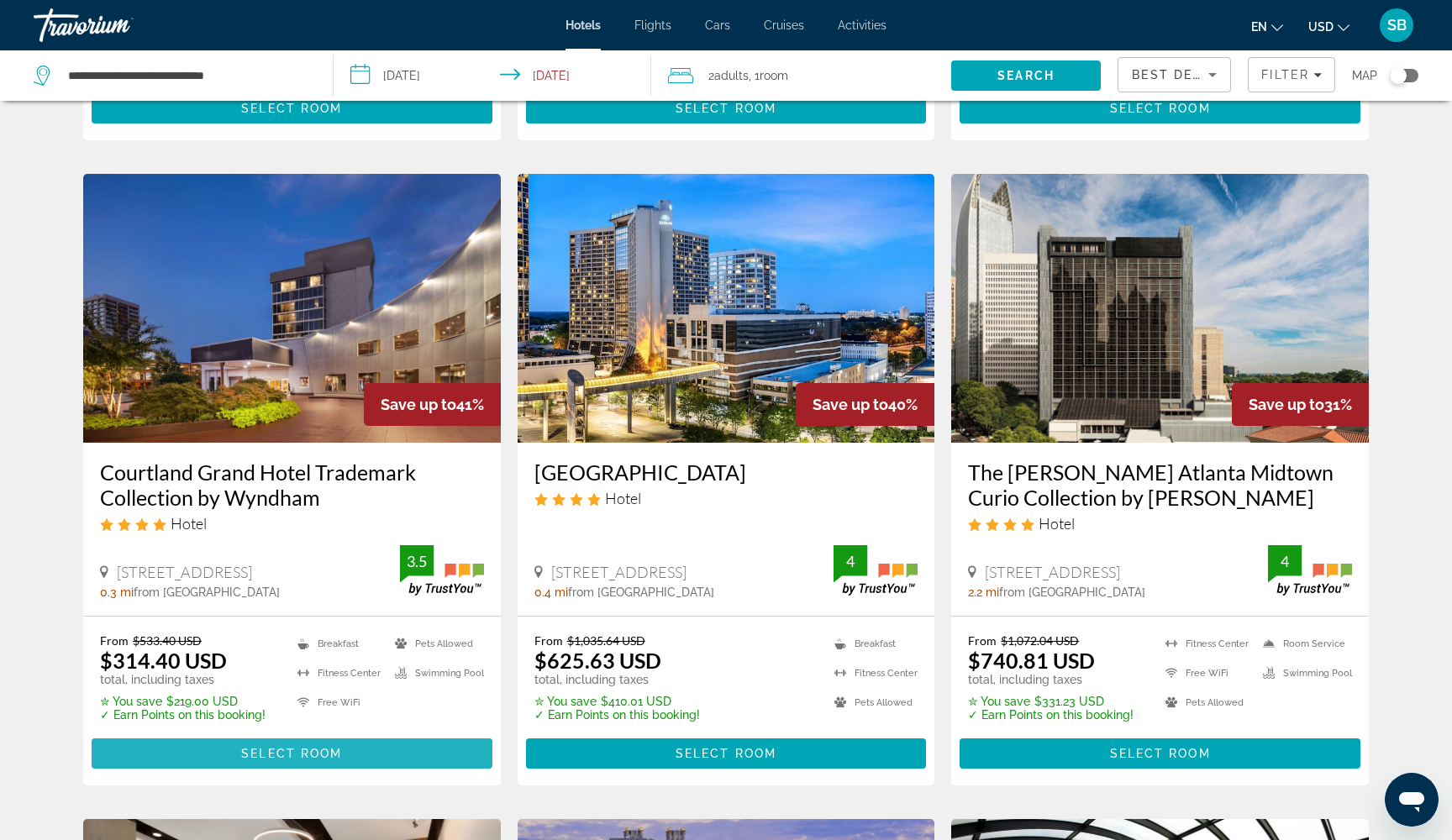
click at [357, 734] on span "Main content" at bounding box center [292, 754] width 401 height 40
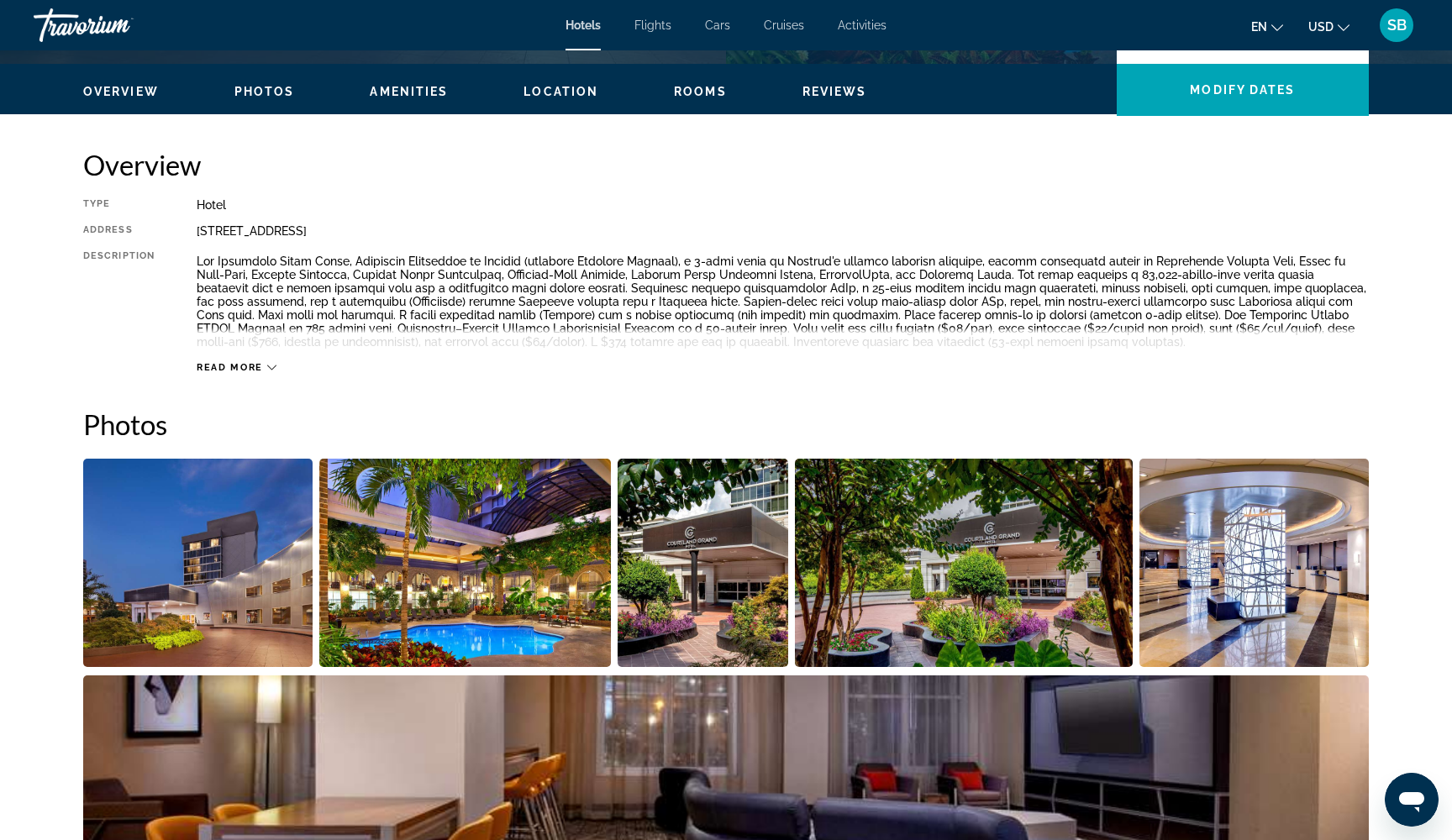
click at [234, 368] on span "Read more" at bounding box center [230, 368] width 66 height 11
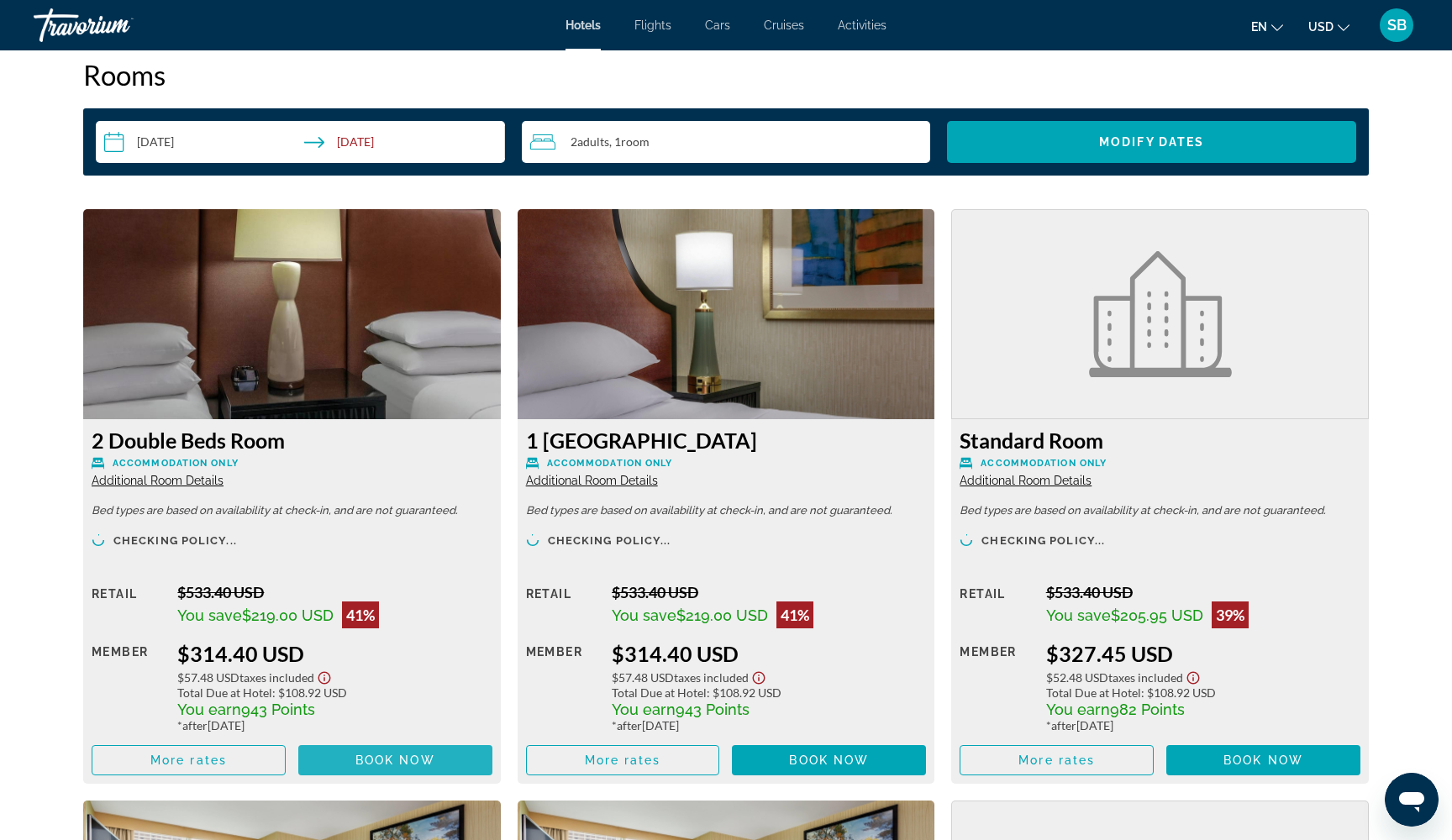
click at [347, 762] on span "Main content" at bounding box center [395, 760] width 194 height 40
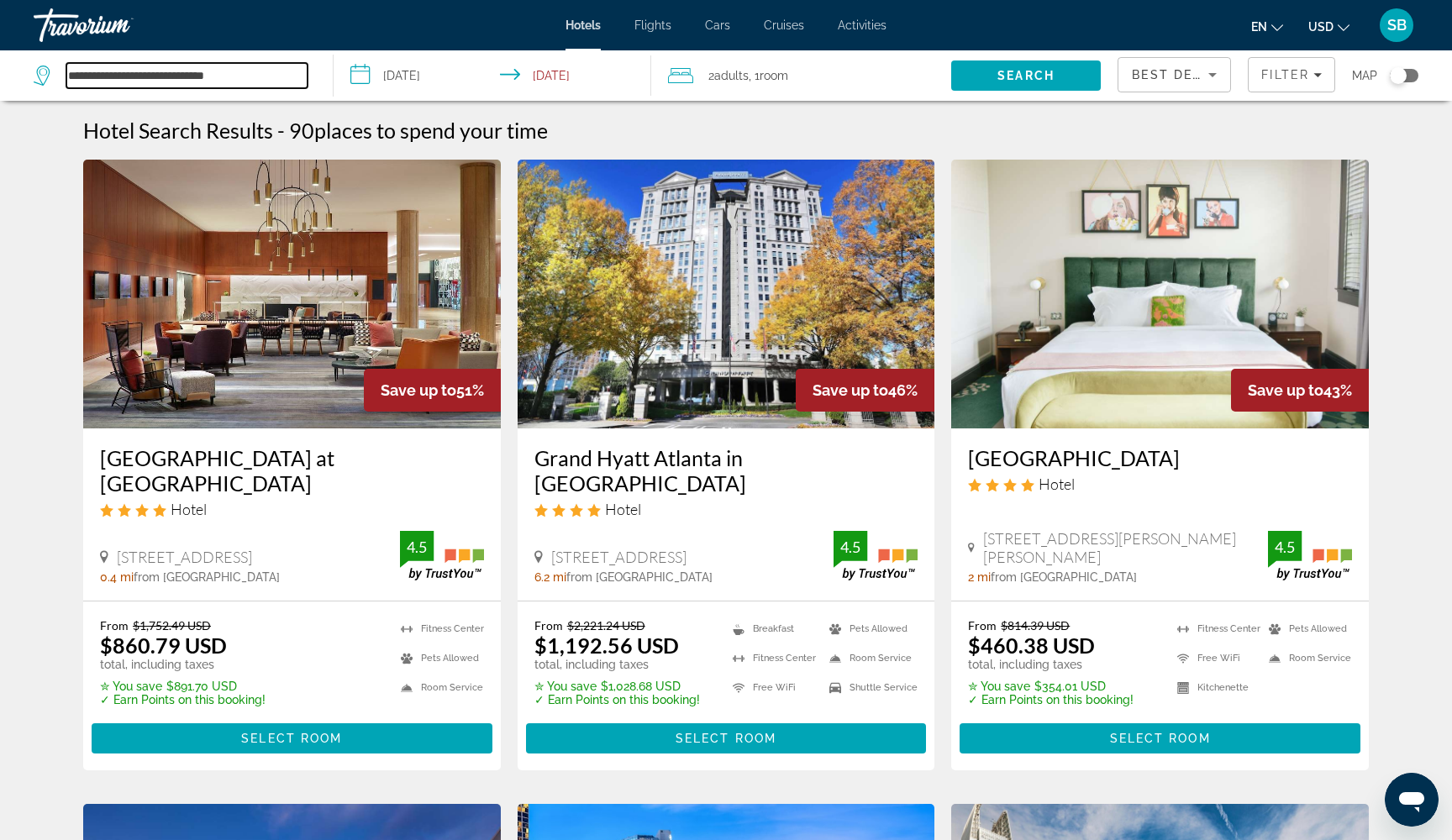
click at [246, 78] on input "**********" at bounding box center [187, 75] width 241 height 25
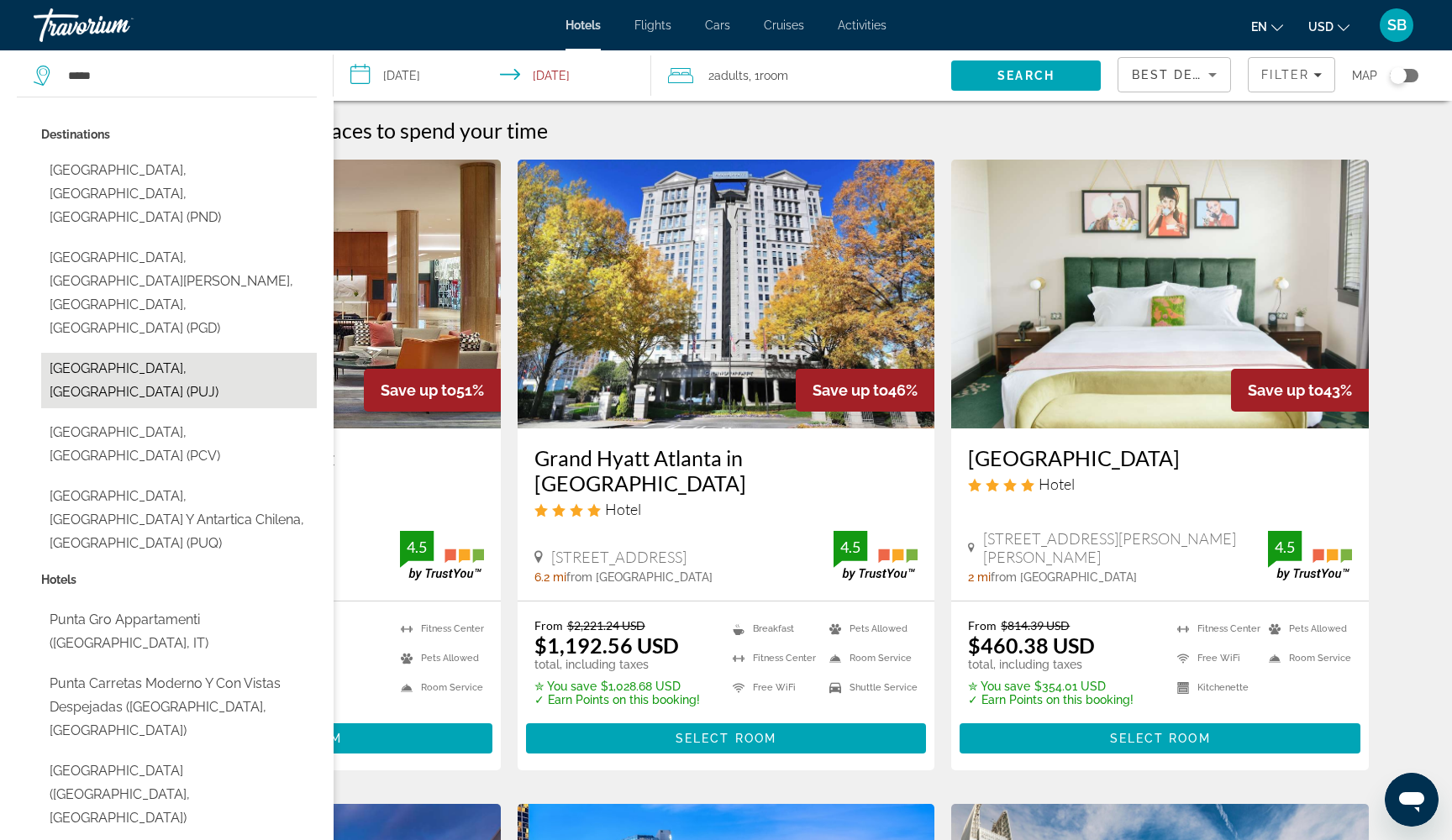
click at [162, 353] on button "Punta Cana, Dominican Republic (PUJ)" at bounding box center [179, 381] width 275 height 56
type input "**********"
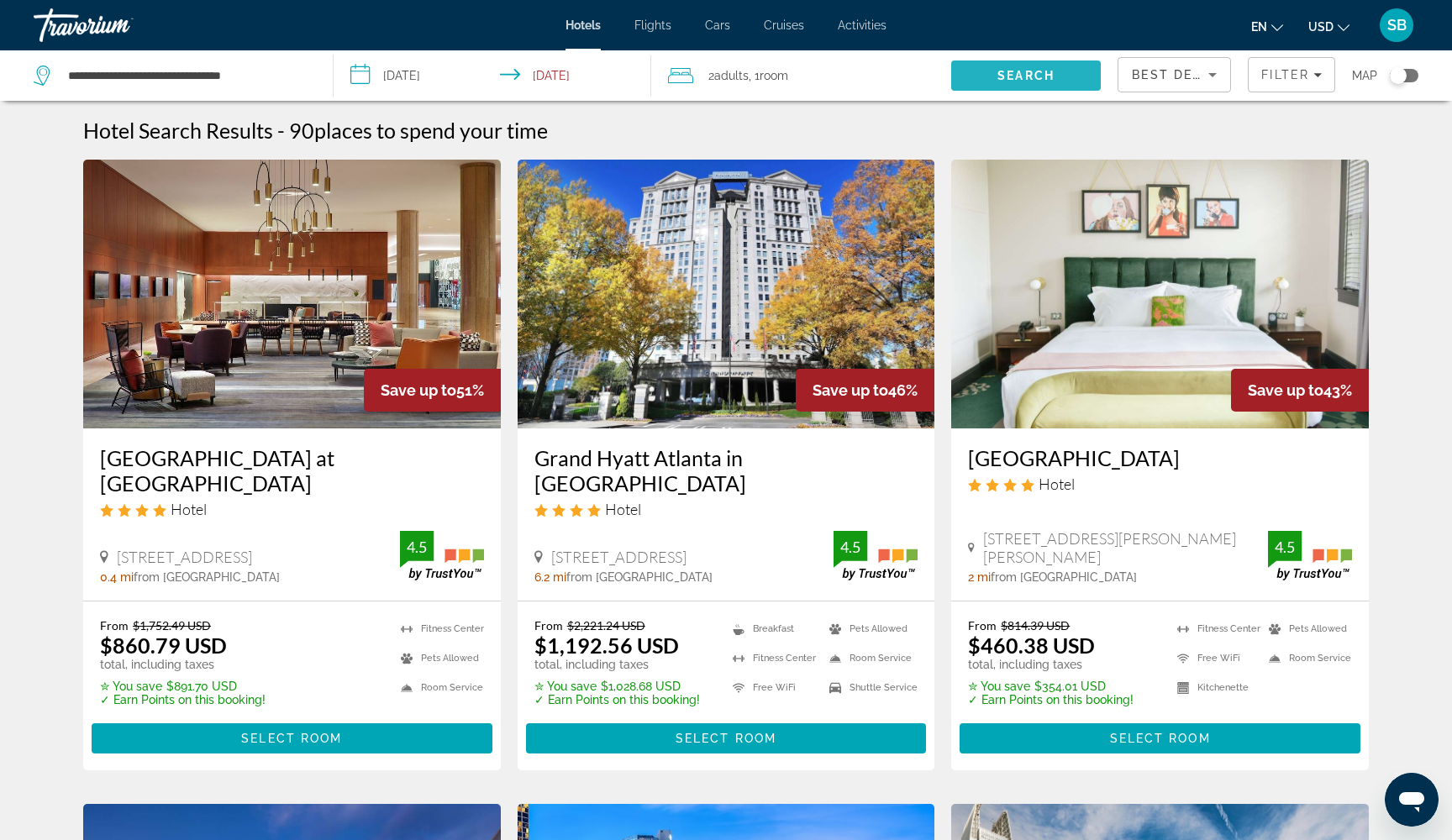
click at [1021, 78] on span "Search" at bounding box center [1026, 75] width 58 height 13
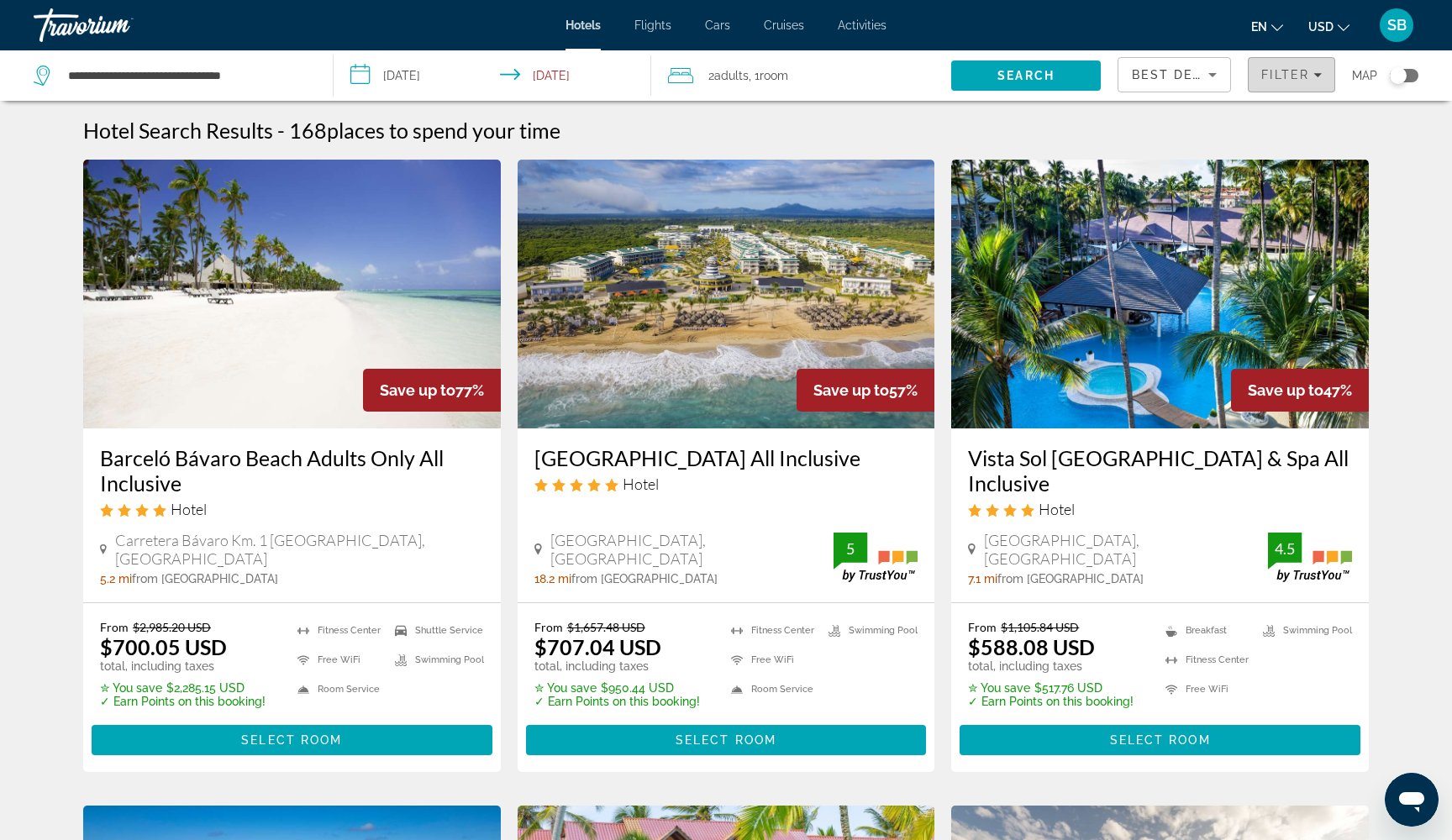
click at [1315, 79] on div "Filter" at bounding box center [1291, 74] width 60 height 13
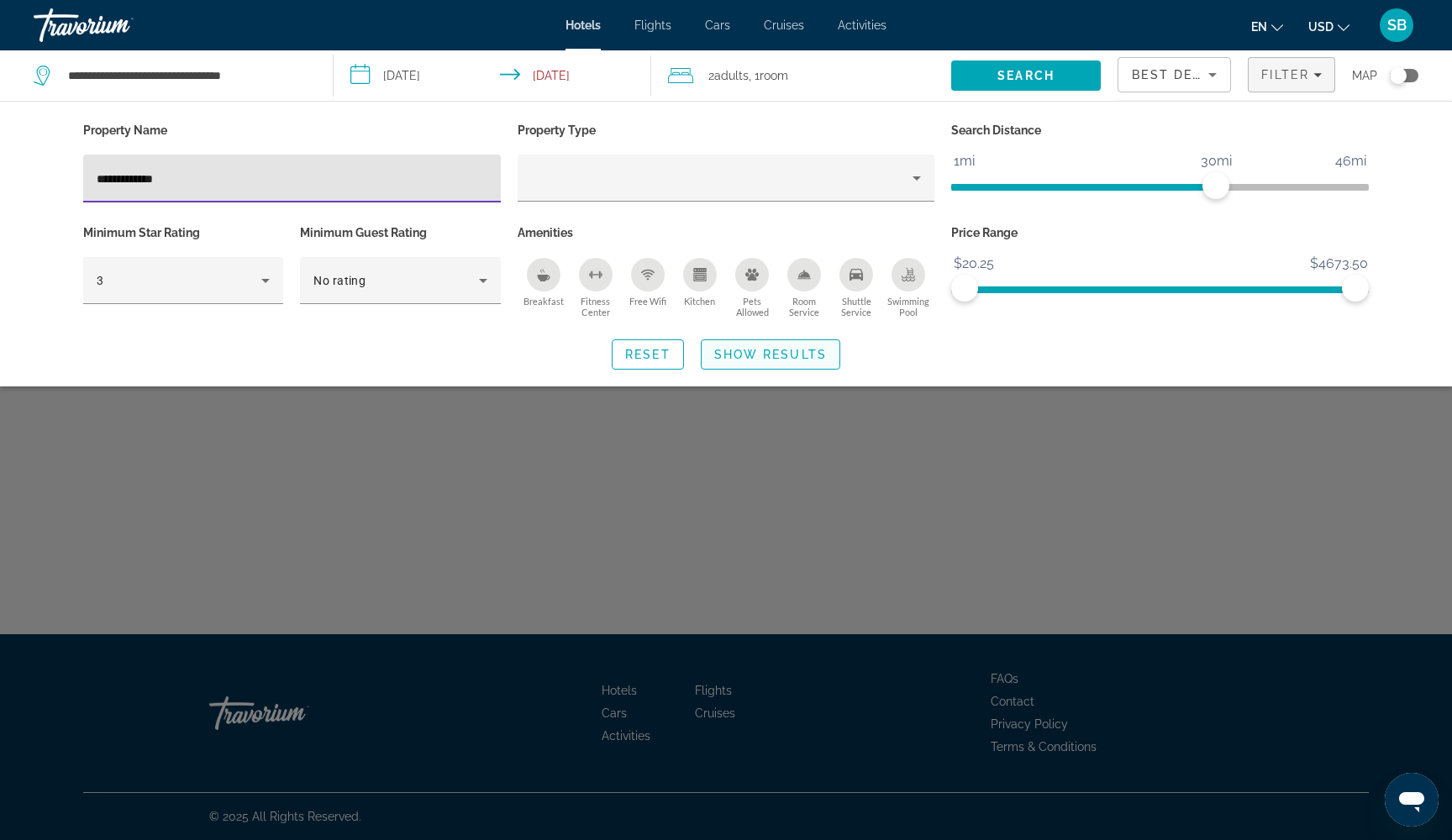
type input "**********"
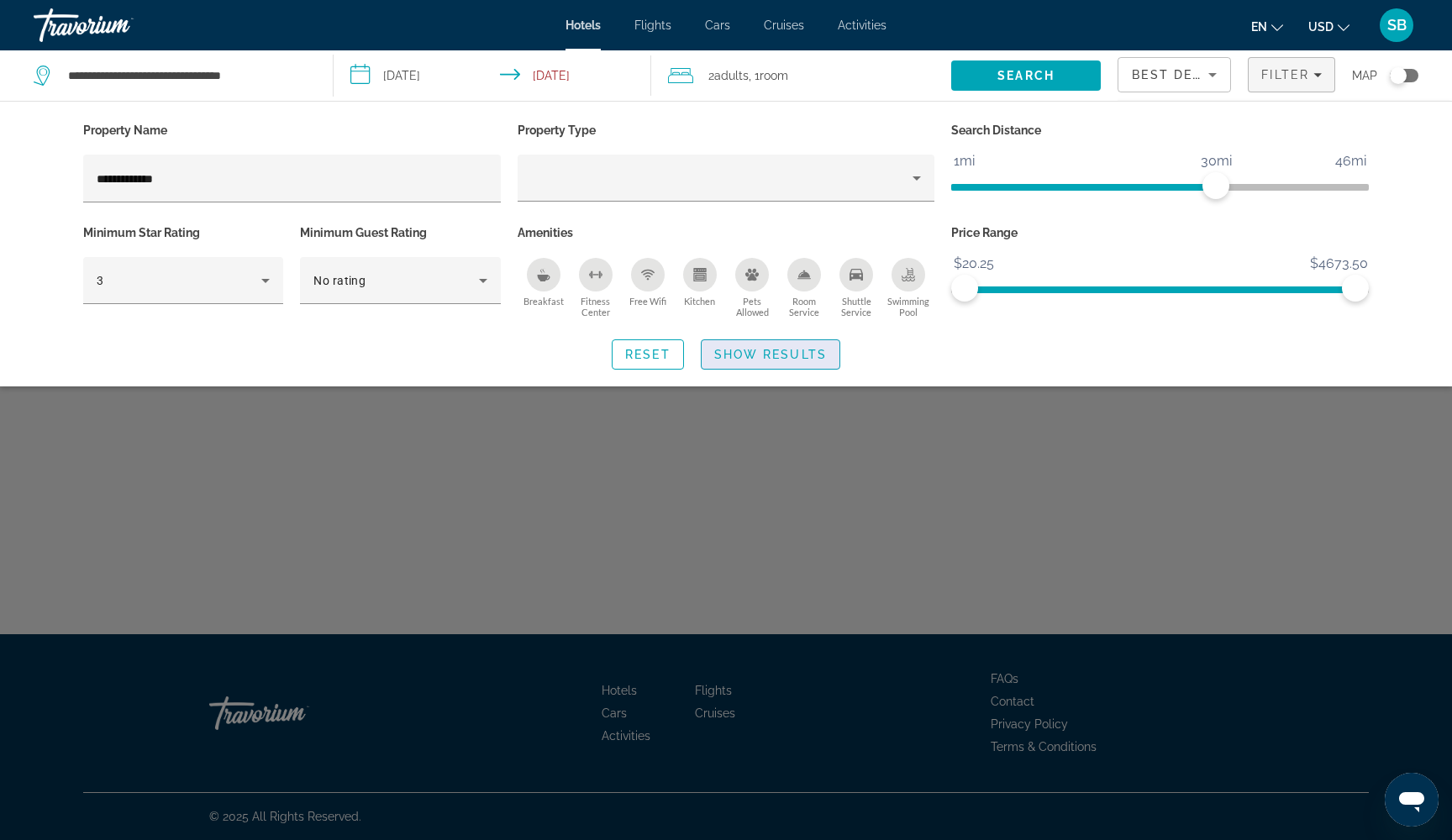
click at [773, 358] on span "Show Results" at bounding box center [770, 354] width 112 height 13
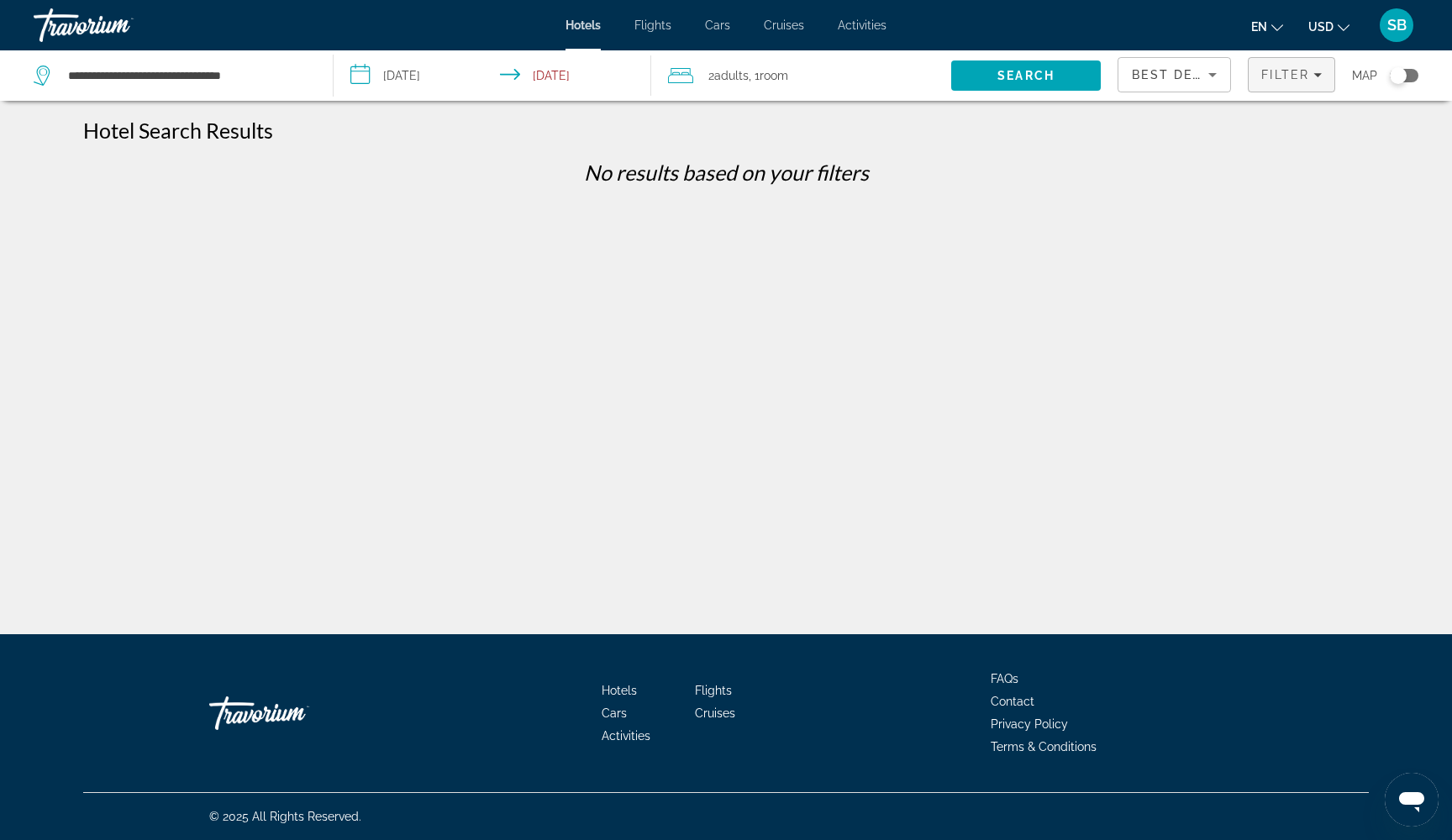
click at [1296, 78] on span "Filter" at bounding box center [1285, 74] width 48 height 13
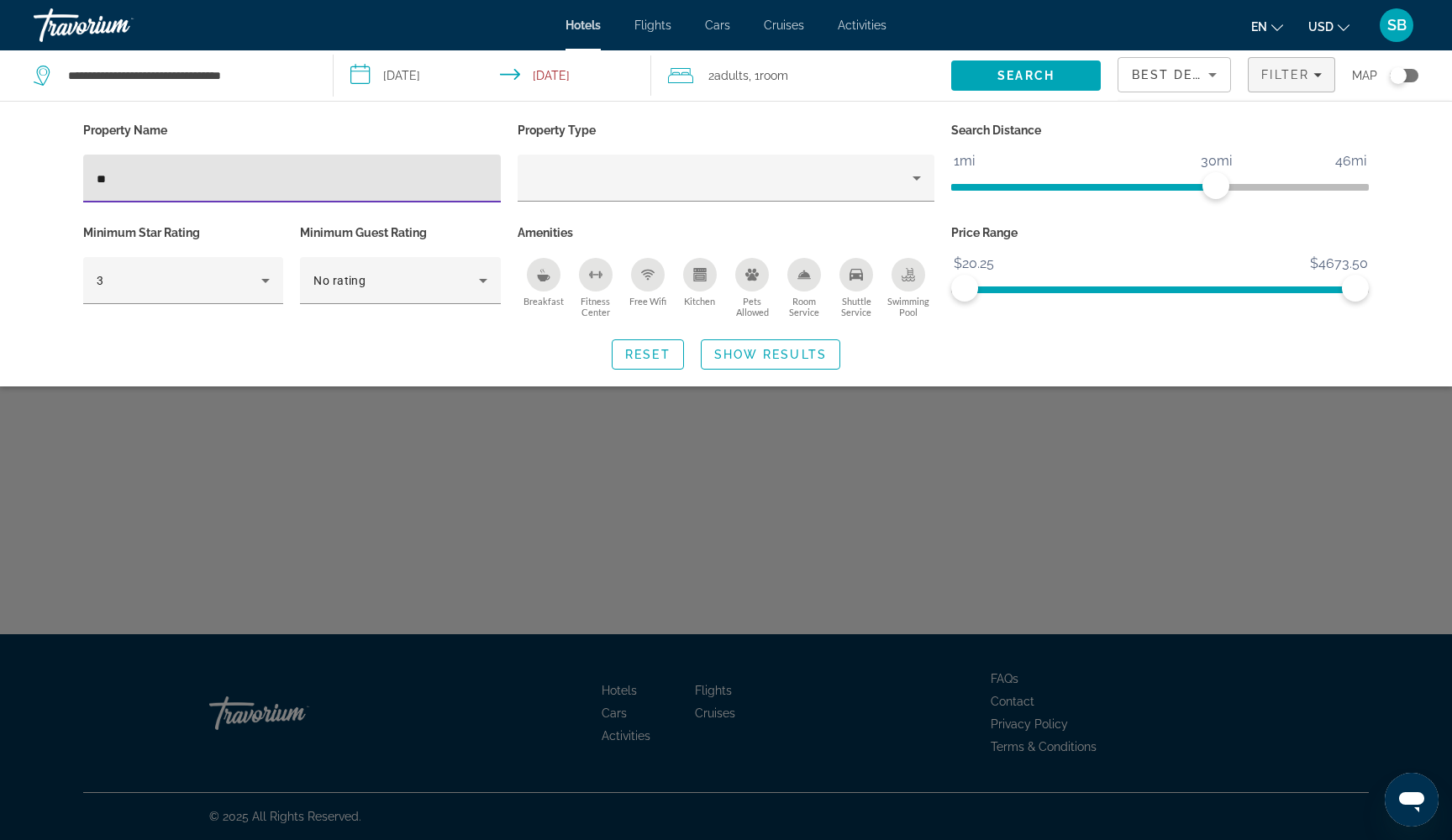
type input "*"
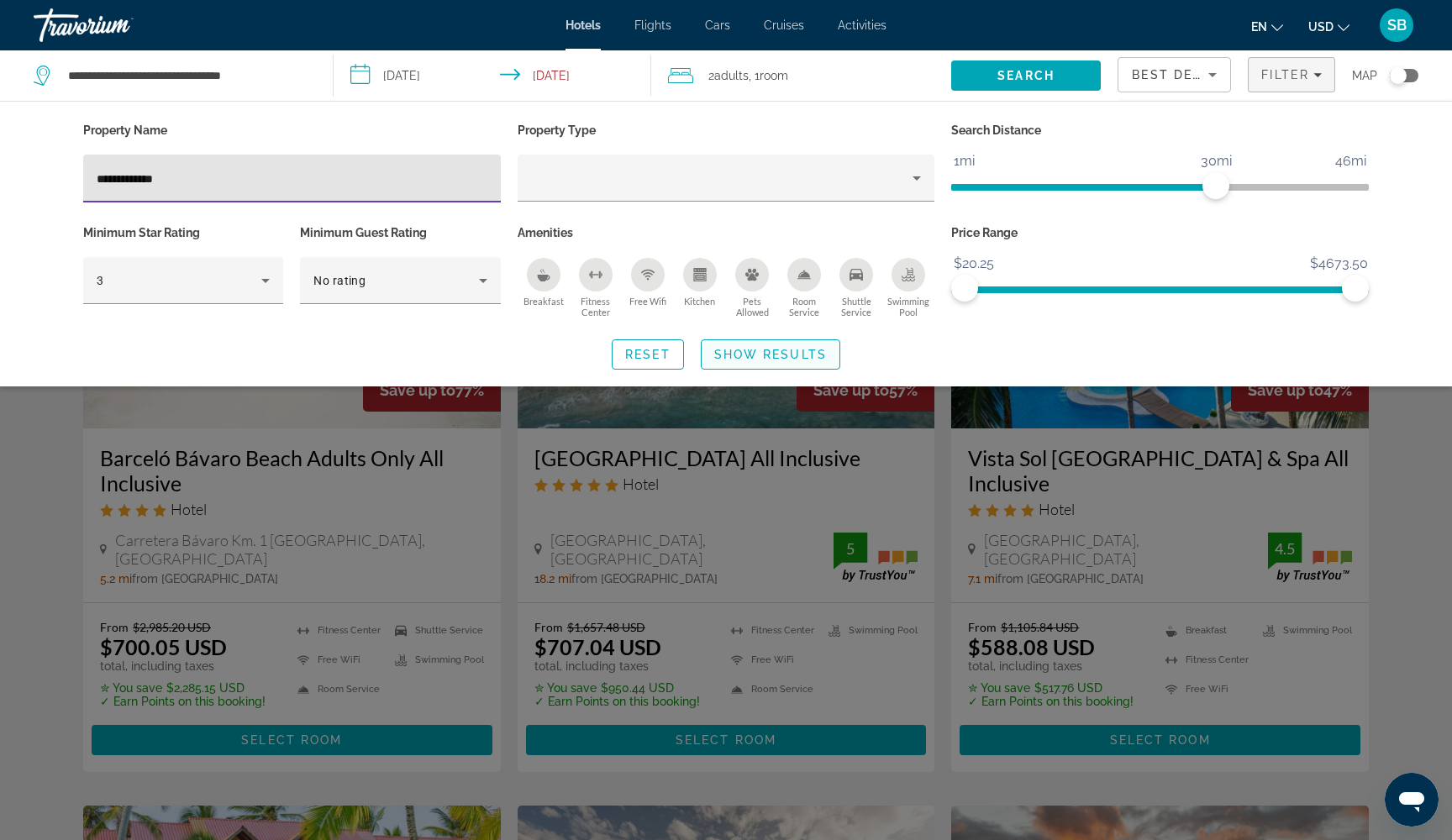
type input "**********"
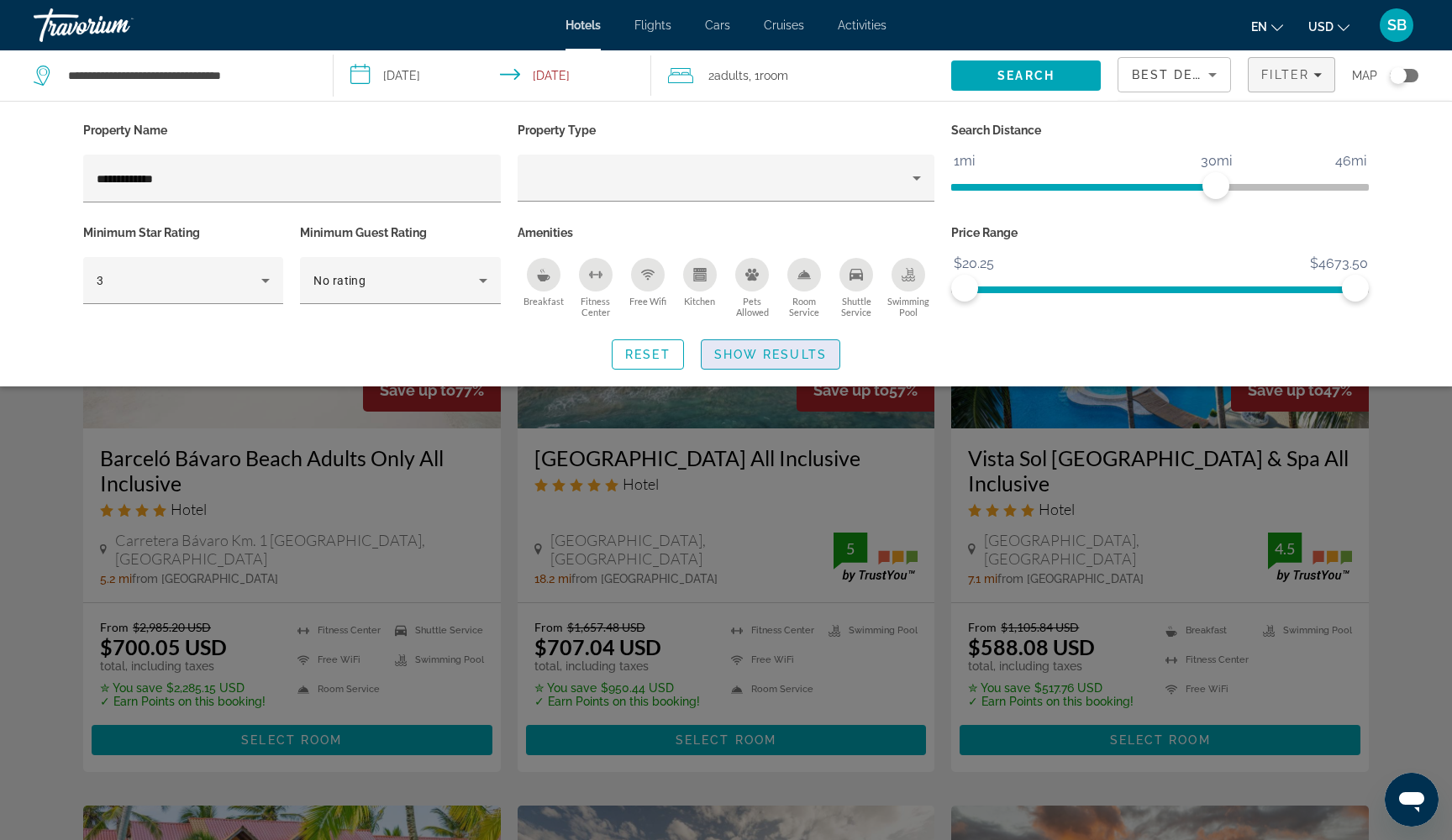
click at [749, 356] on span "Show Results" at bounding box center [770, 354] width 112 height 13
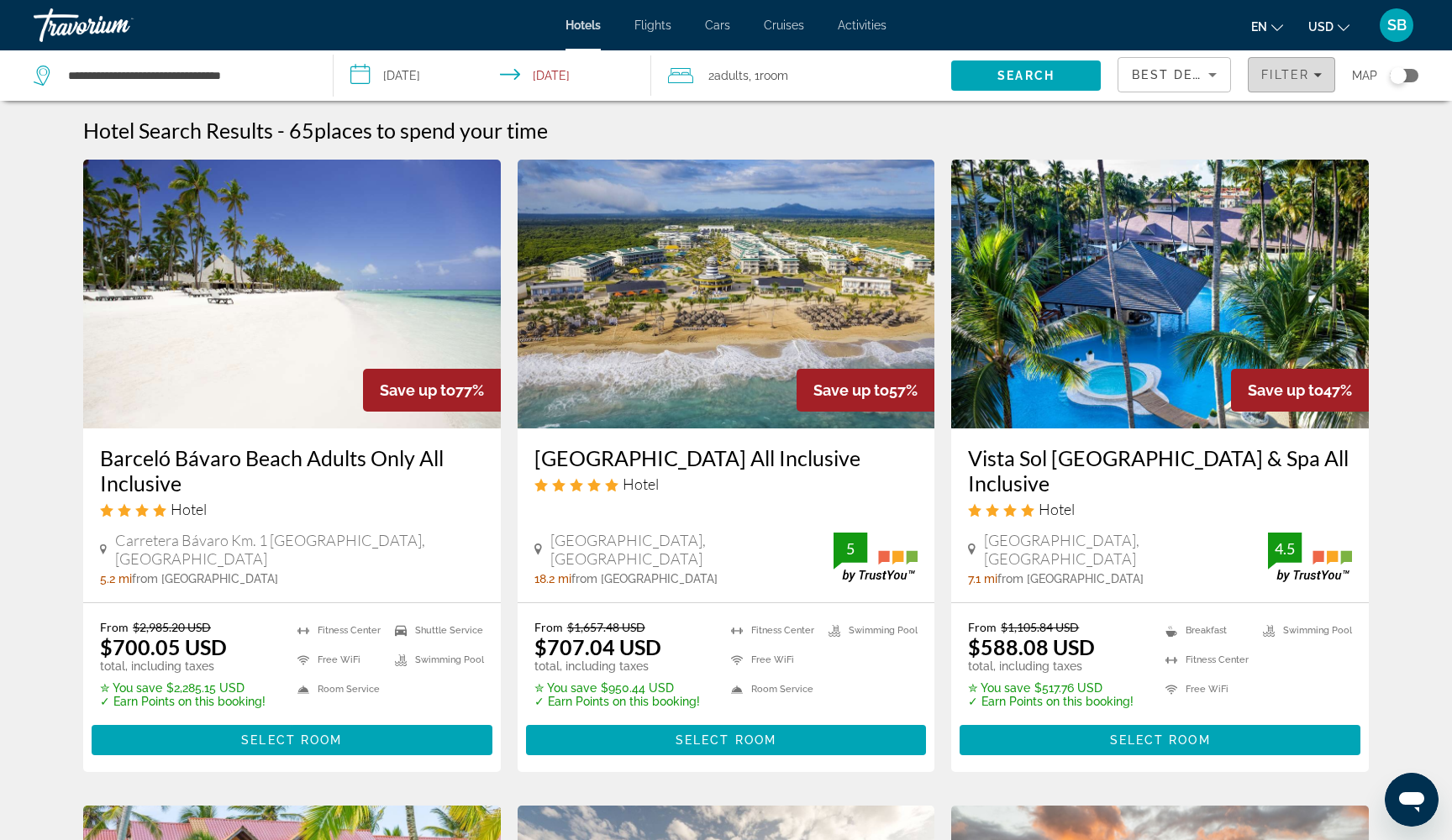
click at [1279, 80] on span "Filter" at bounding box center [1285, 74] width 48 height 13
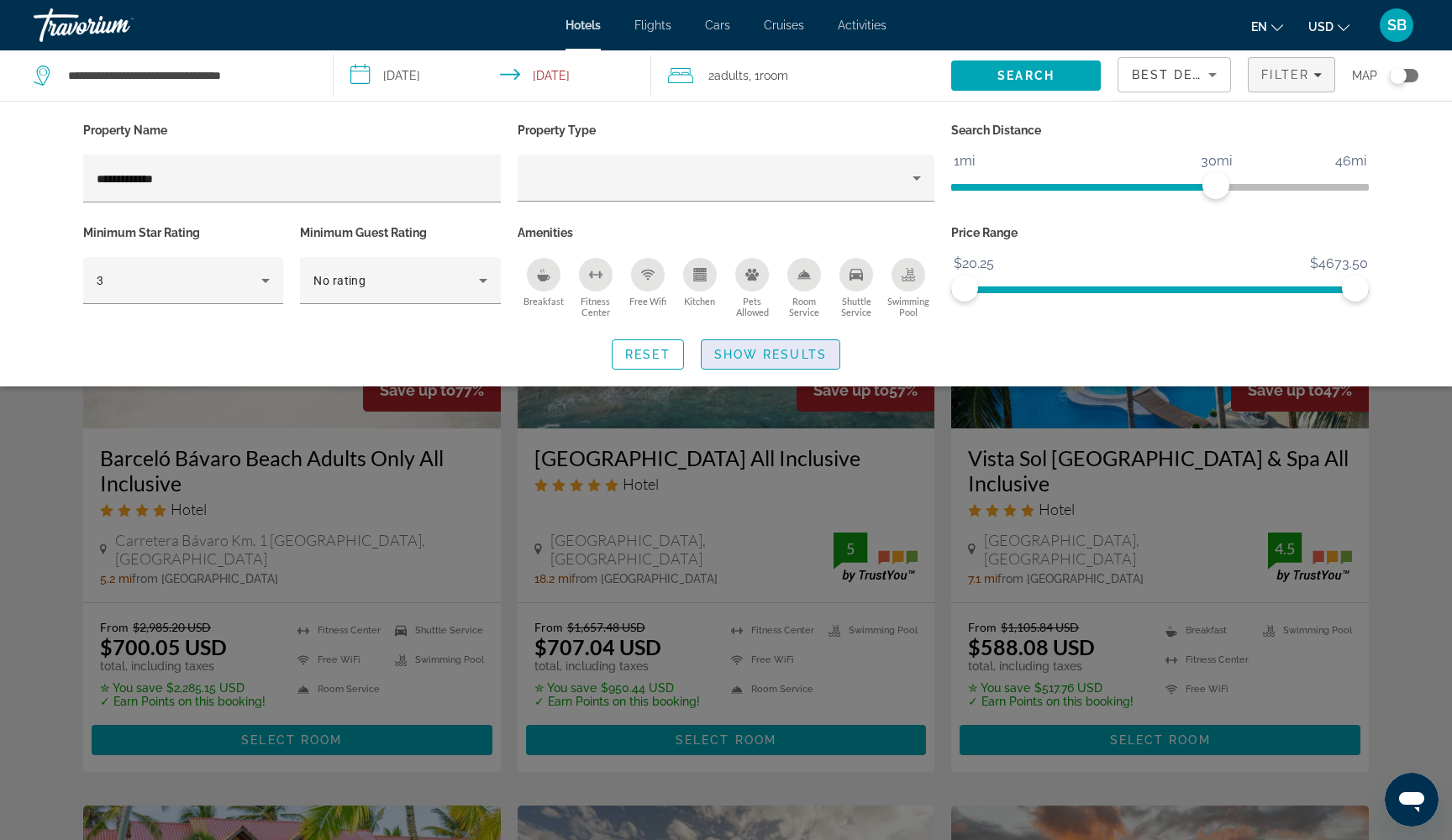
click at [733, 356] on span "Show Results" at bounding box center [770, 354] width 112 height 13
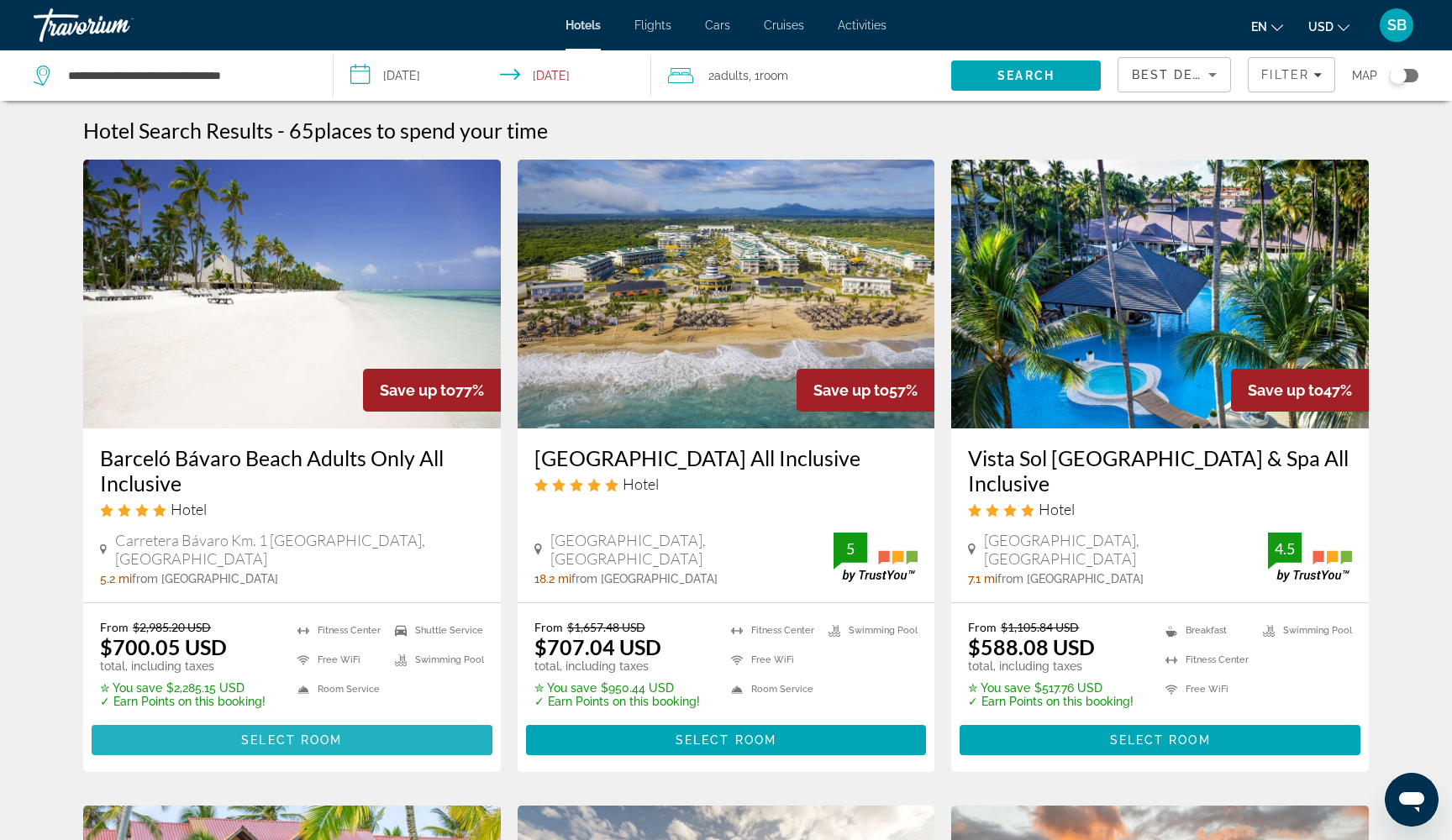
click at [260, 738] on span "Select Room" at bounding box center [292, 740] width 101 height 13
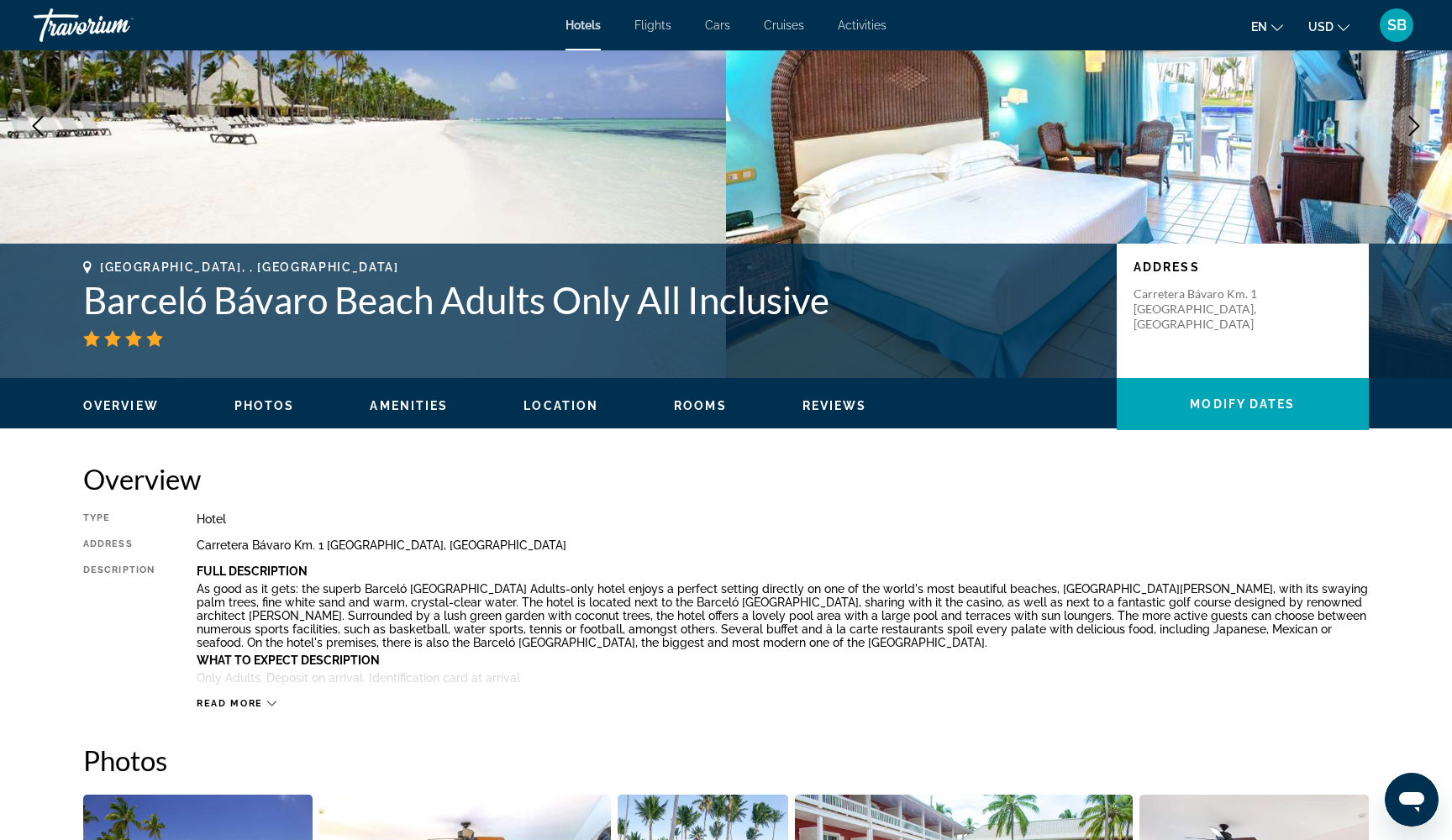
click at [274, 705] on icon "Main content" at bounding box center [272, 703] width 10 height 10
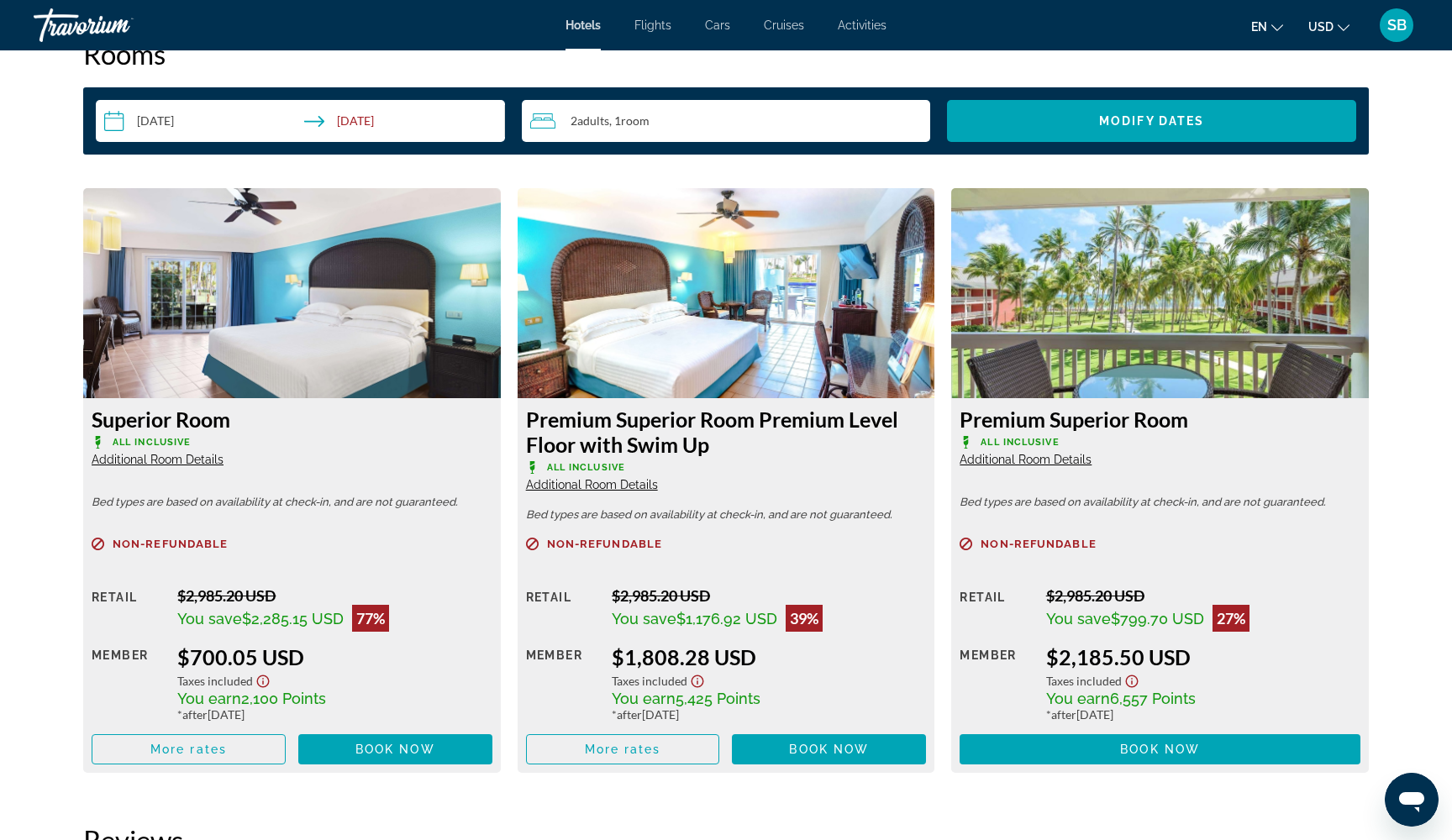
scroll to position [2187, 0]
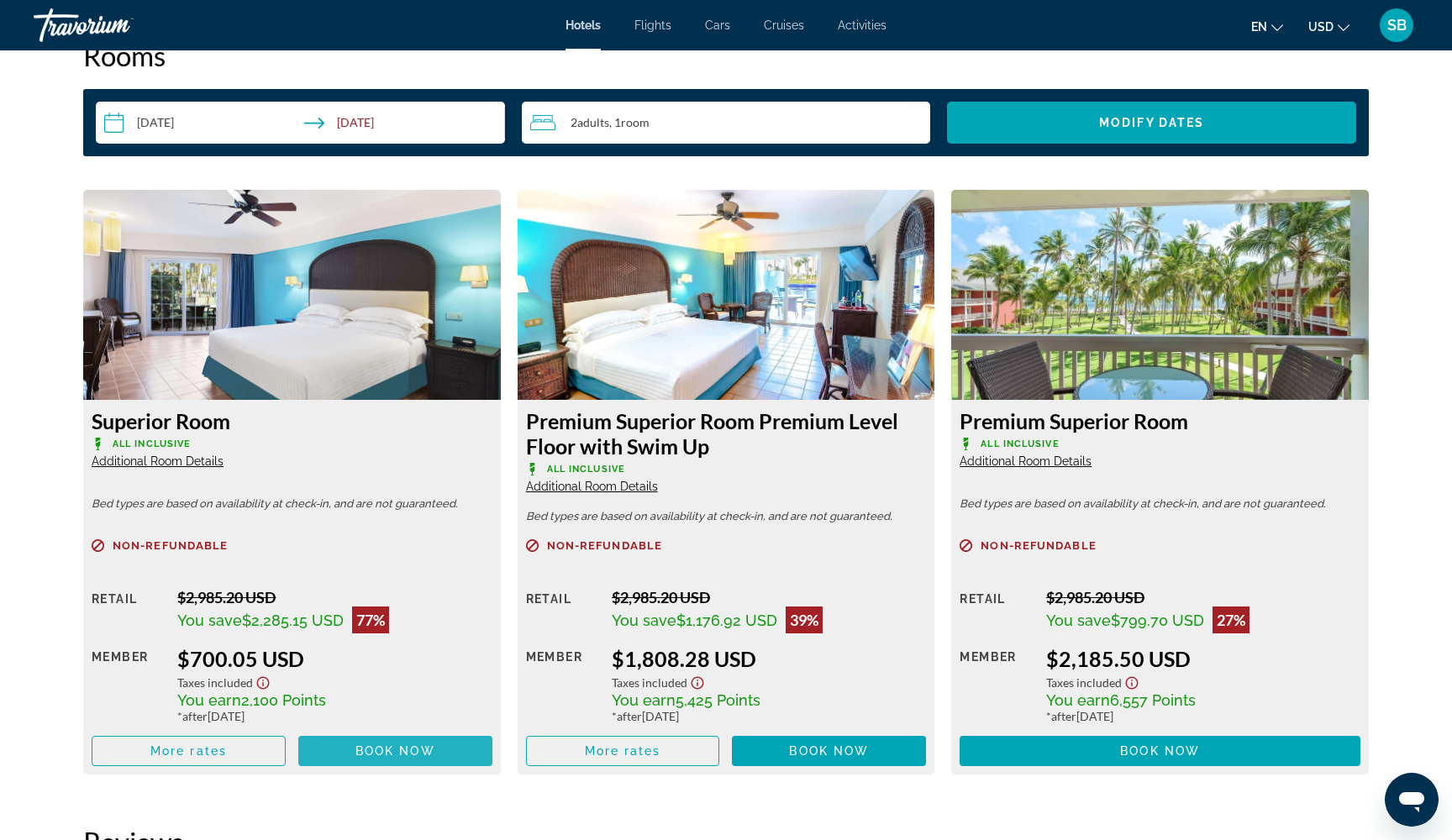
click at [374, 758] on span "Book now" at bounding box center [396, 750] width 80 height 13
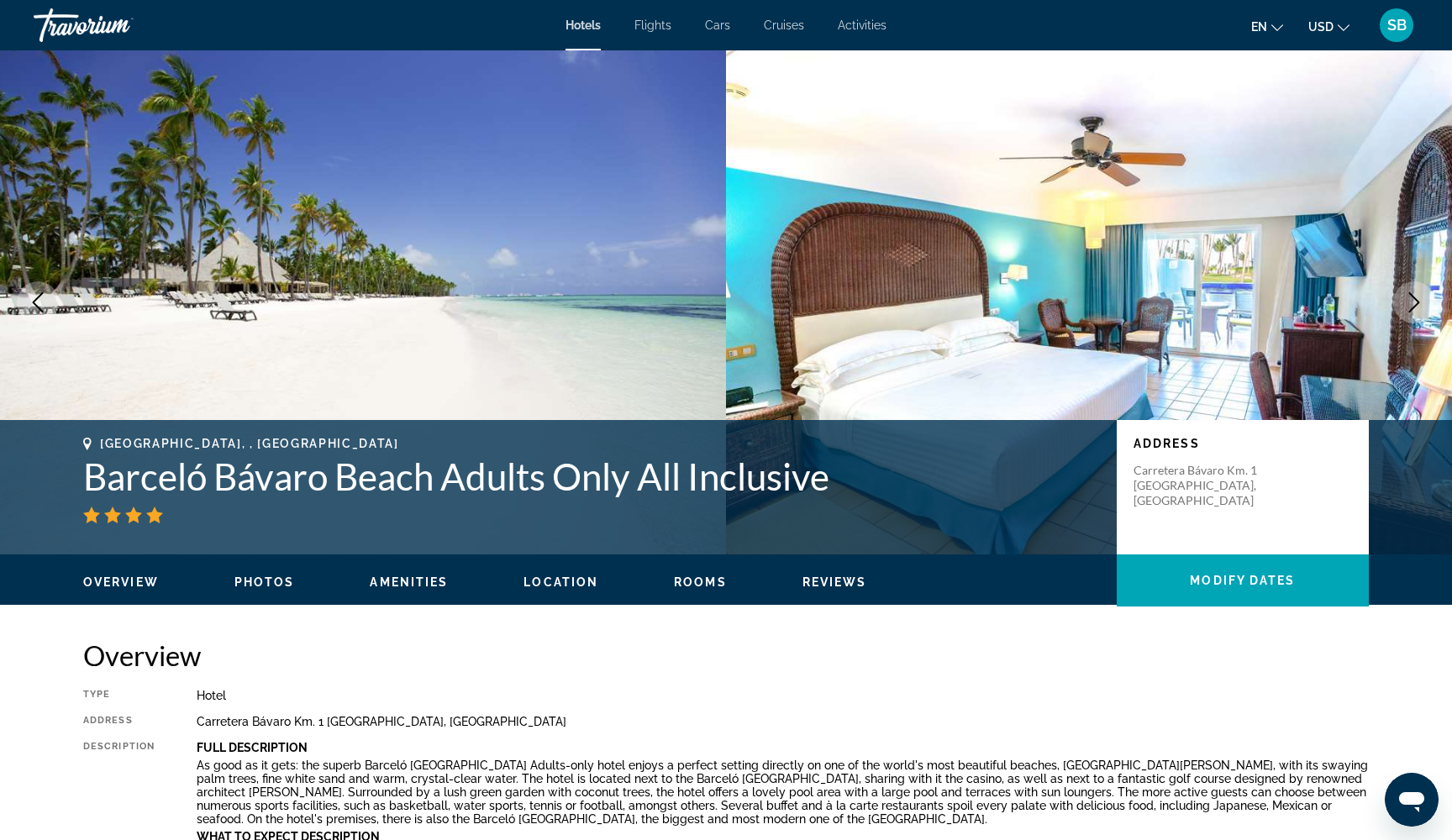
click at [716, 27] on span "Cars" at bounding box center [717, 24] width 25 height 13
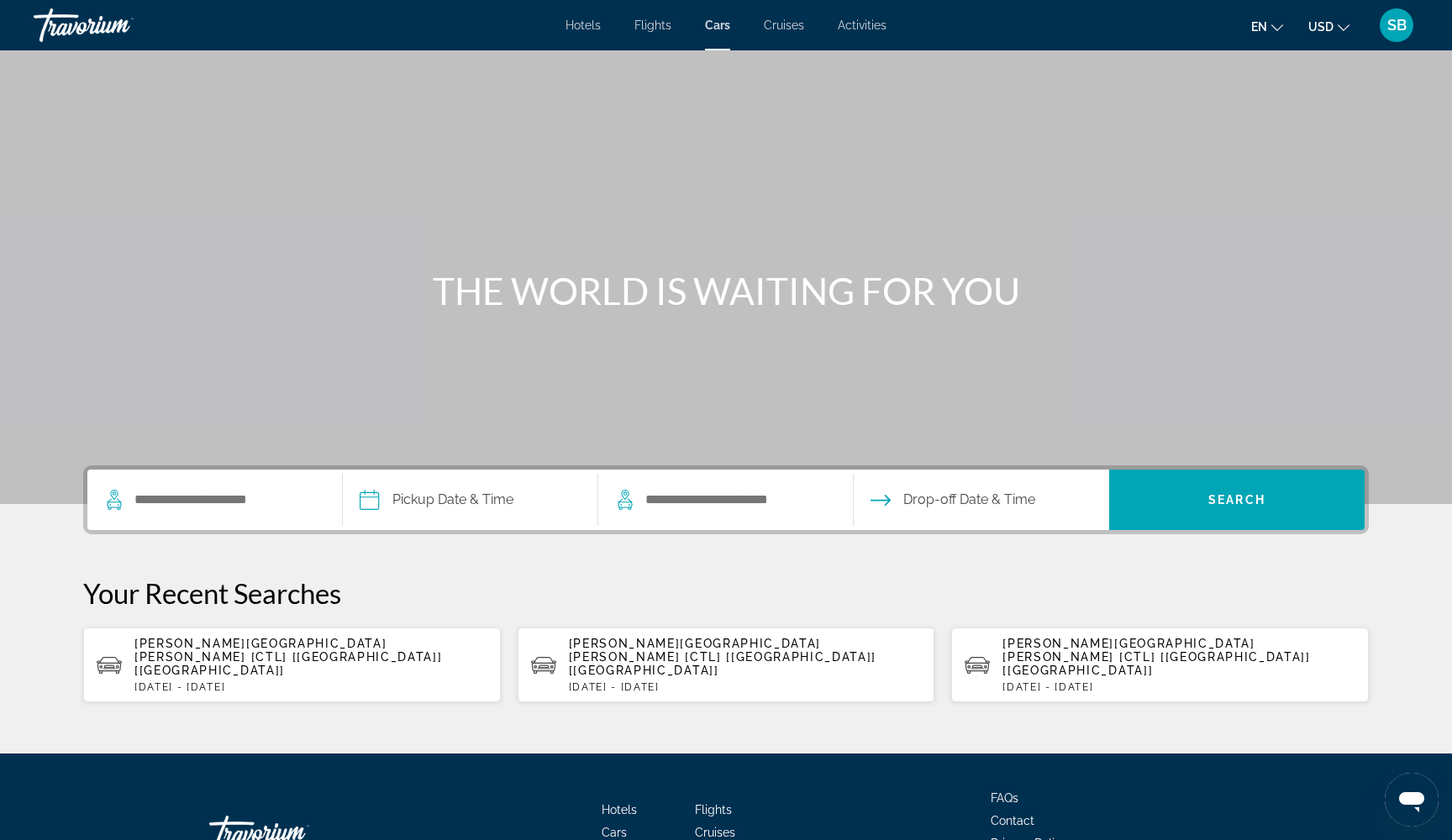
click at [649, 28] on span "Flights" at bounding box center [653, 24] width 37 height 13
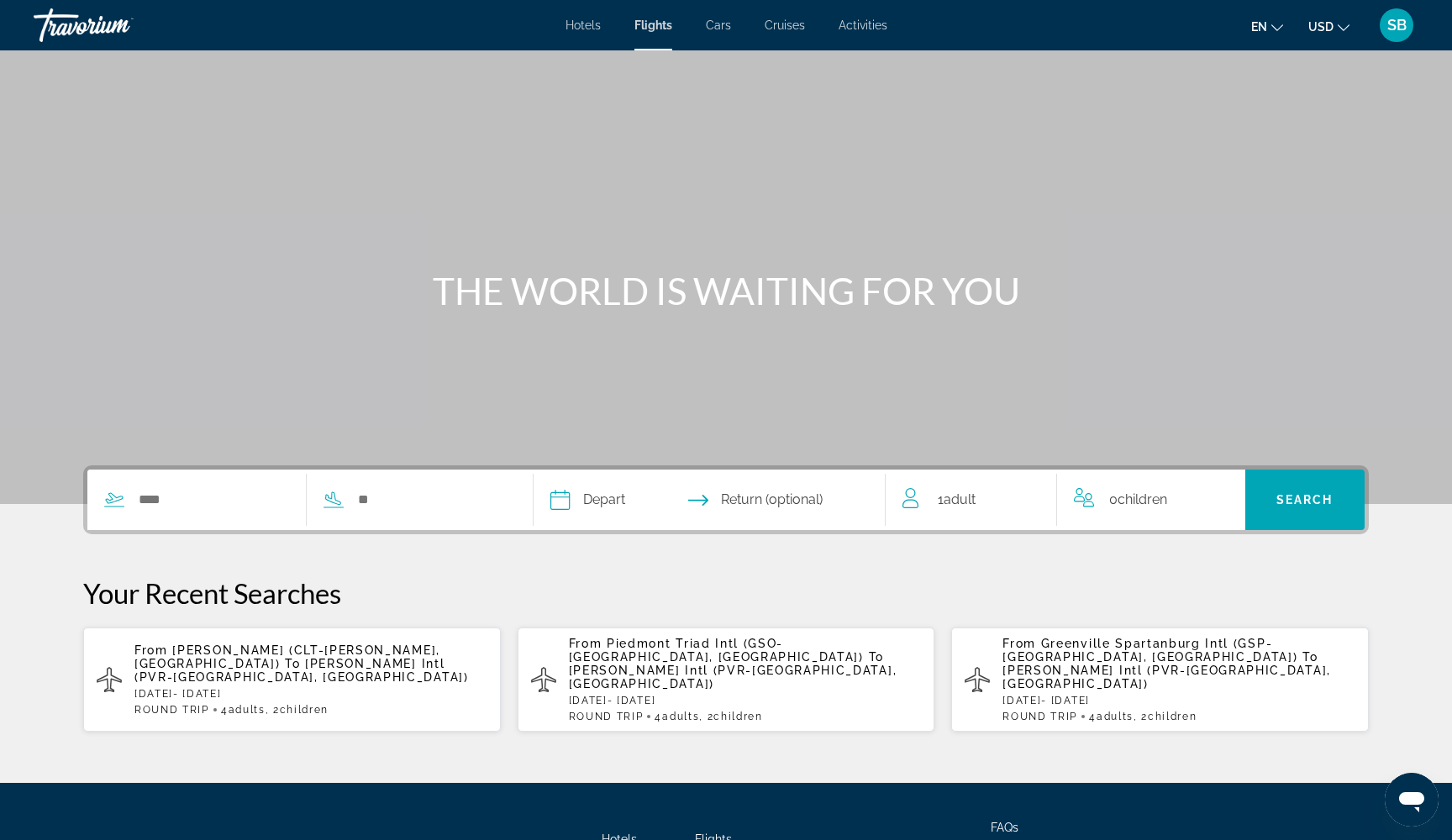
click at [719, 25] on span "Cars" at bounding box center [718, 24] width 25 height 13
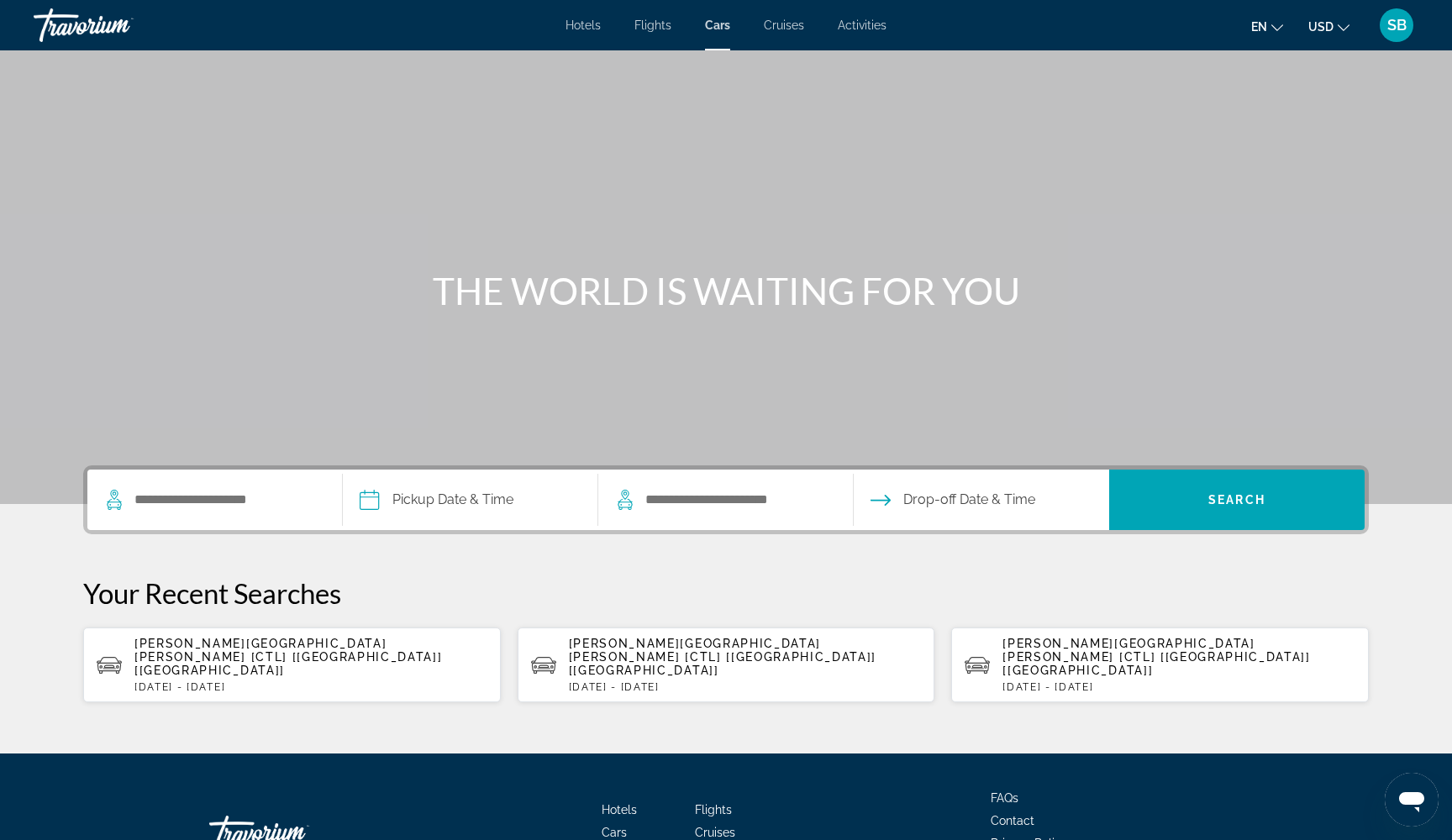
click at [784, 25] on span "Cruises" at bounding box center [784, 24] width 40 height 13
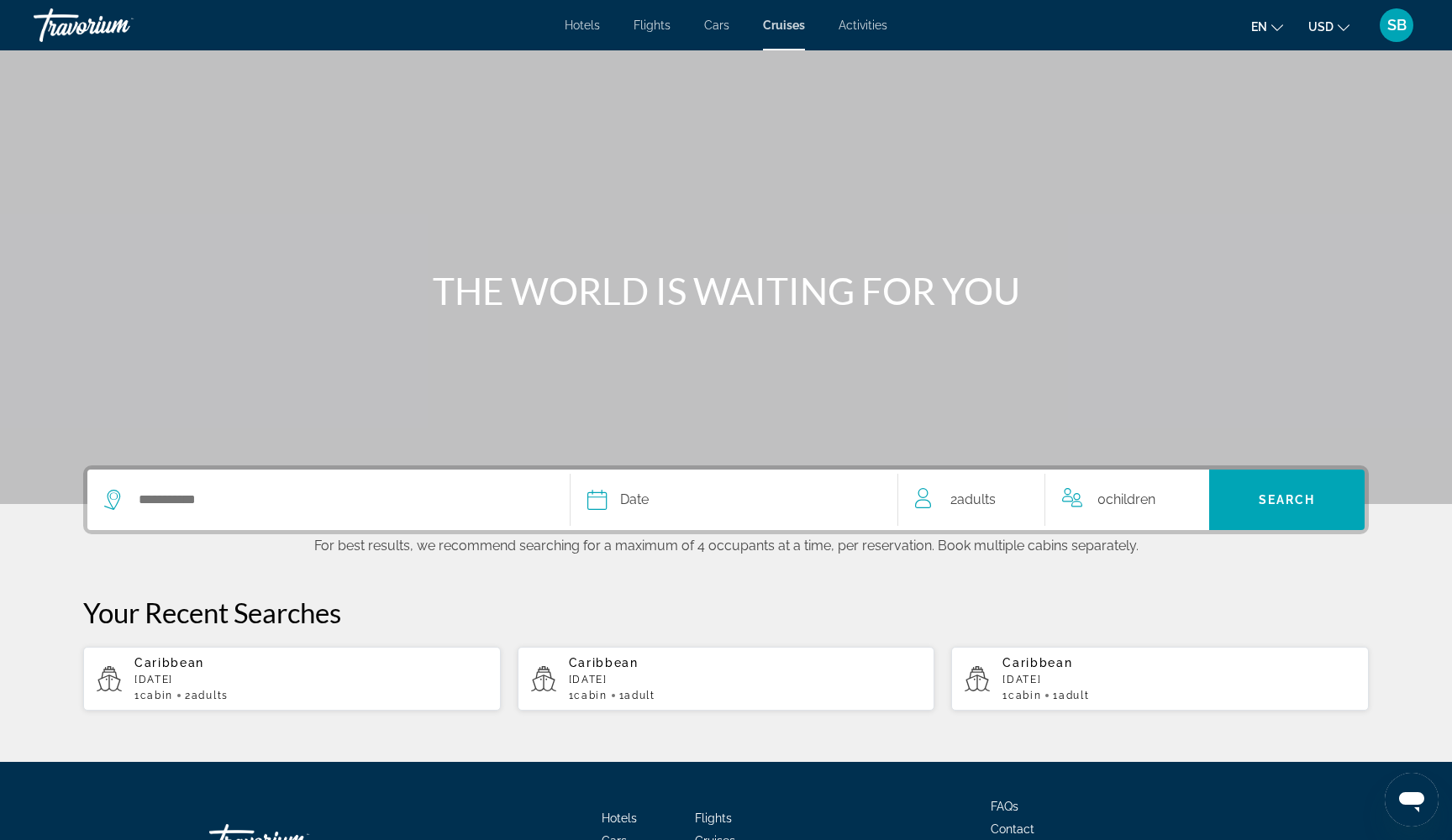
click at [866, 27] on span "Activities" at bounding box center [863, 24] width 49 height 13
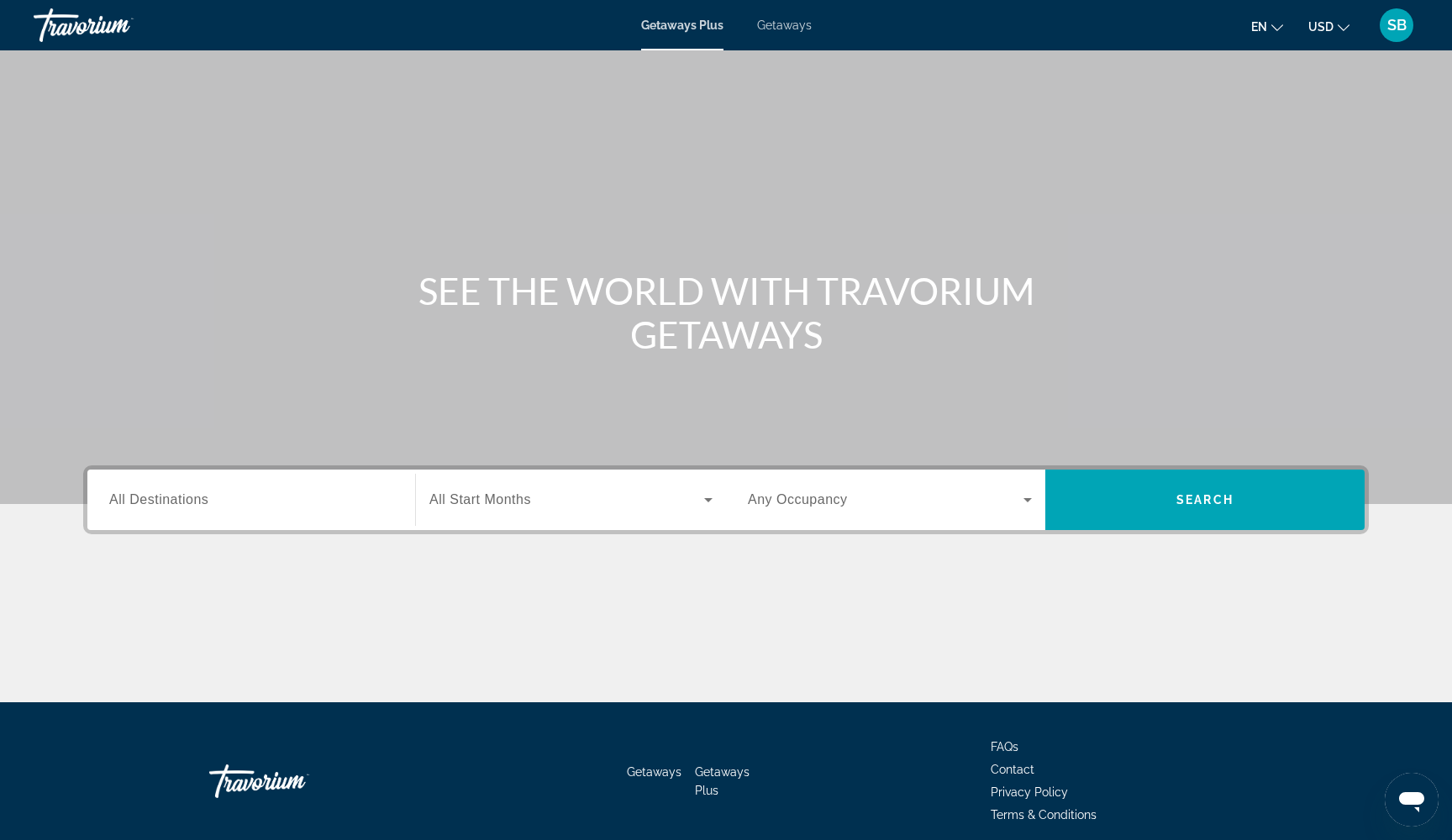
click at [794, 30] on span "Getaways" at bounding box center [784, 24] width 55 height 13
click at [209, 491] on input "Destination All Destinations" at bounding box center [251, 500] width 284 height 20
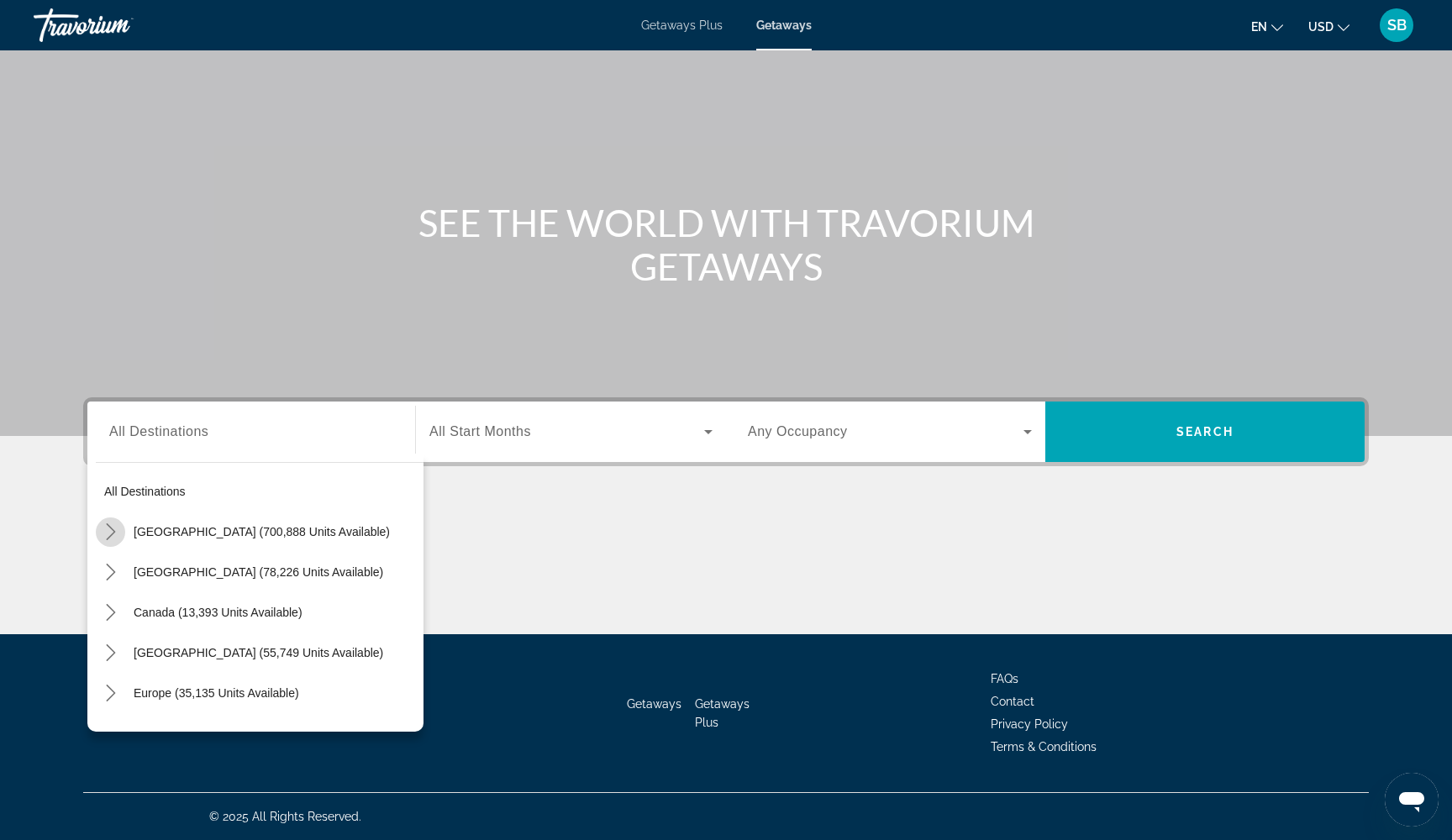
click at [112, 533] on icon "Toggle United States (700,888 units available) submenu" at bounding box center [110, 532] width 10 height 17
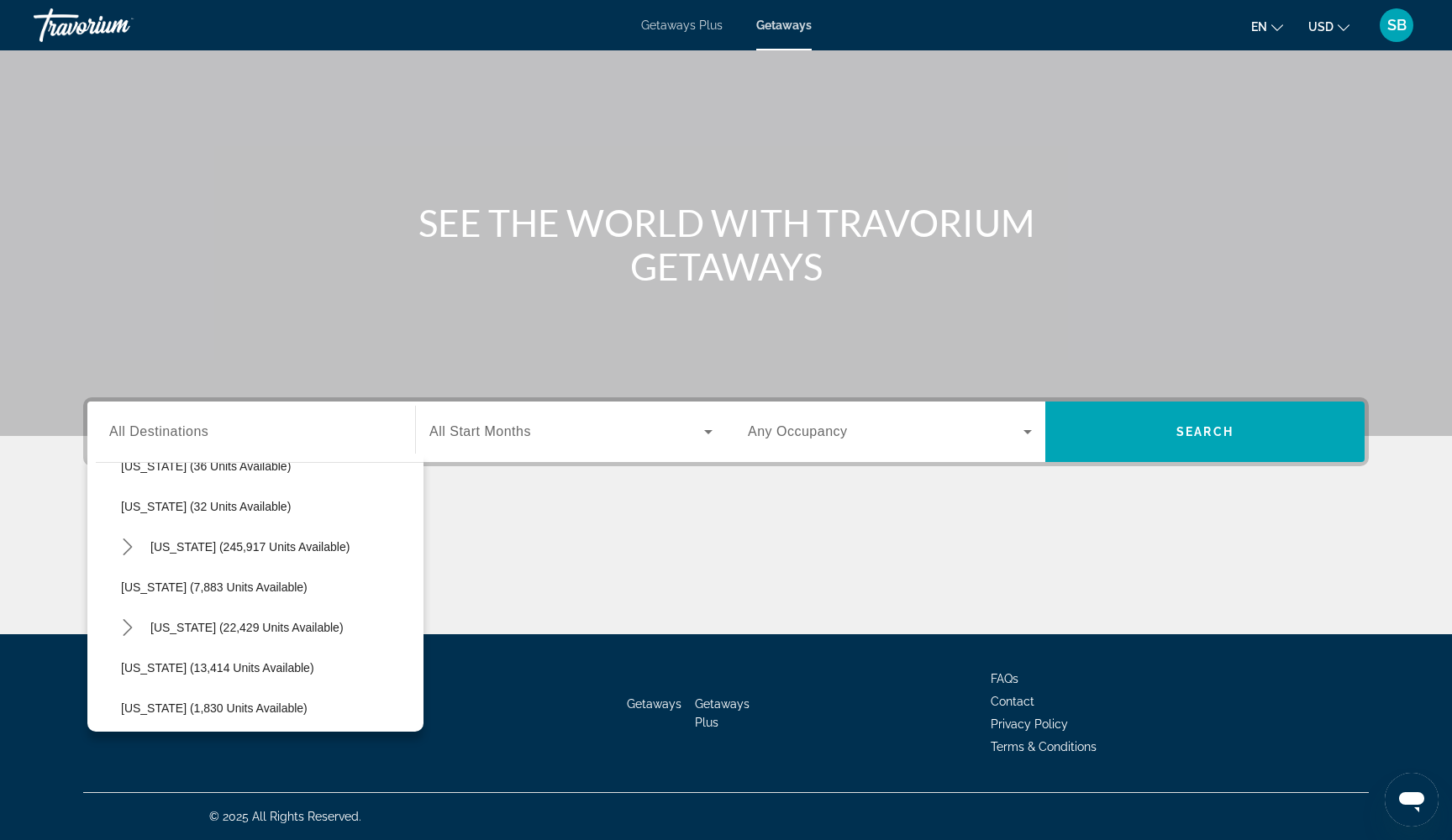
scroll to position [264, 0]
click at [123, 552] on icon "Toggle Florida (245,917 units available) submenu" at bounding box center [127, 550] width 17 height 17
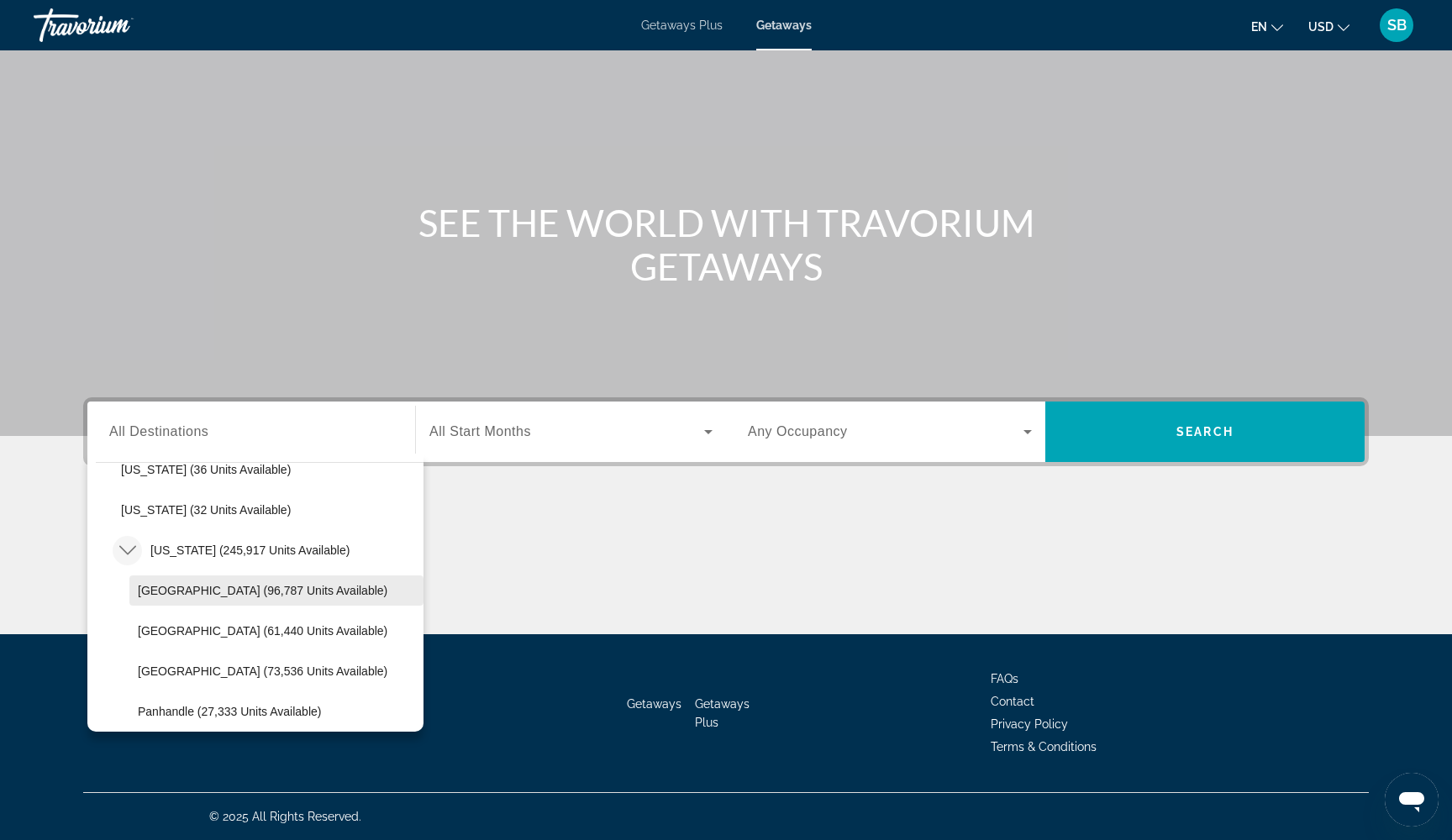
click at [164, 599] on span "Select destination: Orlando & Disney Area (96,787 units available)" at bounding box center [275, 591] width 294 height 40
type input "**********"
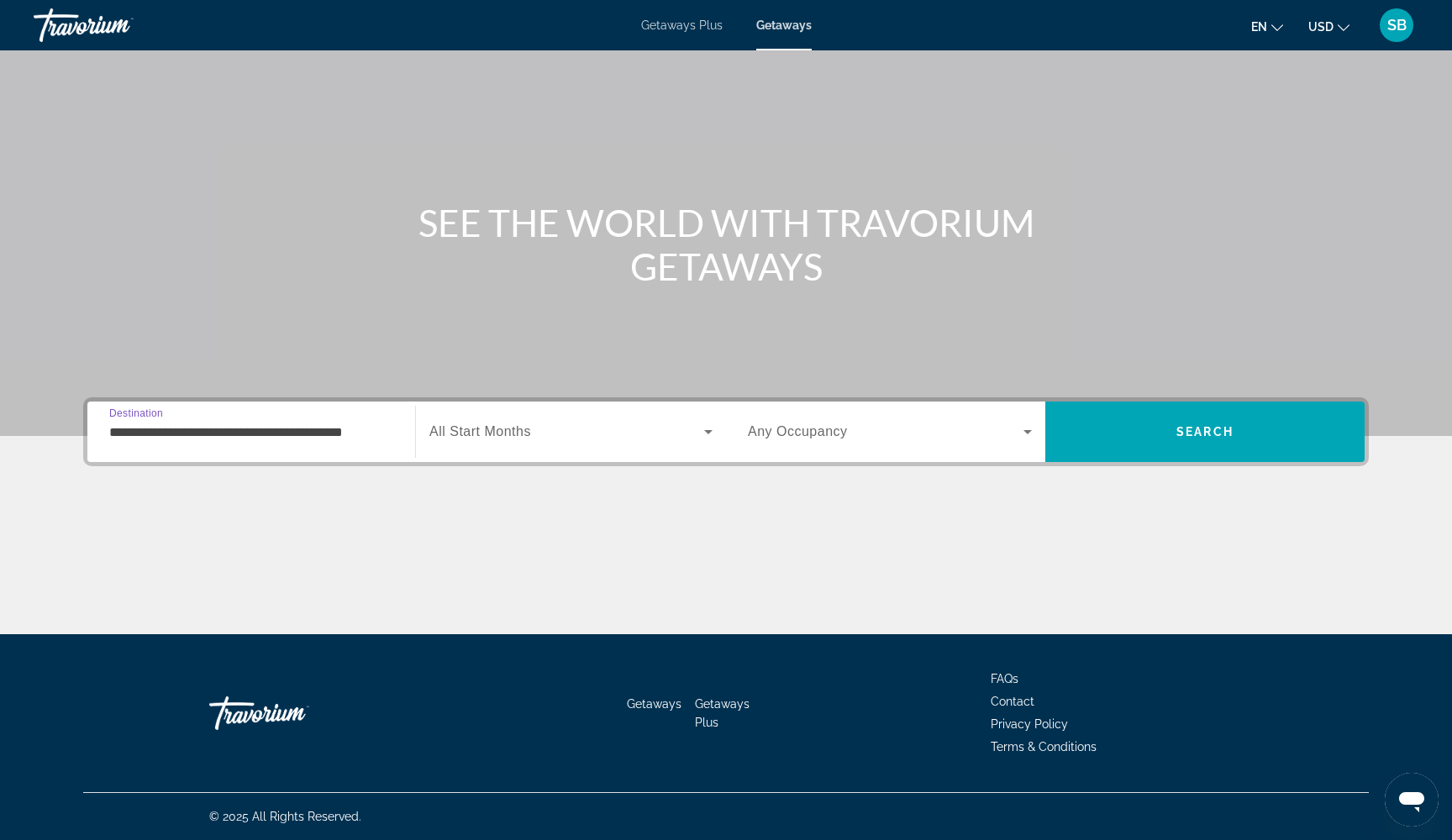
click at [619, 440] on span "Search widget" at bounding box center [567, 431] width 275 height 20
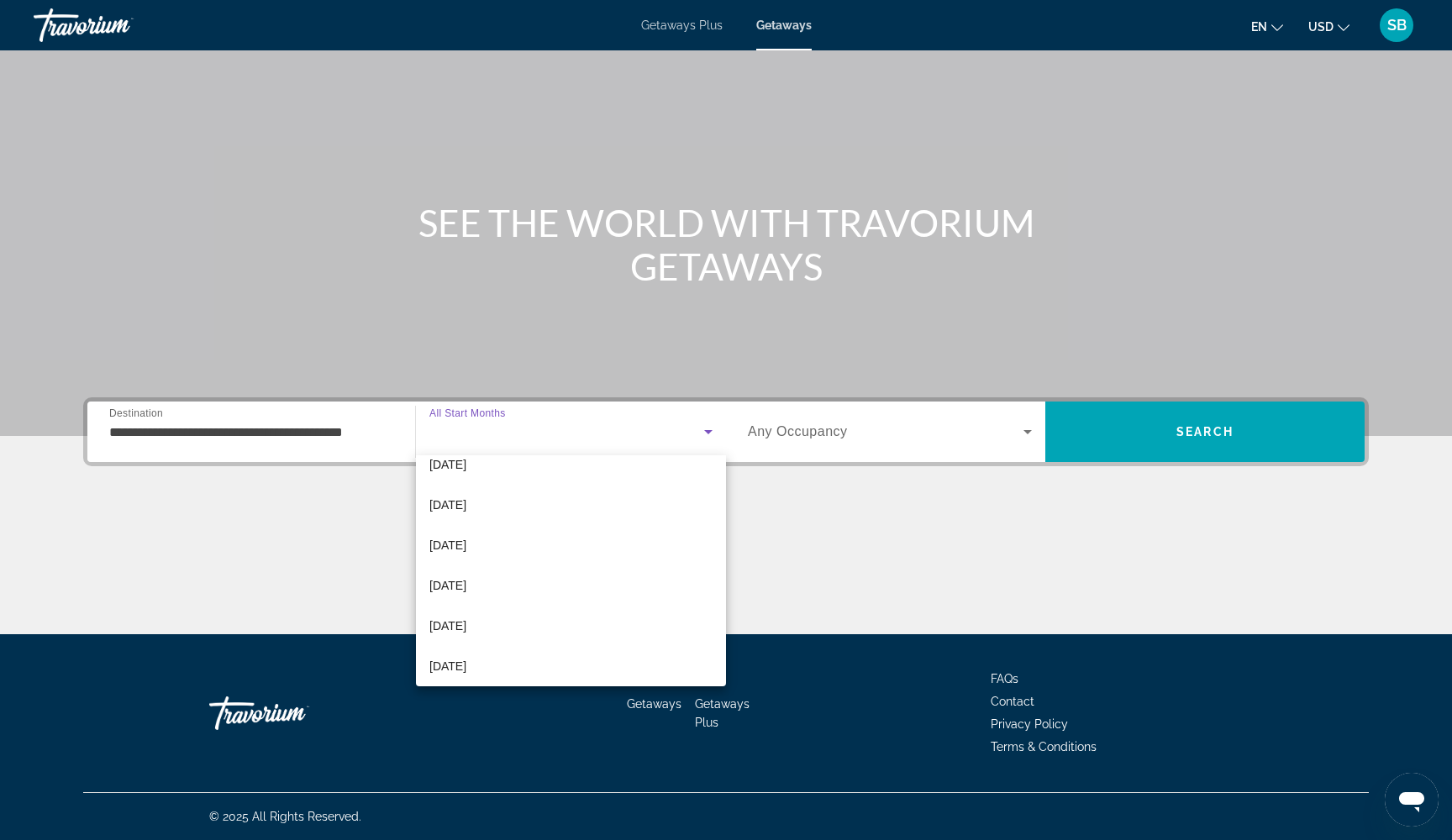
scroll to position [180, 0]
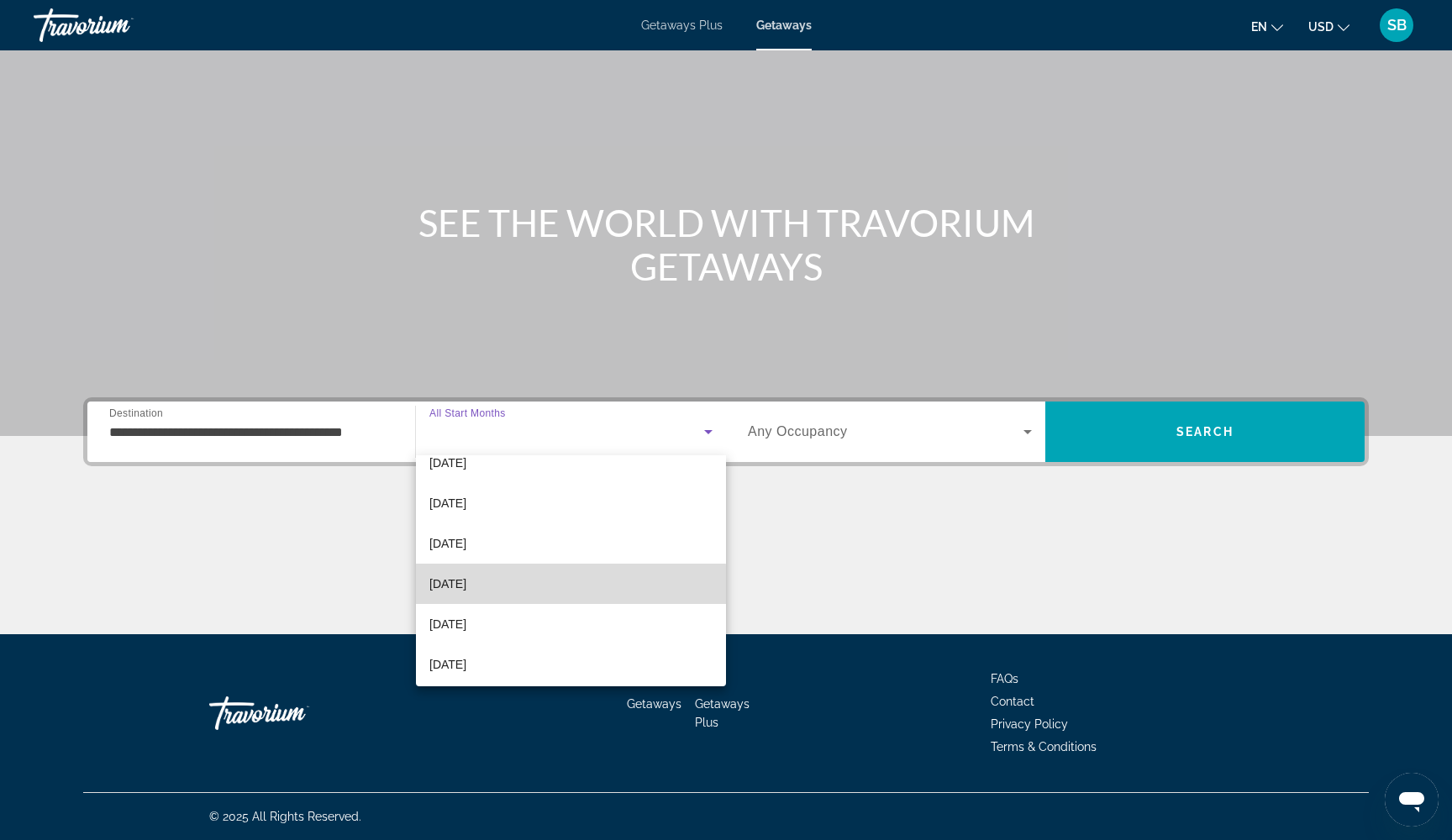
click at [494, 586] on mat-option "[DATE]" at bounding box center [571, 584] width 310 height 40
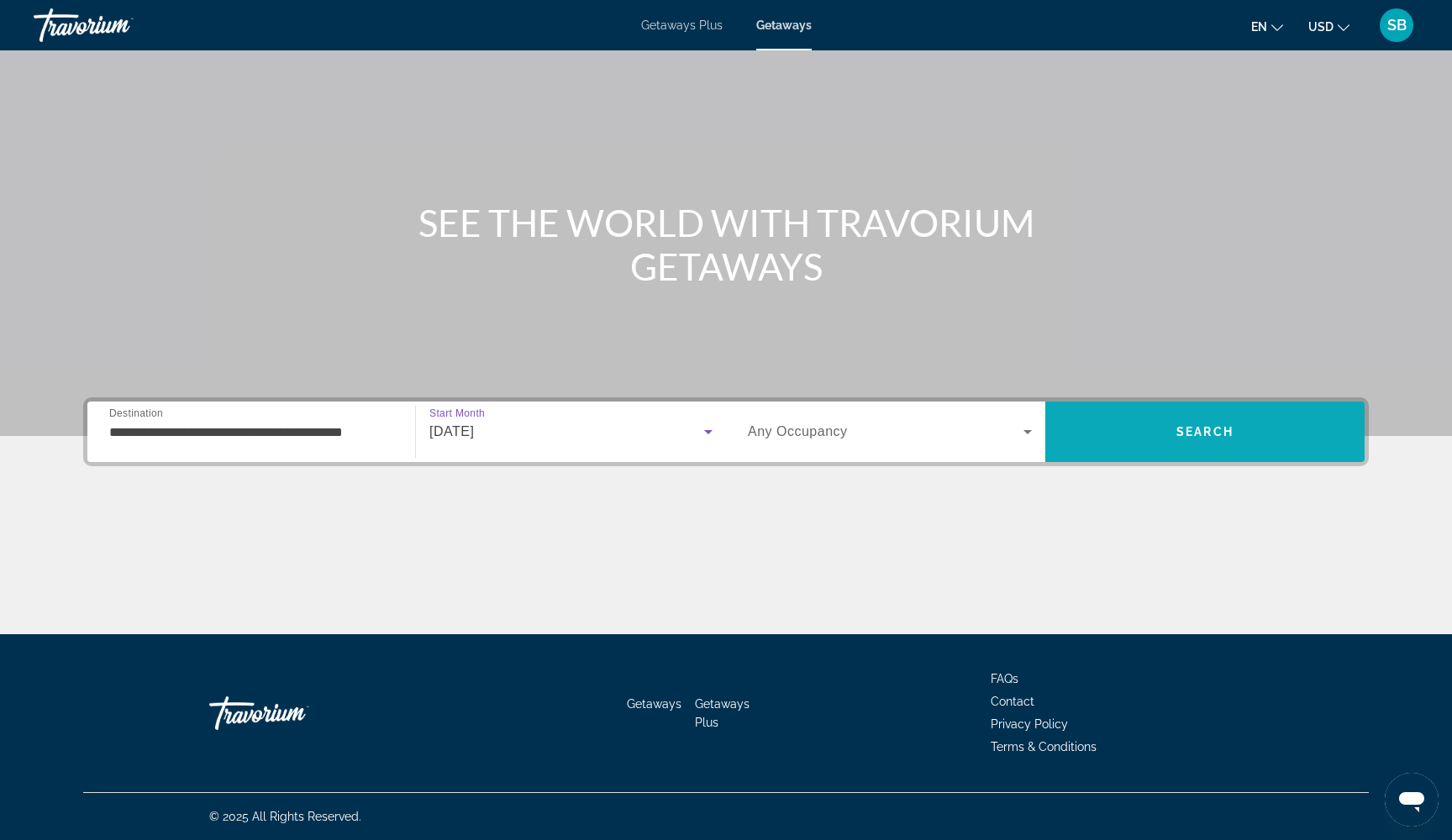
click at [1170, 438] on span "Search" at bounding box center [1204, 431] width 319 height 40
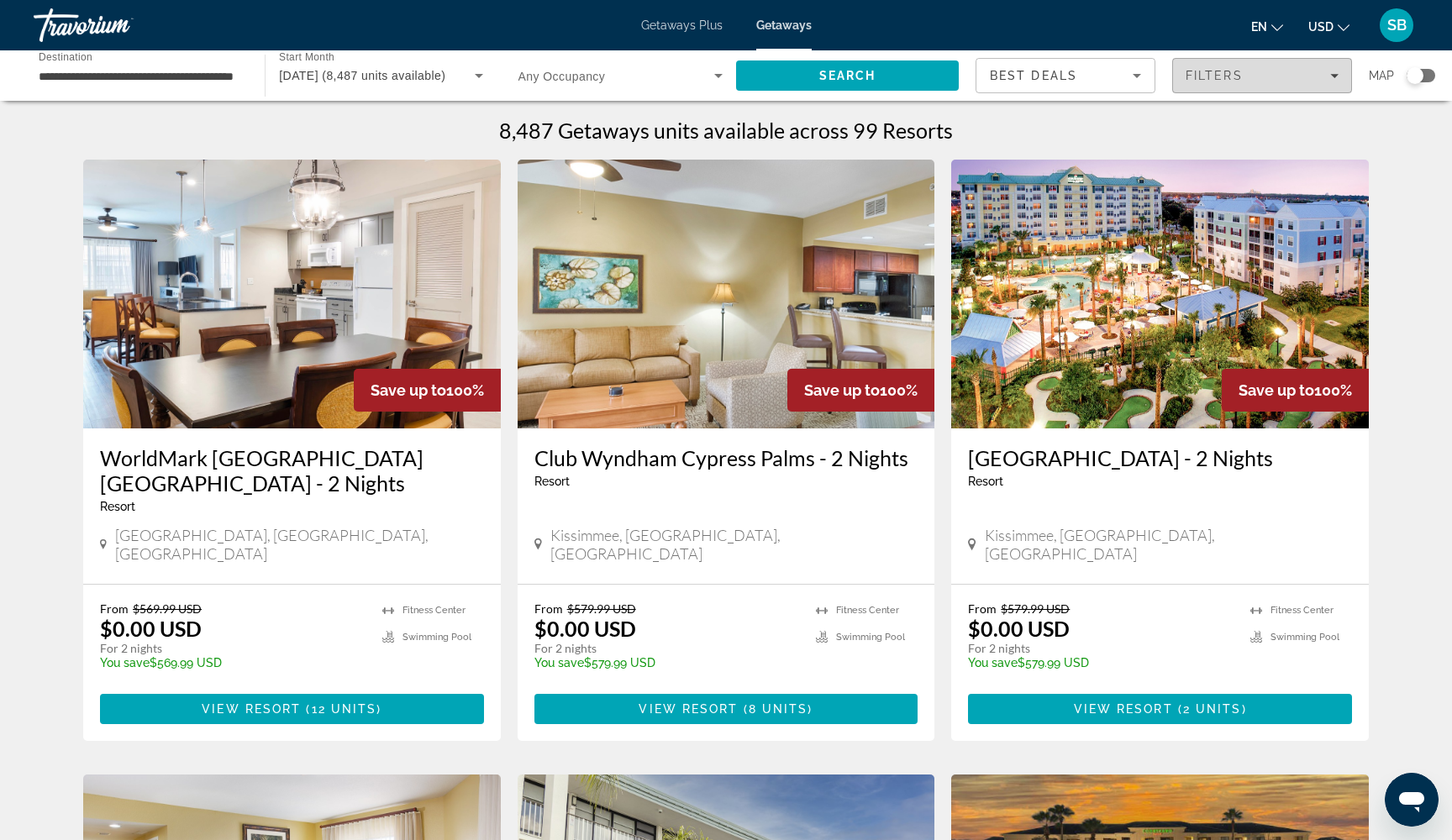
click at [1300, 80] on div "Filters" at bounding box center [1261, 75] width 153 height 13
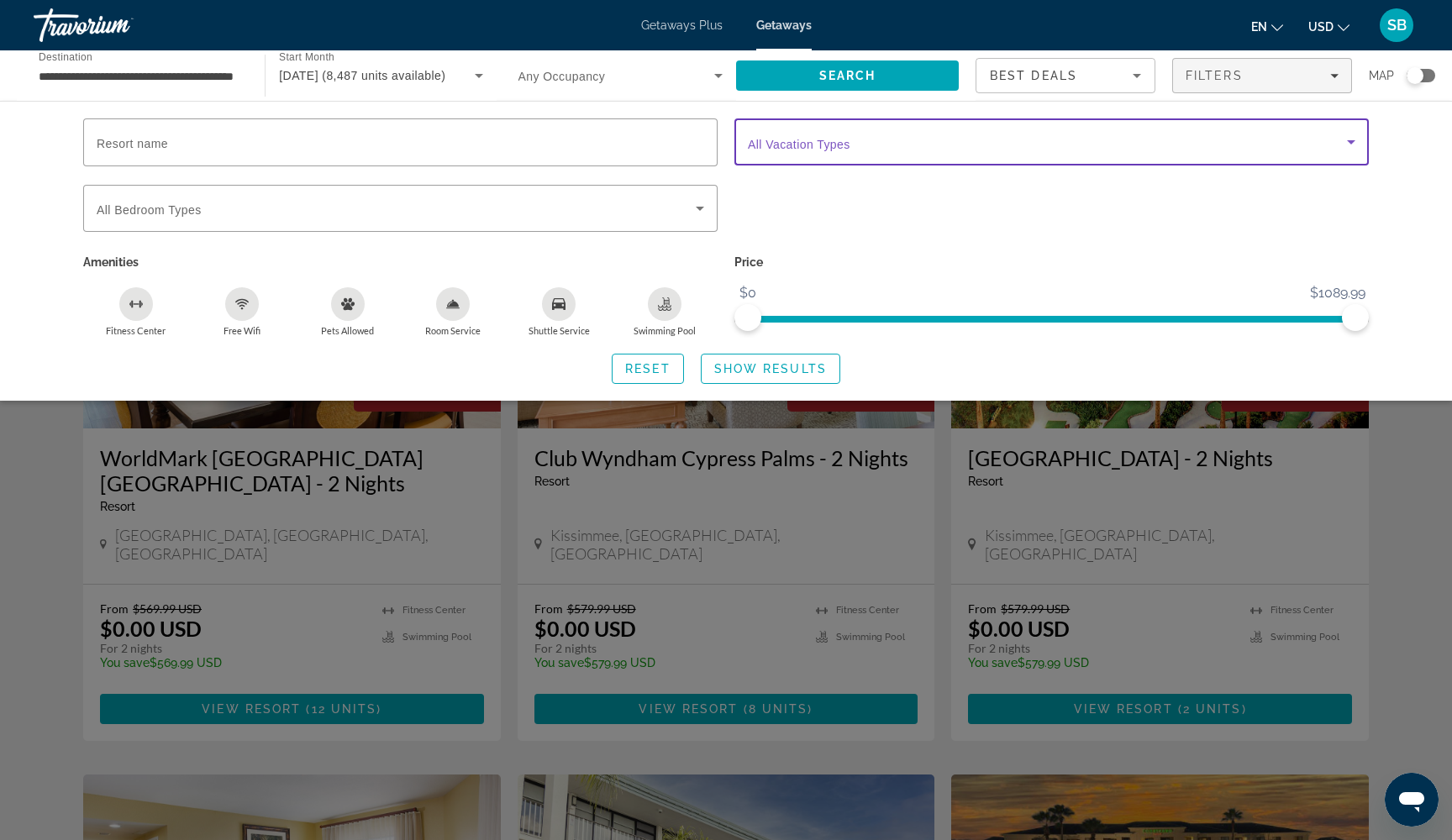
click at [1216, 145] on span "Search widget" at bounding box center [1047, 141] width 599 height 20
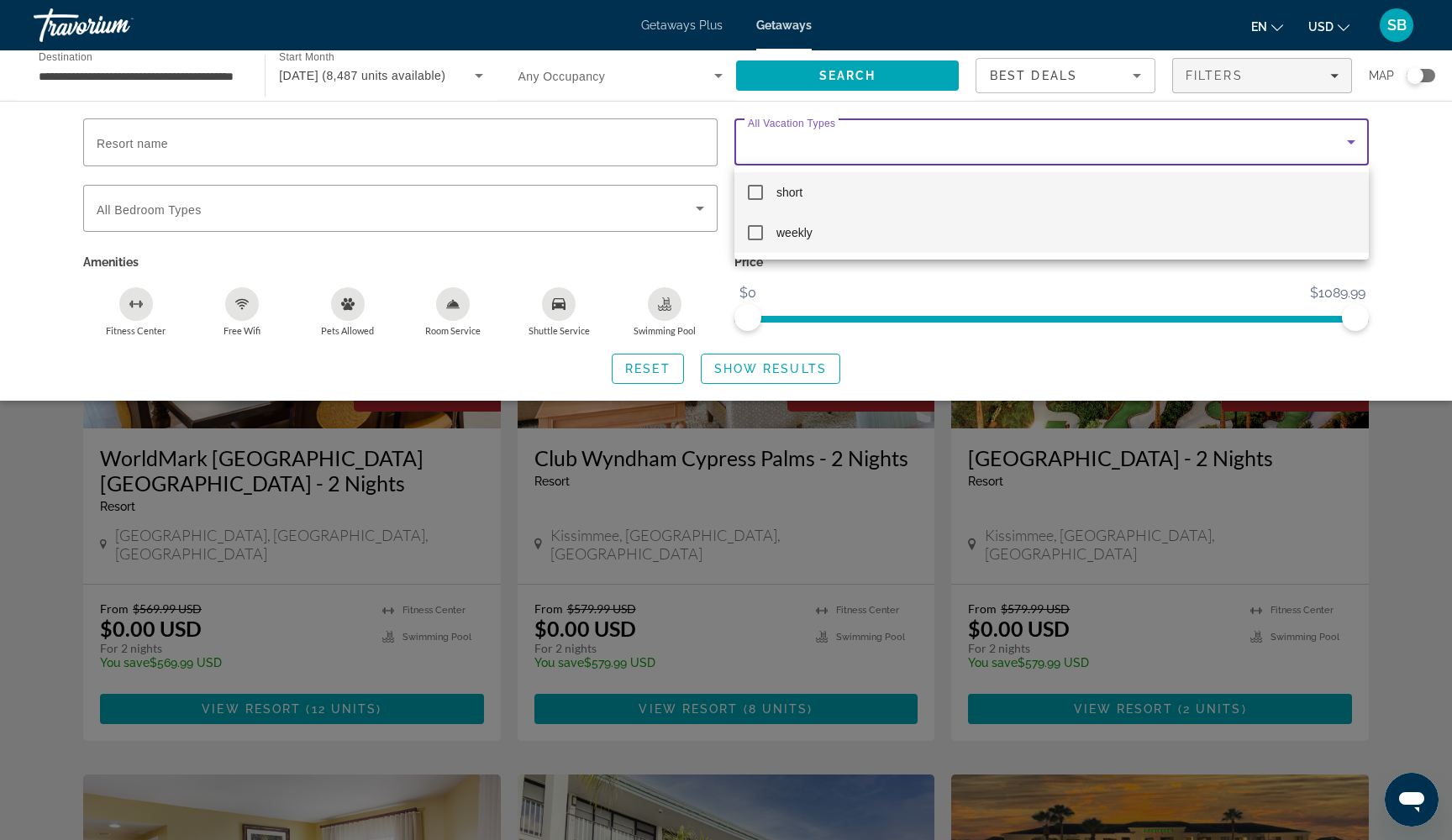
click at [754, 234] on mat-pseudo-checkbox at bounding box center [755, 232] width 15 height 15
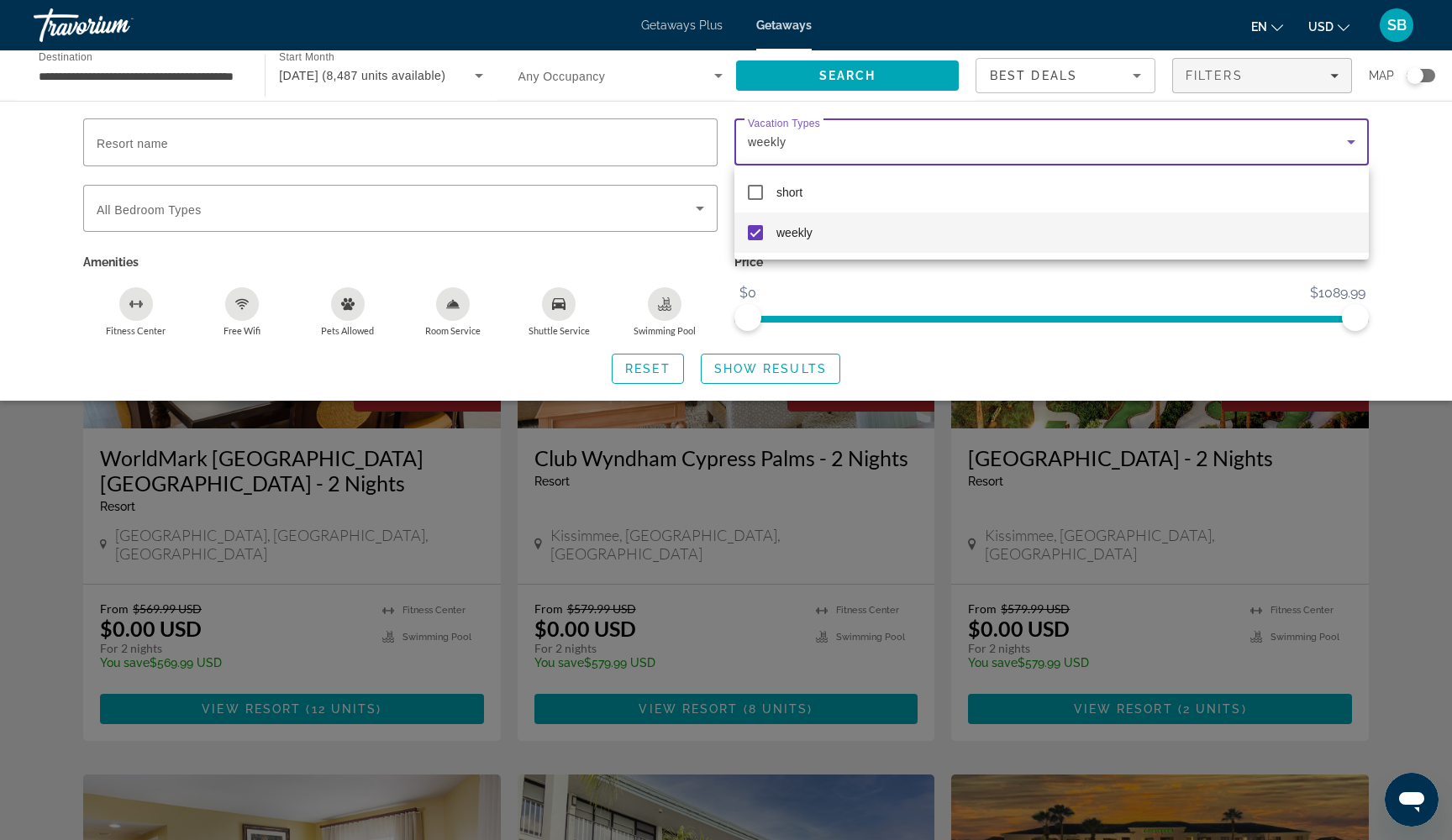
click at [775, 369] on div at bounding box center [726, 420] width 1452 height 840
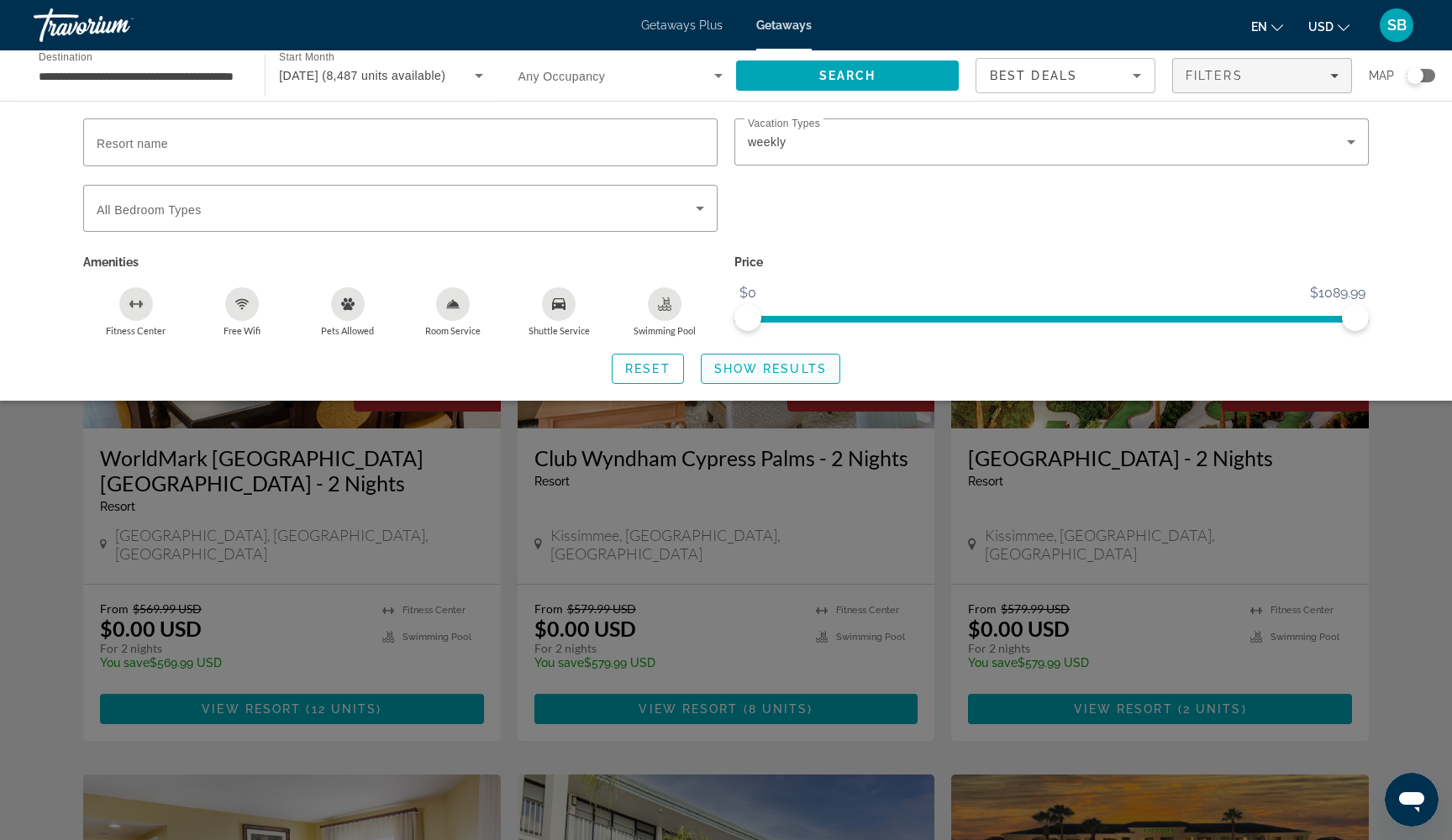
click at [743, 371] on span "Show Results" at bounding box center [770, 369] width 112 height 13
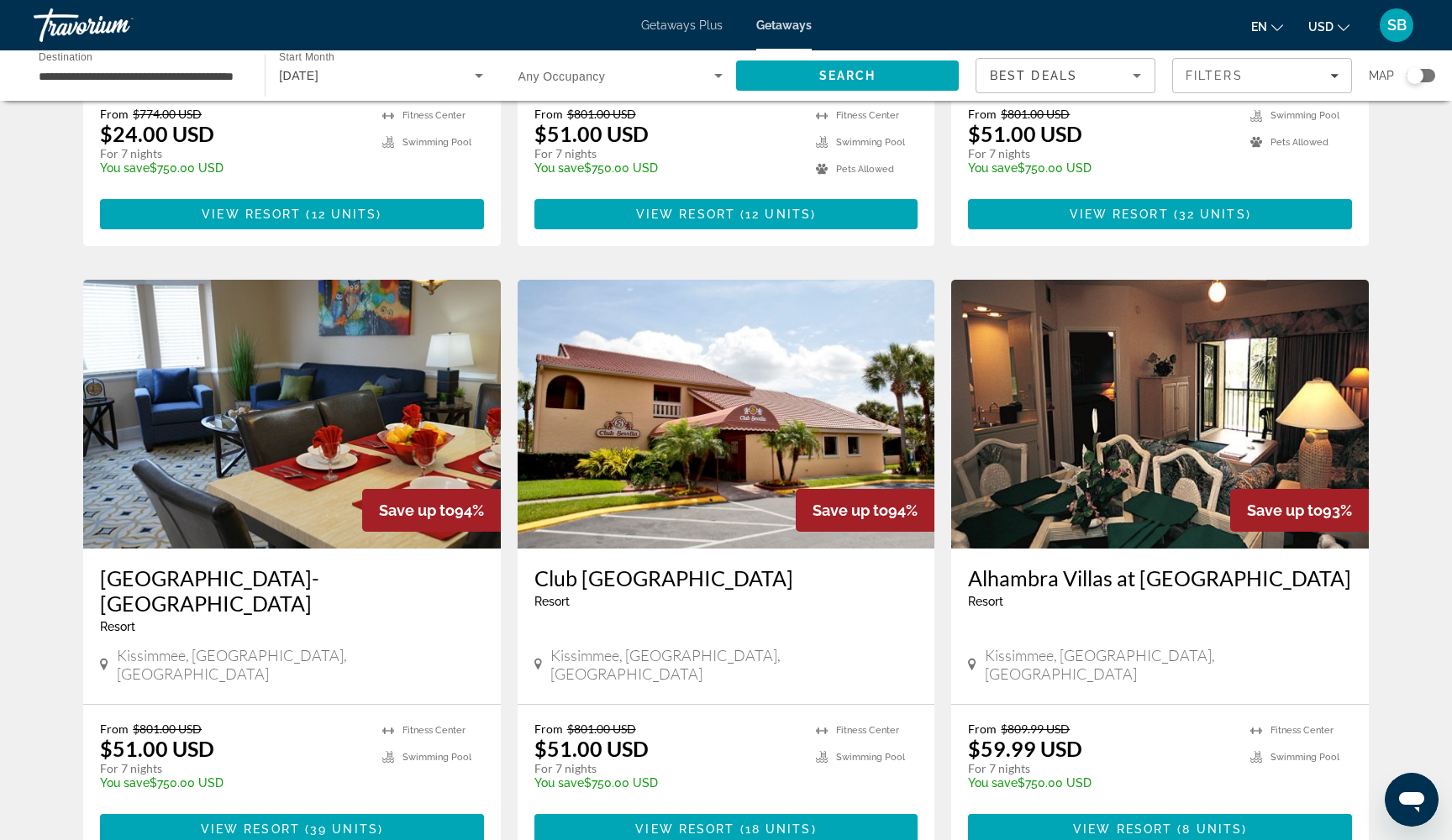
scroll to position [1079, 0]
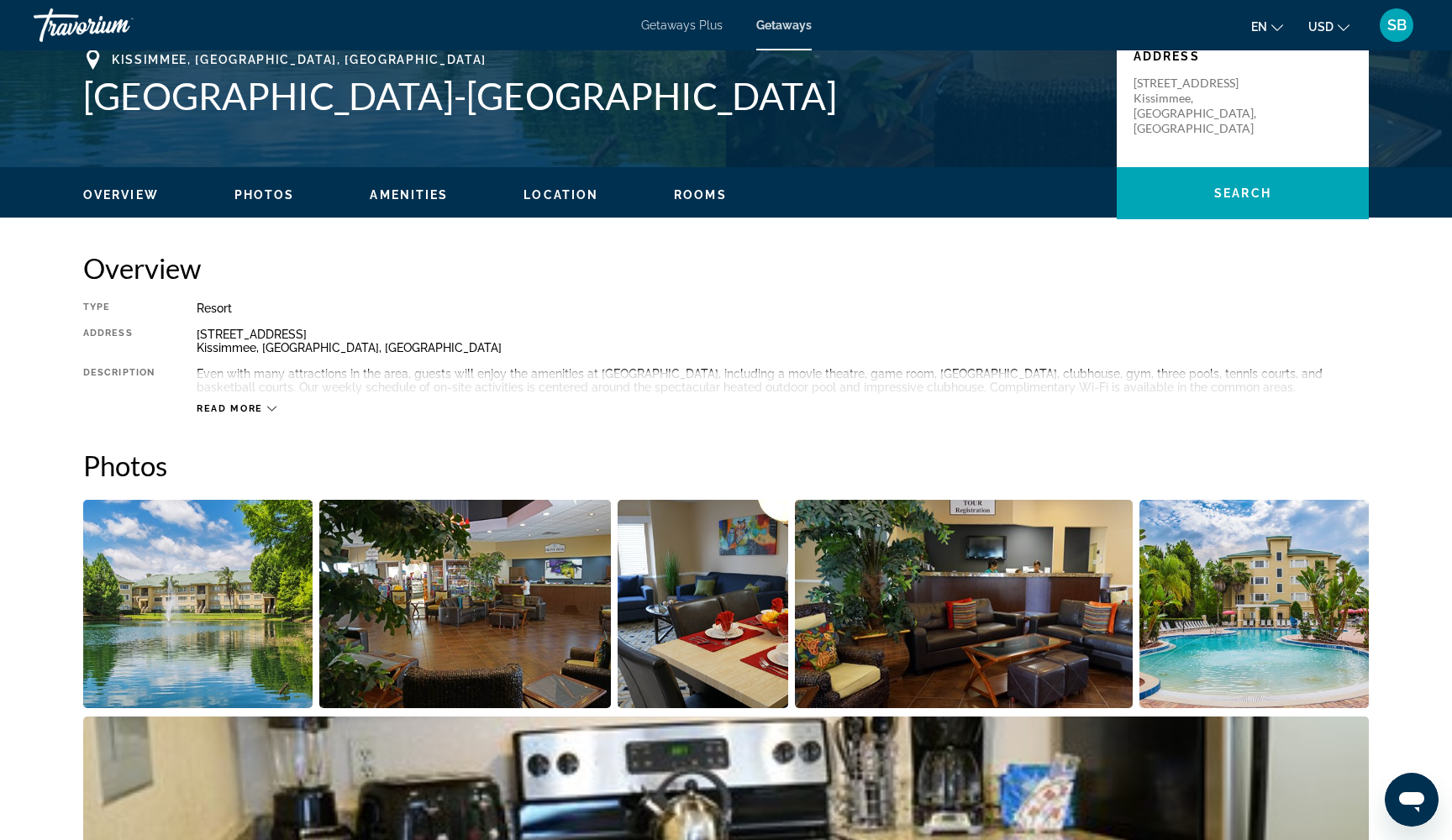
scroll to position [370, 0]
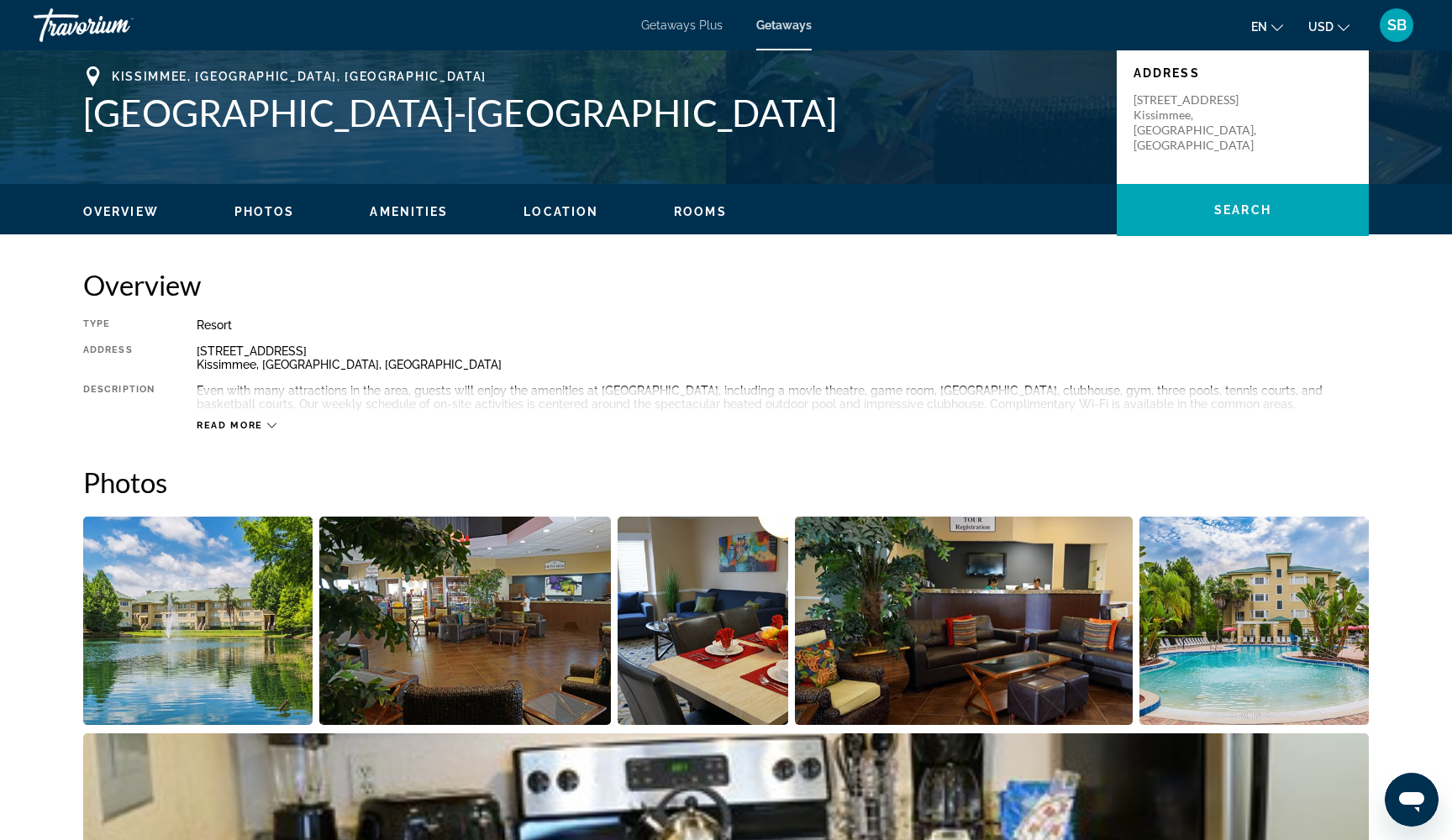
click at [269, 421] on icon "Main content" at bounding box center [272, 425] width 10 height 10
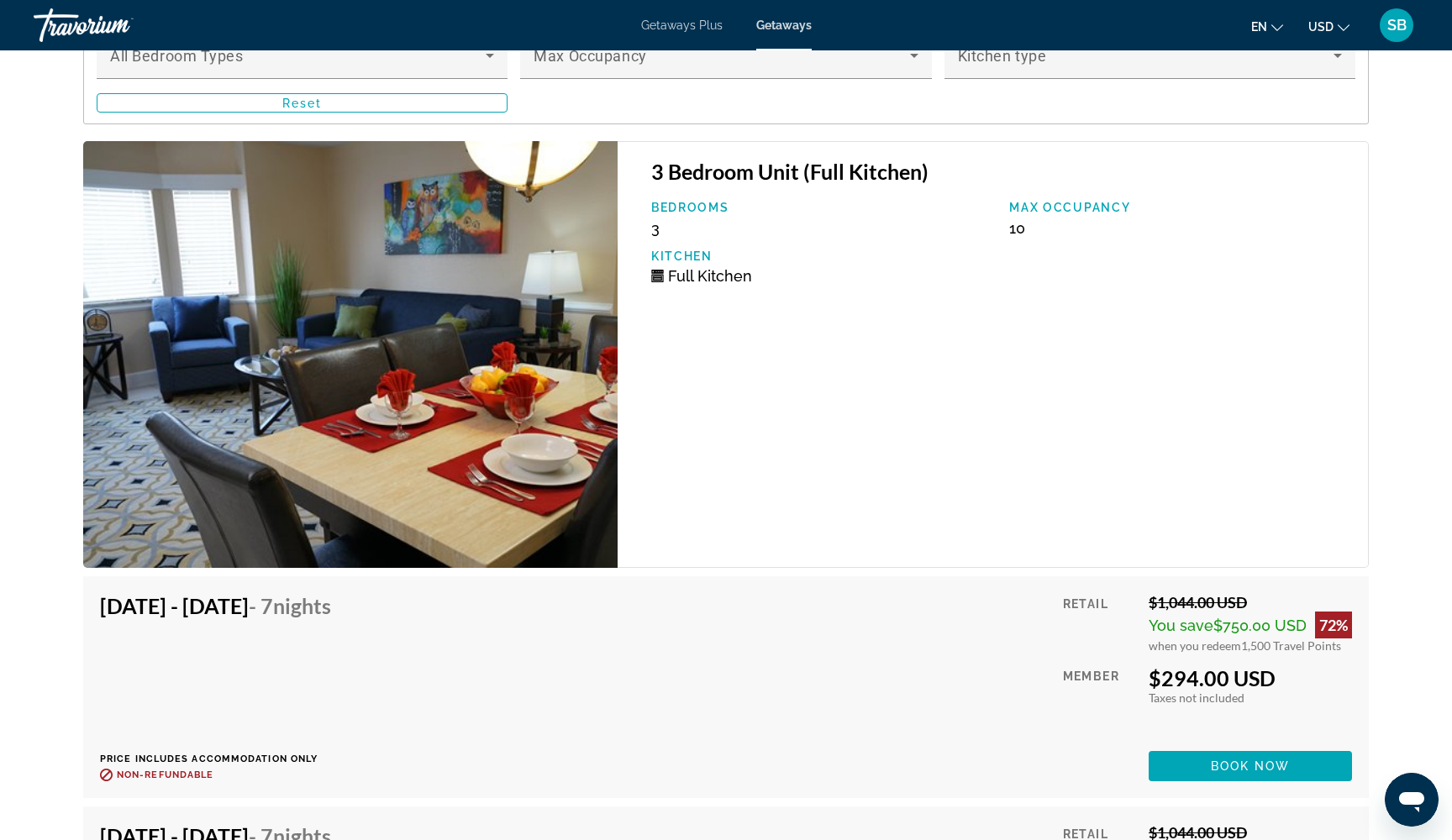
scroll to position [3254, 0]
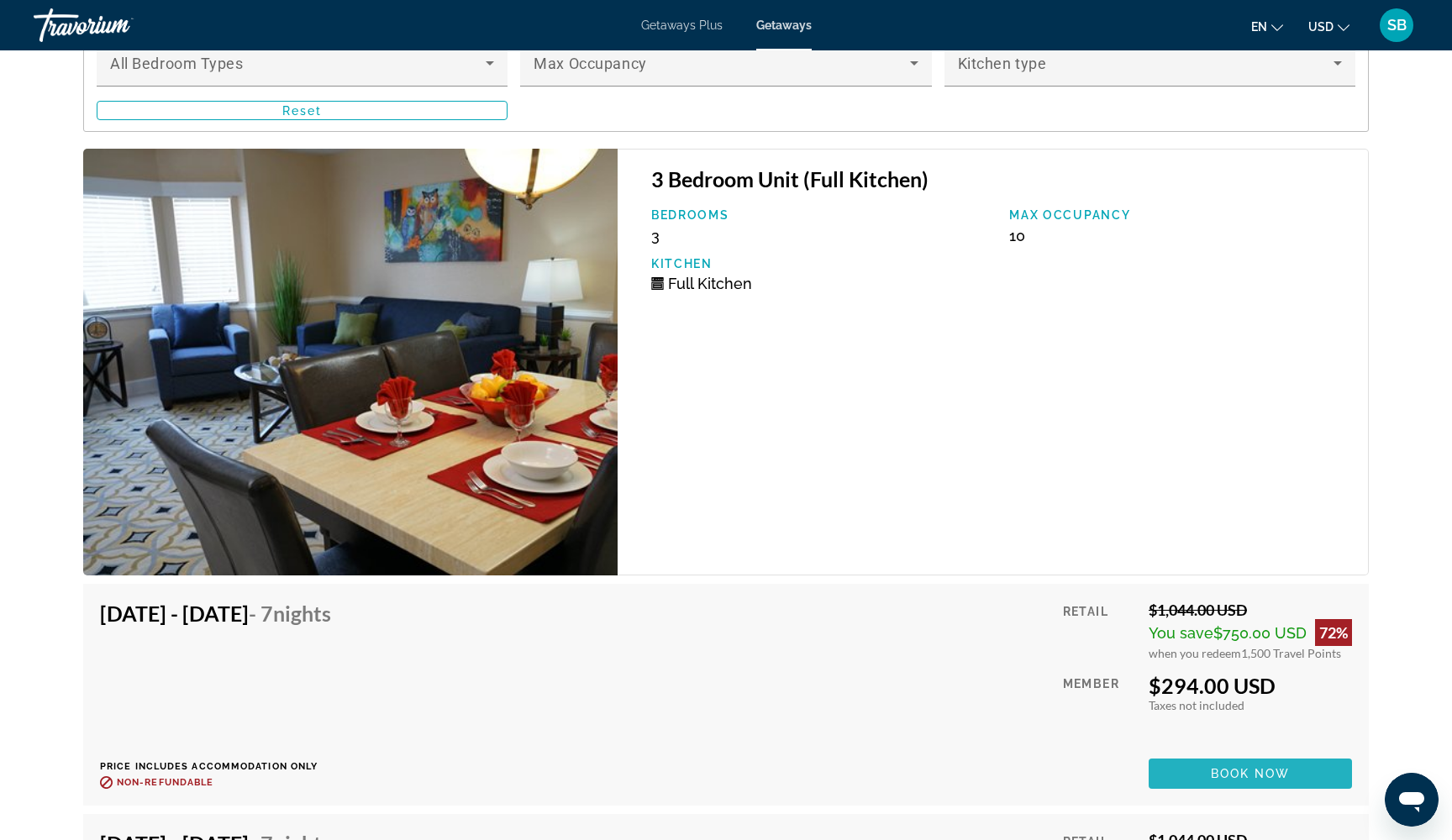
click at [1215, 767] on span "Book now" at bounding box center [1251, 773] width 80 height 13
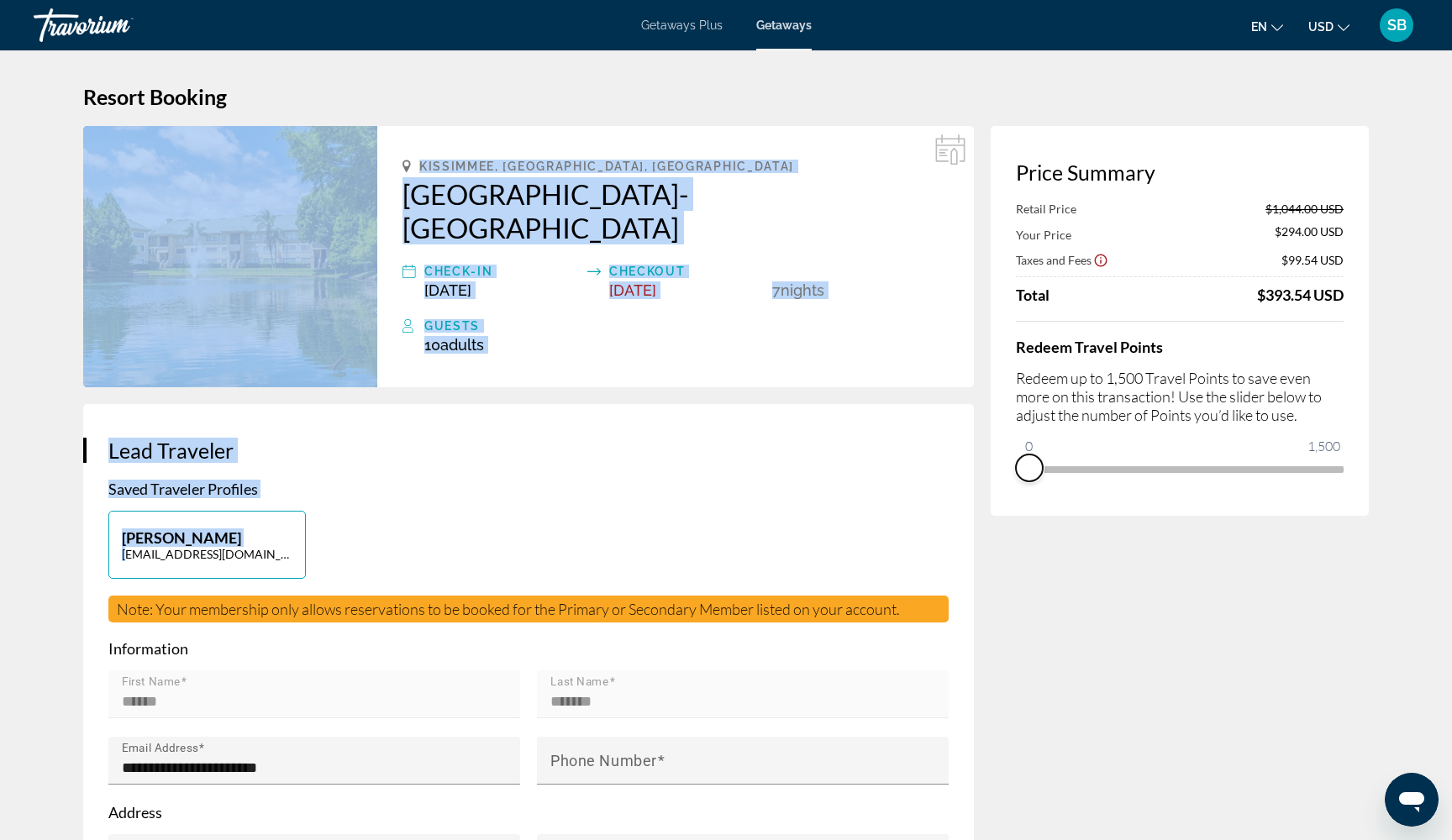
drag, startPoint x: 1329, startPoint y: 497, endPoint x: 986, endPoint y: 502, distance: 343.0
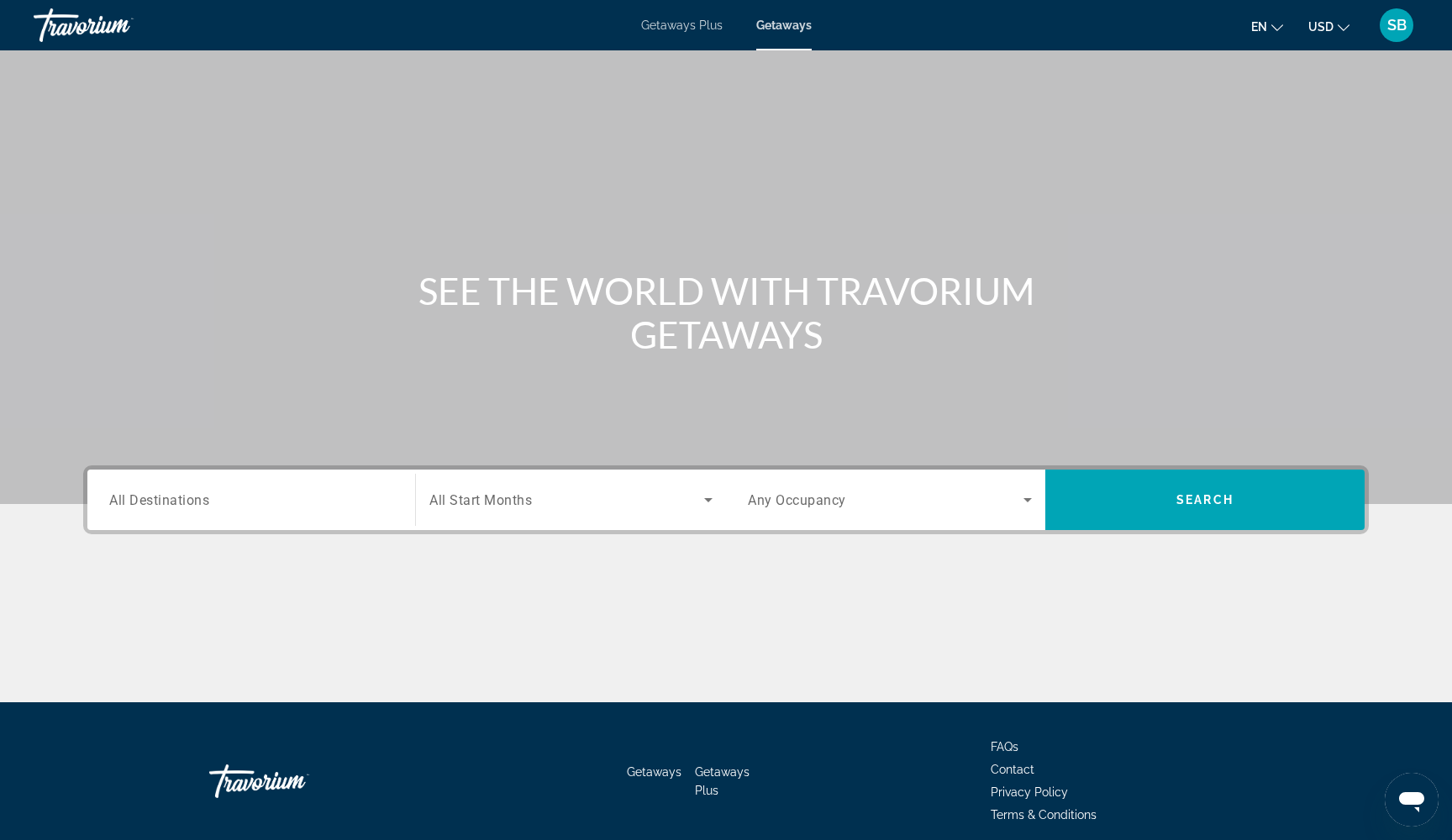
click at [228, 510] on div "Search widget" at bounding box center [251, 500] width 284 height 48
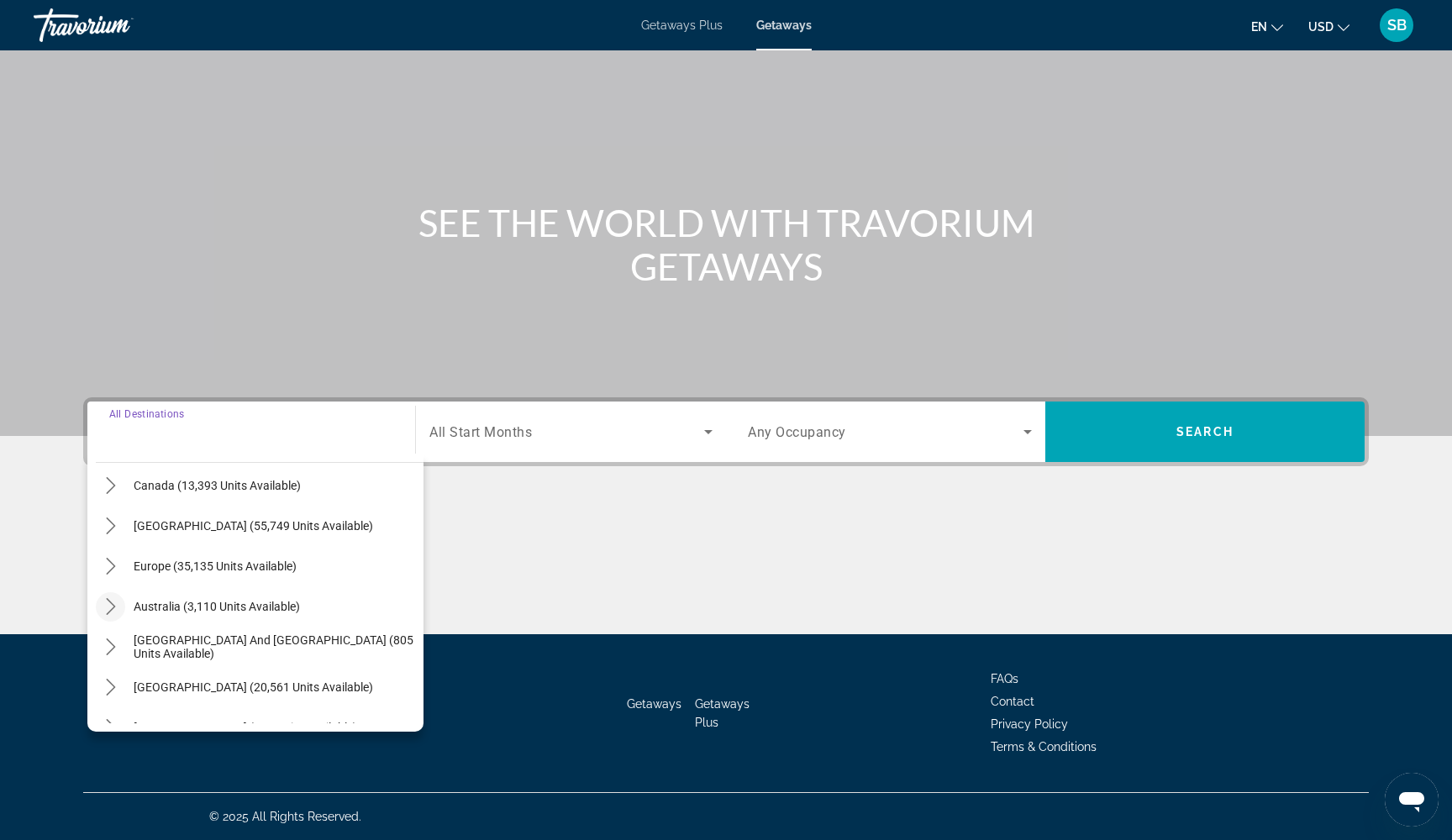
scroll to position [125, 0]
click at [109, 574] on icon "Toggle Europe (35,135 units available) submenu" at bounding box center [110, 567] width 10 height 17
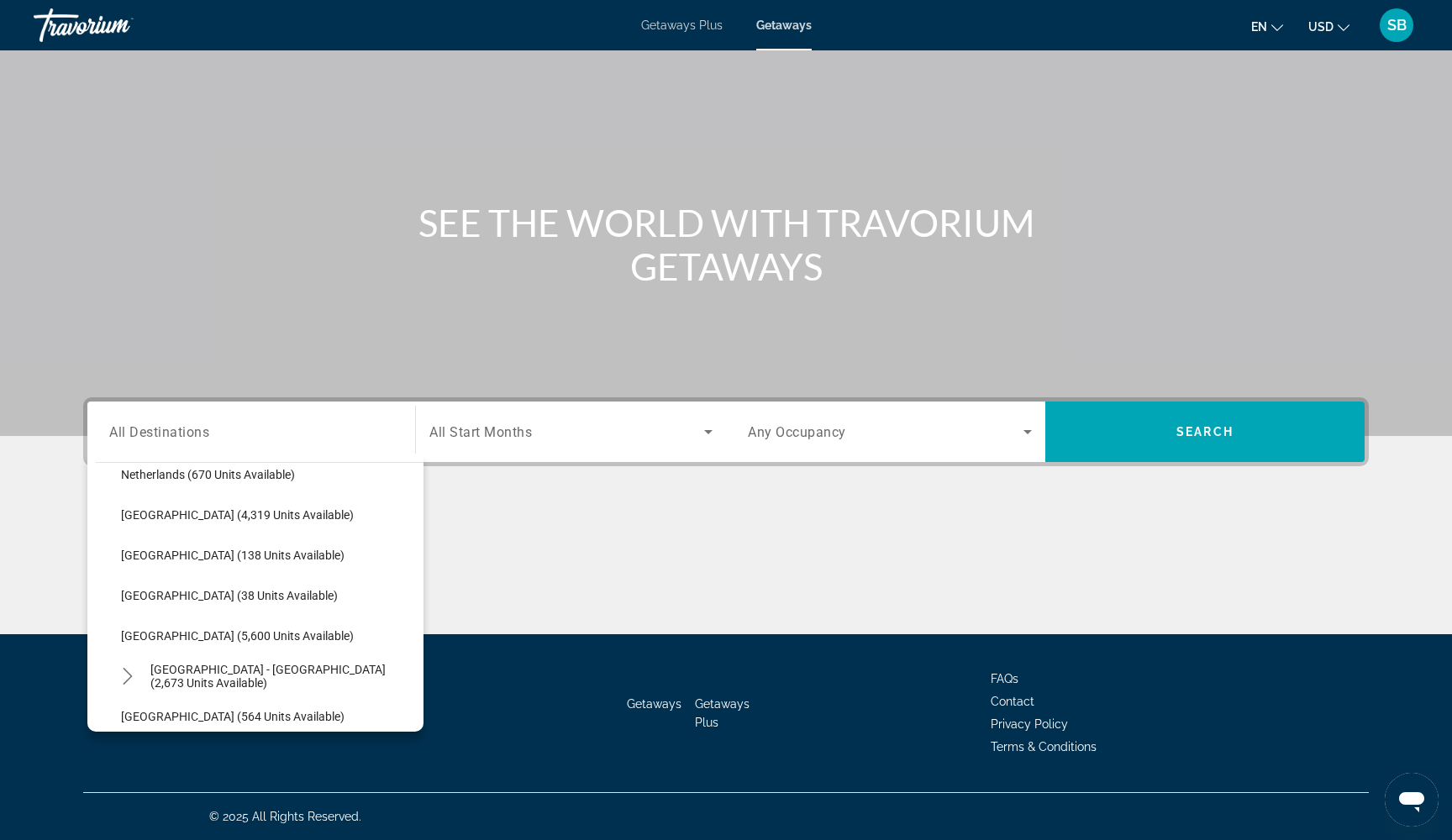
scroll to position [795, 0]
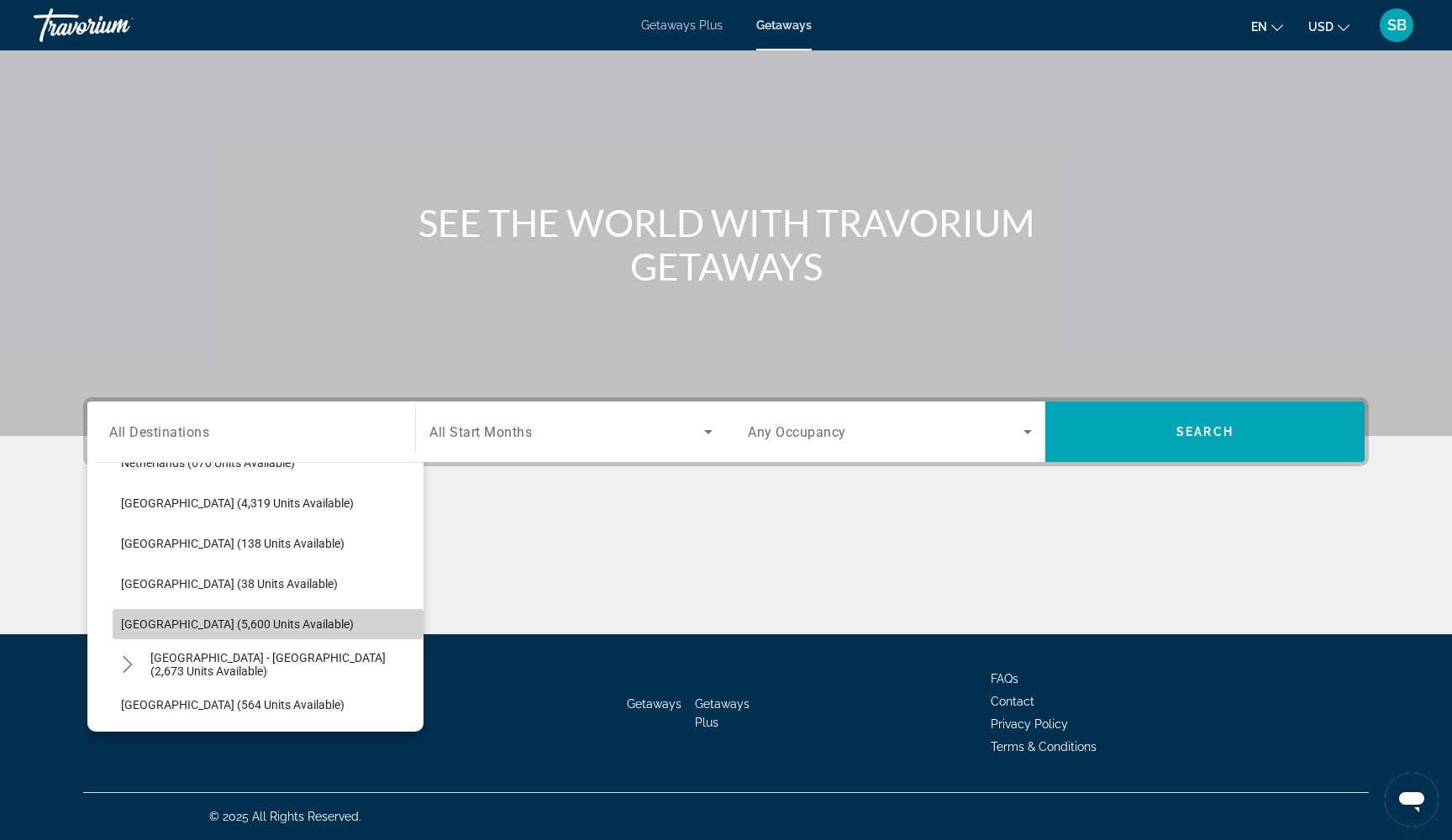
click at [132, 629] on span "[GEOGRAPHIC_DATA] (5,600 units available)" at bounding box center [237, 624] width 233 height 13
type input "**********"
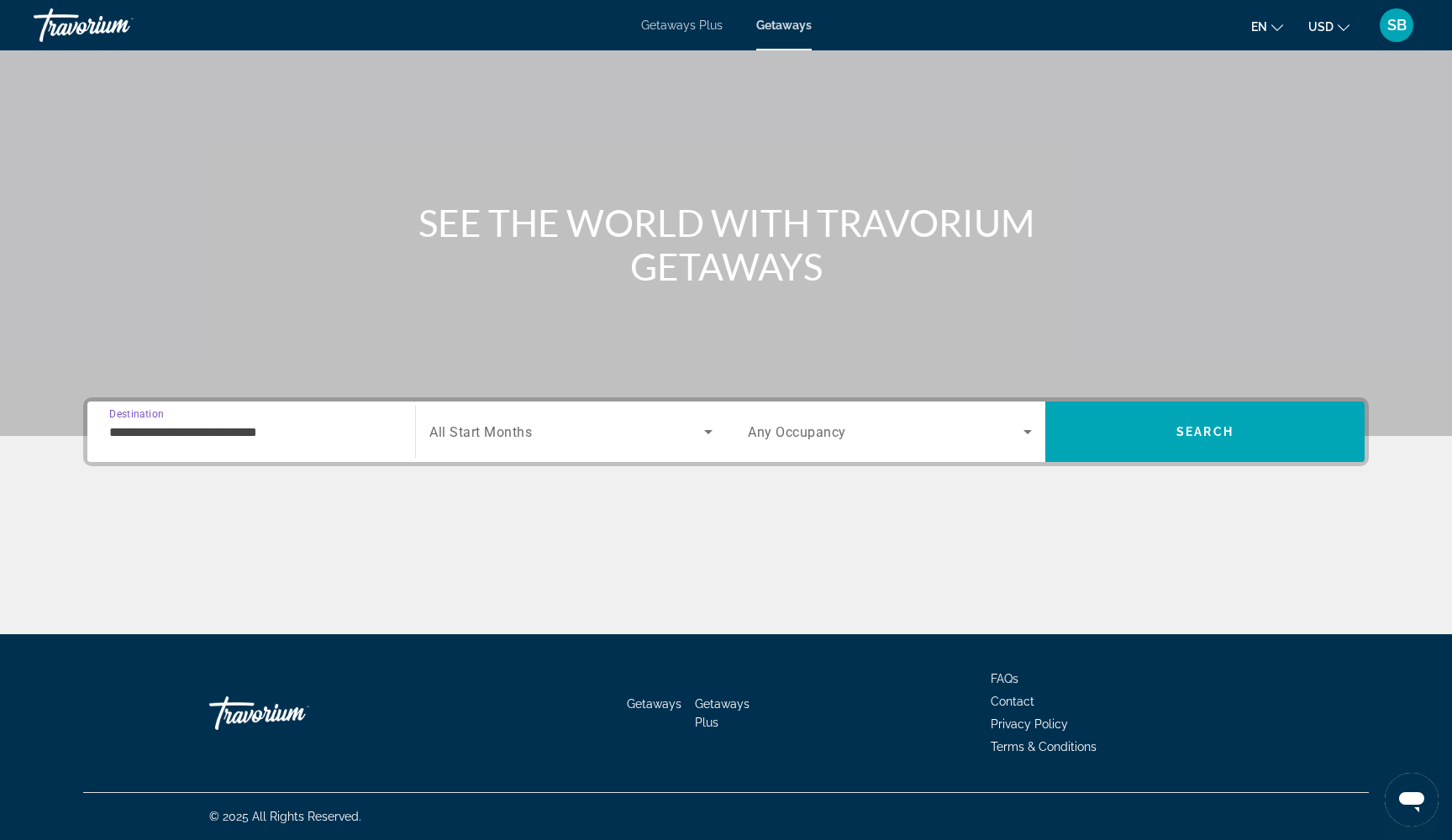
click at [533, 433] on span "Search widget" at bounding box center [567, 431] width 275 height 20
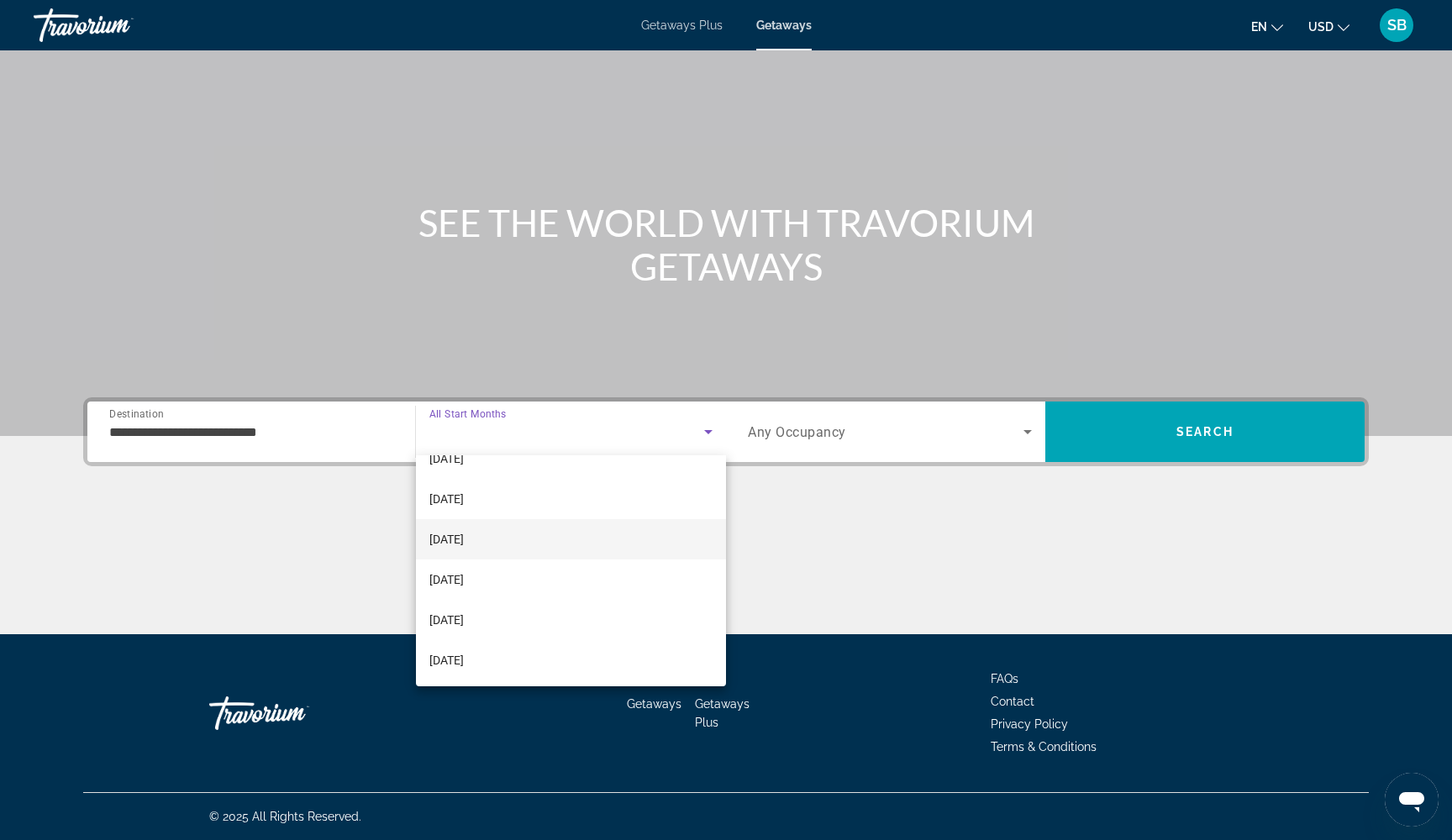
scroll to position [303, 0]
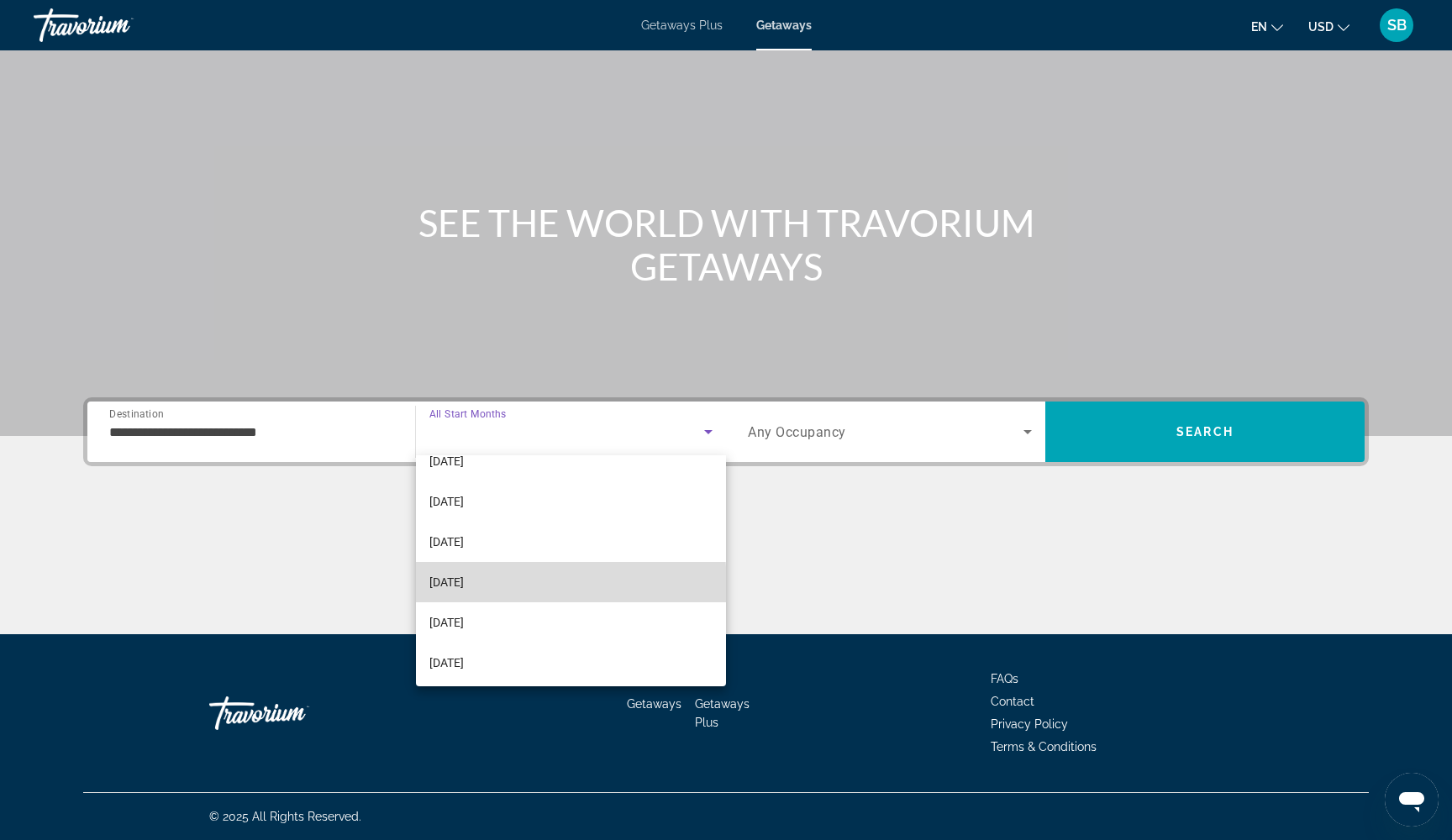
click at [461, 587] on span "[DATE]" at bounding box center [447, 582] width 35 height 20
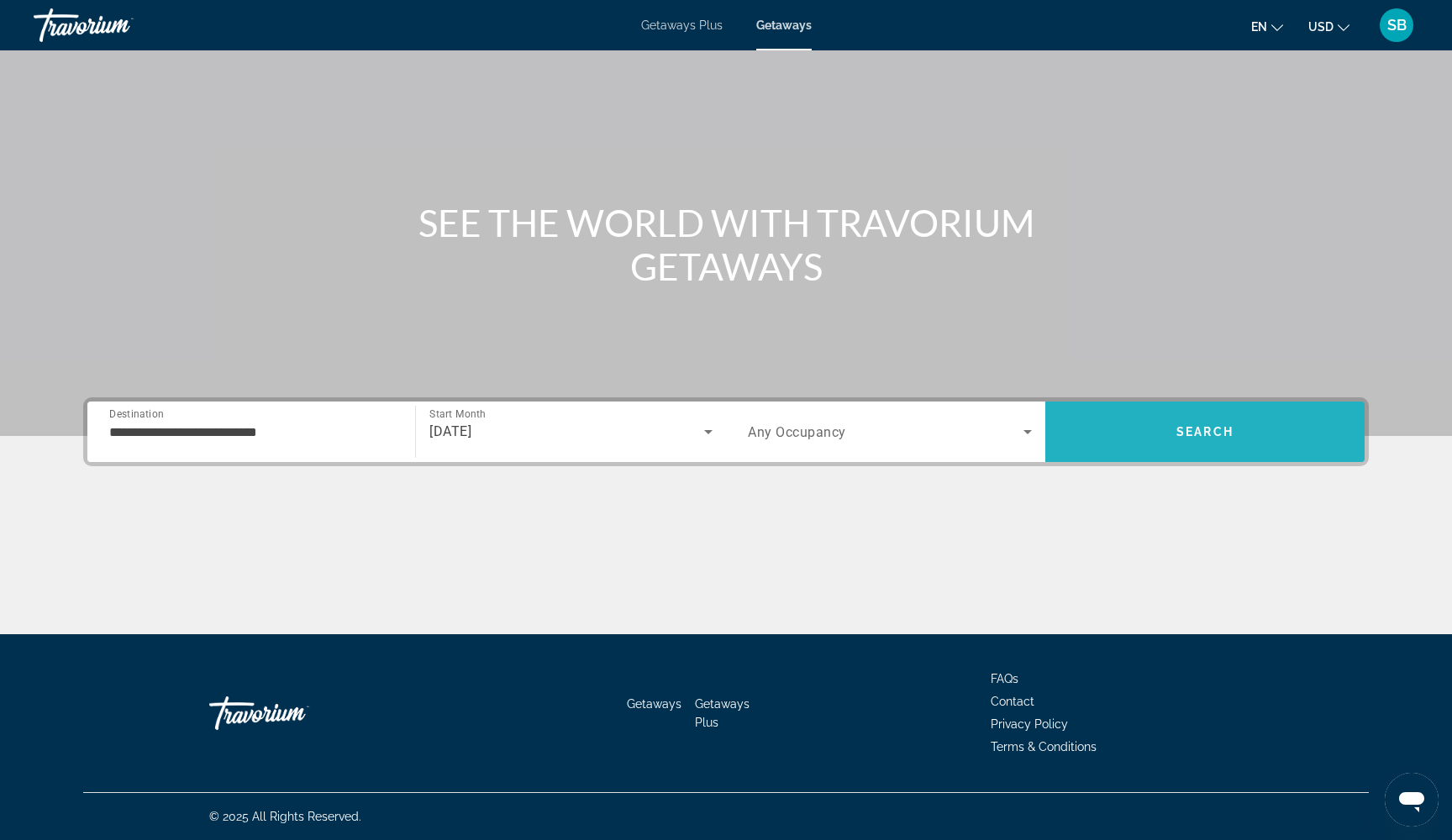
click at [1124, 437] on span "Search" at bounding box center [1204, 431] width 319 height 40
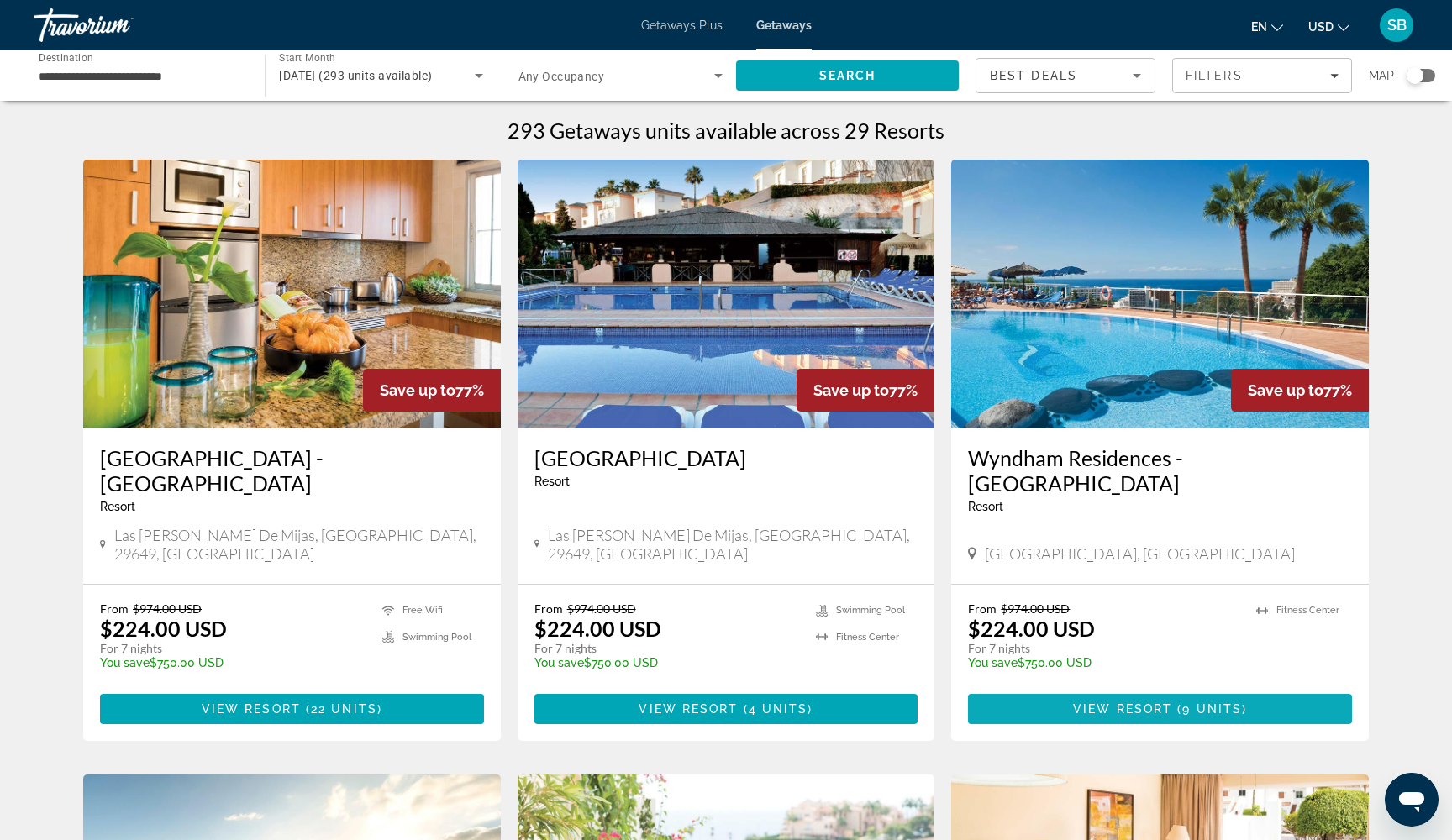
click at [1106, 702] on span "View Resort" at bounding box center [1123, 708] width 99 height 13
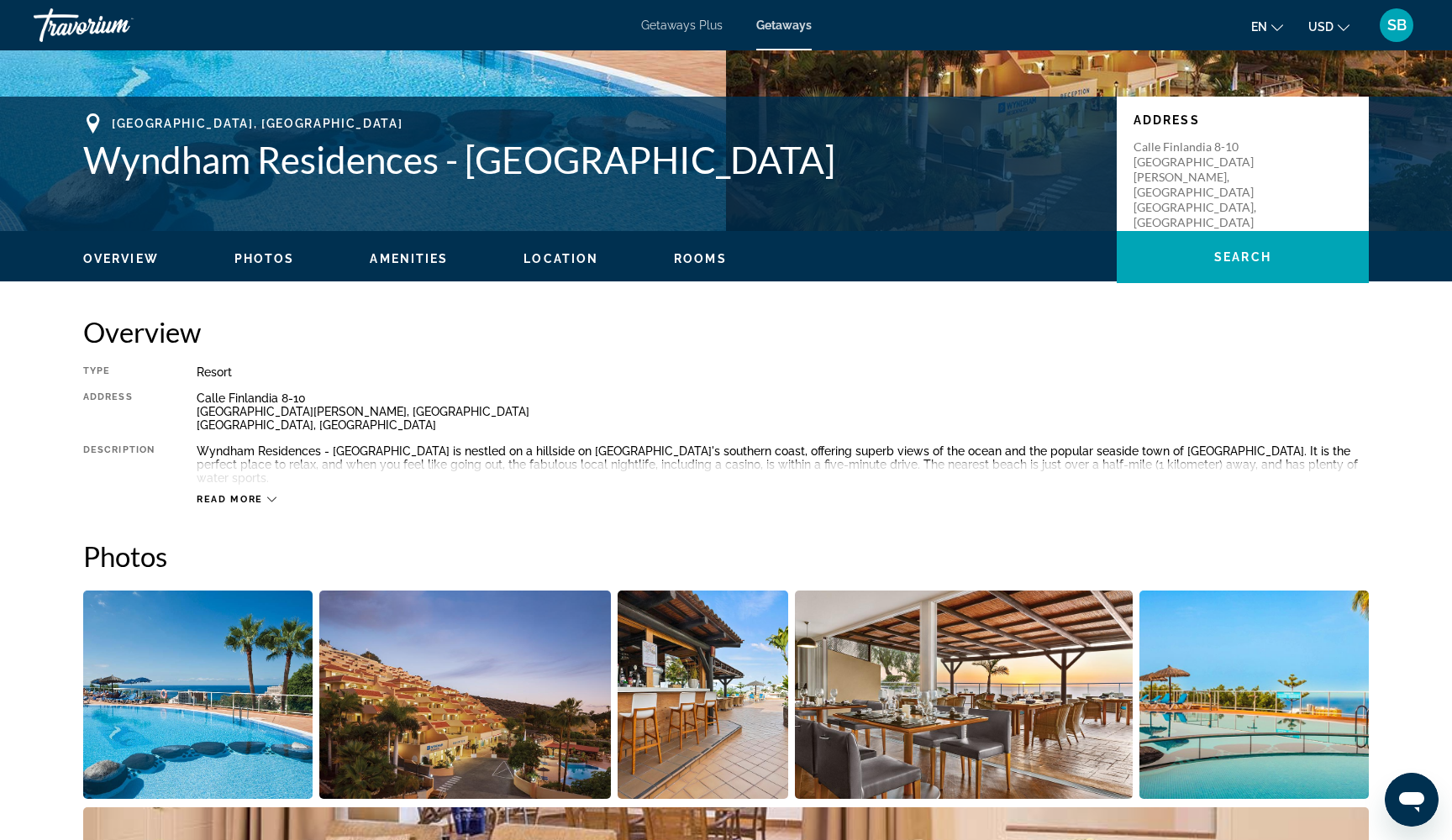
scroll to position [334, 0]
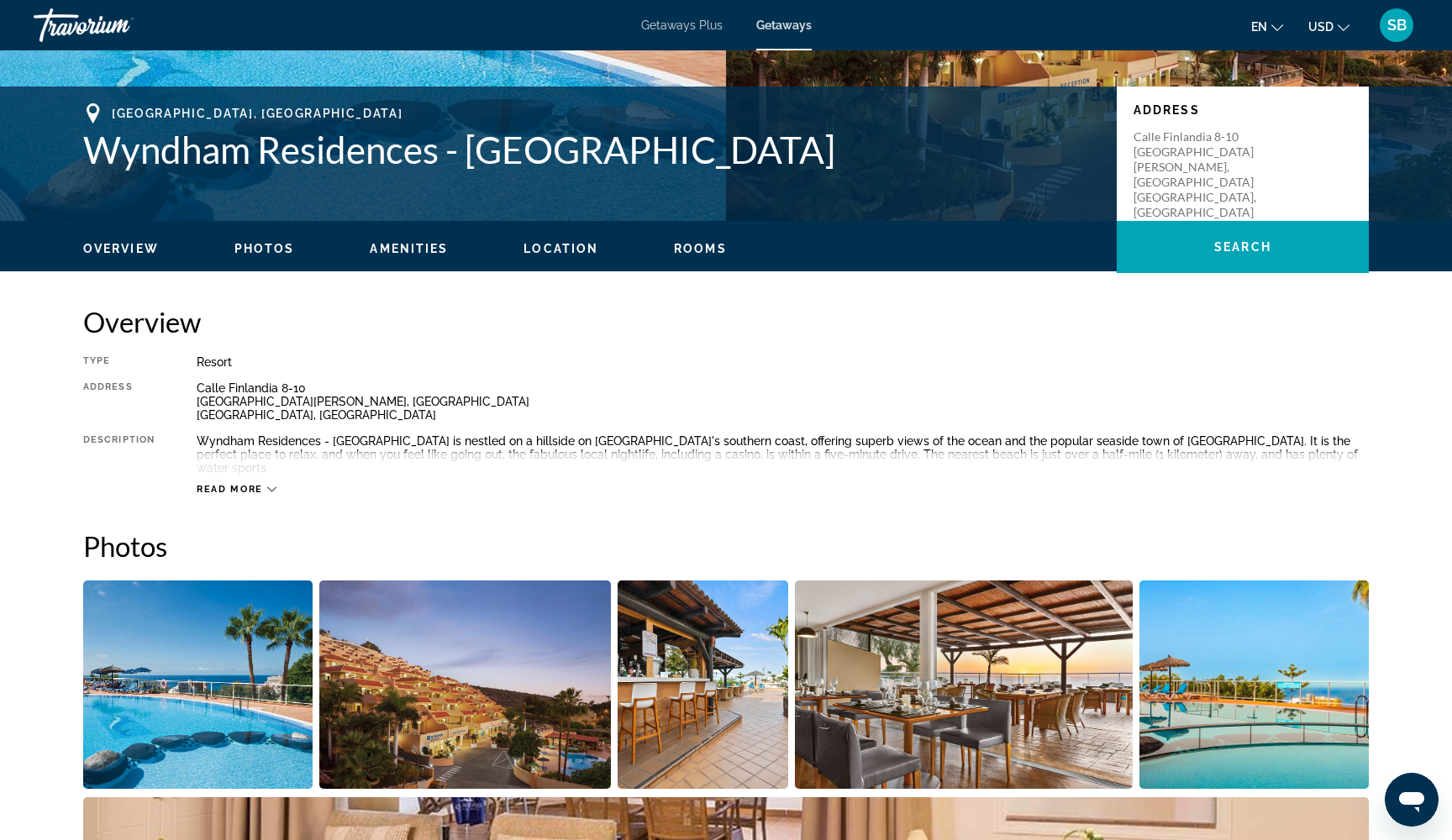
click at [268, 484] on icon "Main content" at bounding box center [272, 489] width 10 height 10
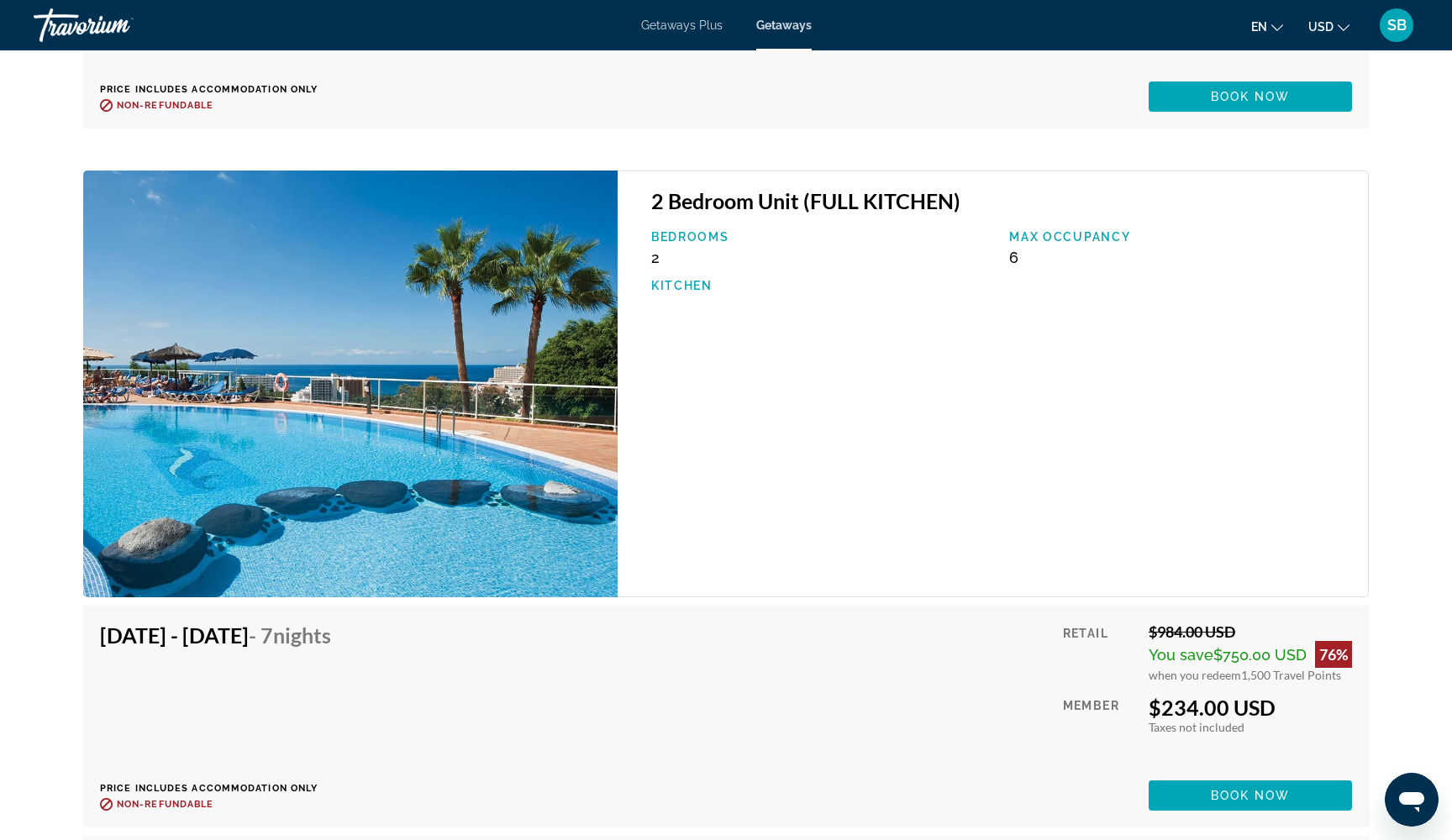
scroll to position [4389, 0]
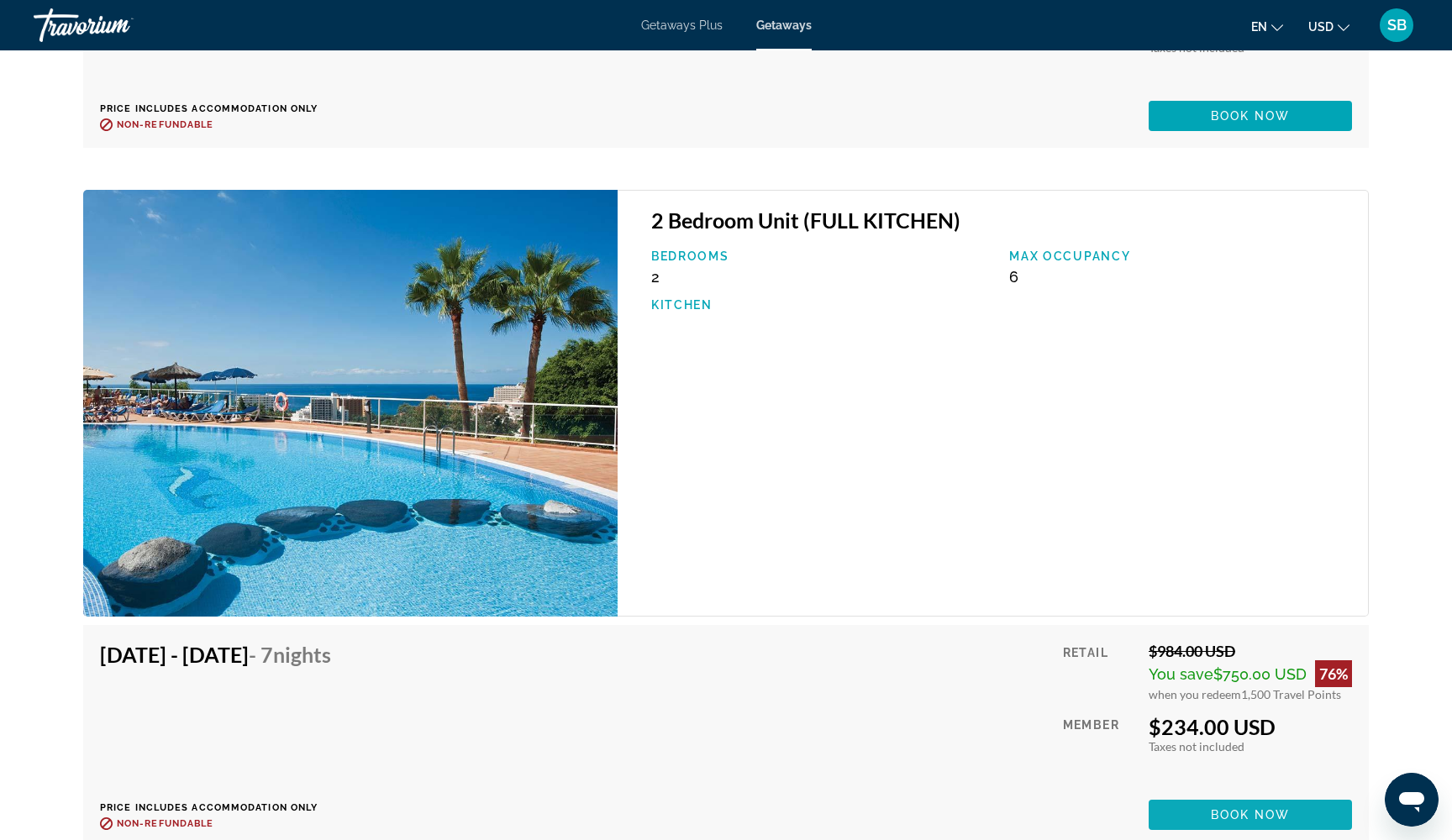
click at [1229, 809] on span "Book now" at bounding box center [1251, 815] width 80 height 13
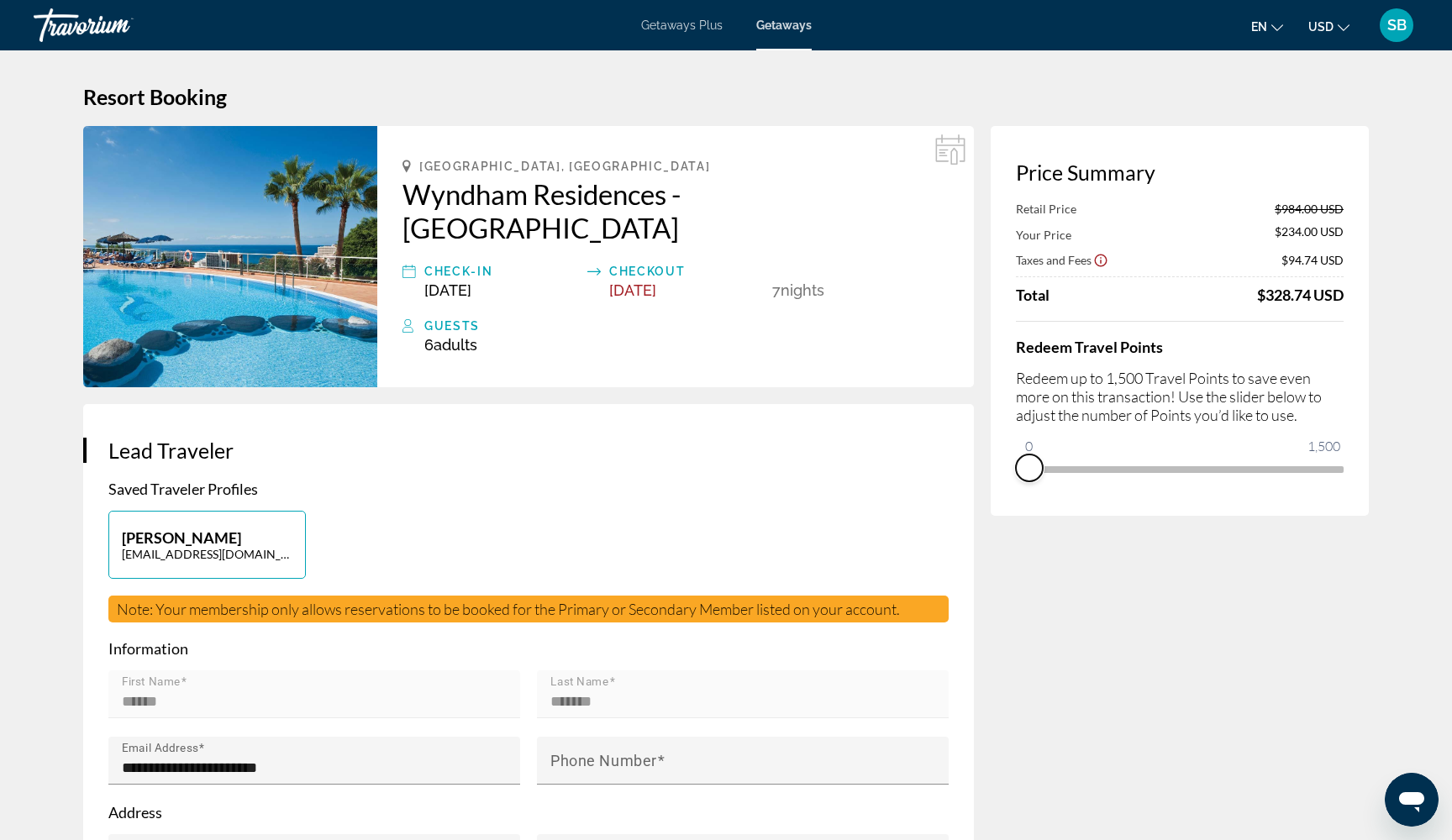
drag, startPoint x: 1330, startPoint y: 491, endPoint x: 1010, endPoint y: 484, distance: 320.1
click at [1009, 484] on div "Price Summary Retail Price $984.00 USD Your Price $234.00 USD Taxes and Fees $9…" at bounding box center [1180, 321] width 378 height 390
drag, startPoint x: 1026, startPoint y: 450, endPoint x: 1368, endPoint y: 470, distance: 342.6
click at [1368, 470] on div "Price Summary Your Price $984.00 USD Taxes and Fees $154.74 USD Travel Points A…" at bounding box center [1180, 321] width 378 height 390
drag, startPoint x: 1320, startPoint y: 493, endPoint x: 1002, endPoint y: 491, distance: 318.0
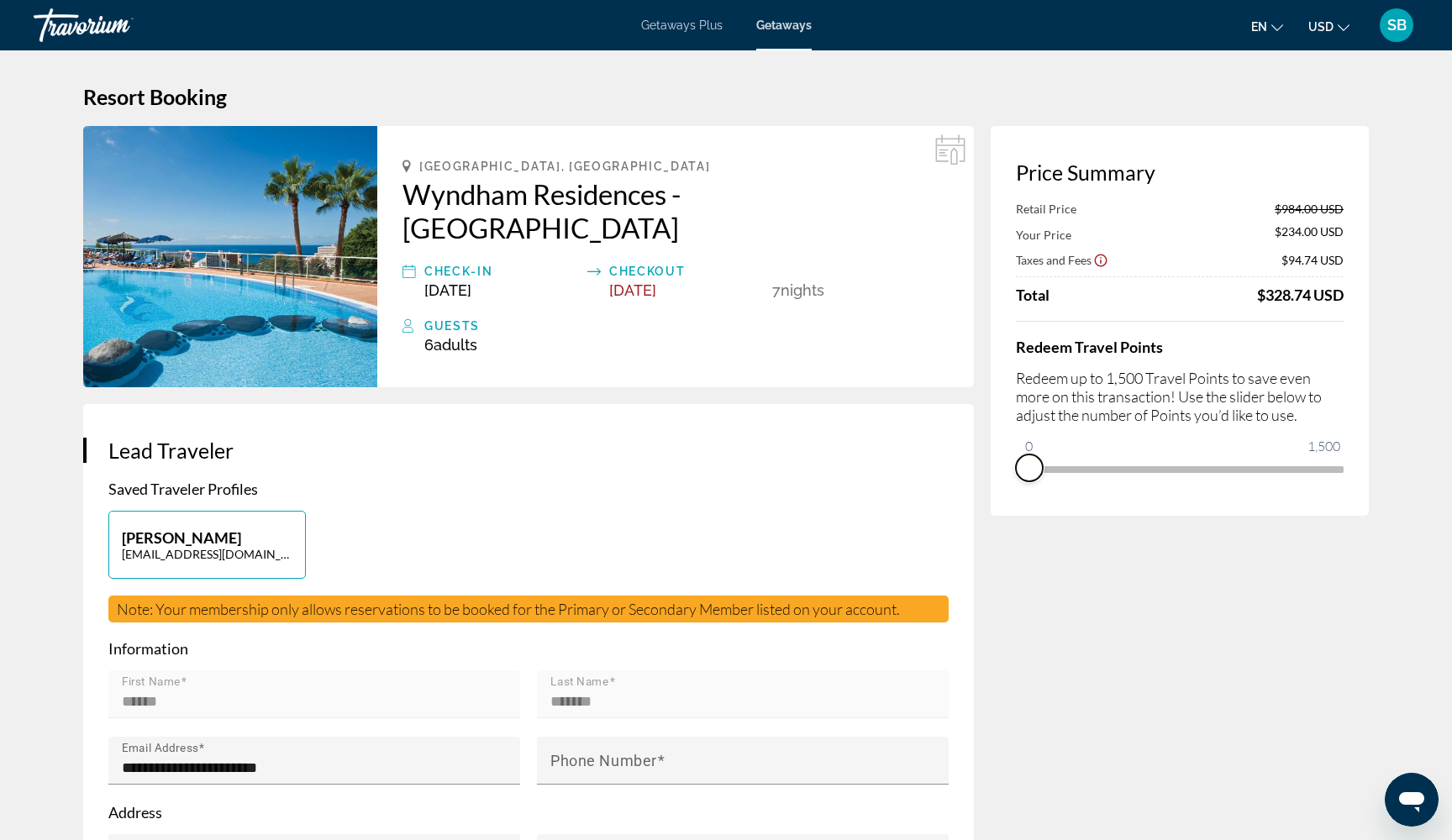
click at [1002, 491] on div "Price Summary Retail Price $984.00 USD Your Price $234.00 USD Taxes and Fees $9…" at bounding box center [1180, 321] width 378 height 390
drag, startPoint x: 1140, startPoint y: 137, endPoint x: 1191, endPoint y: 489, distance: 355.7
click at [1191, 490] on div "Price Summary Your Price $984.00 USD Taxes and Fees $154.74 USD Travel Points A…" at bounding box center [1180, 321] width 378 height 390
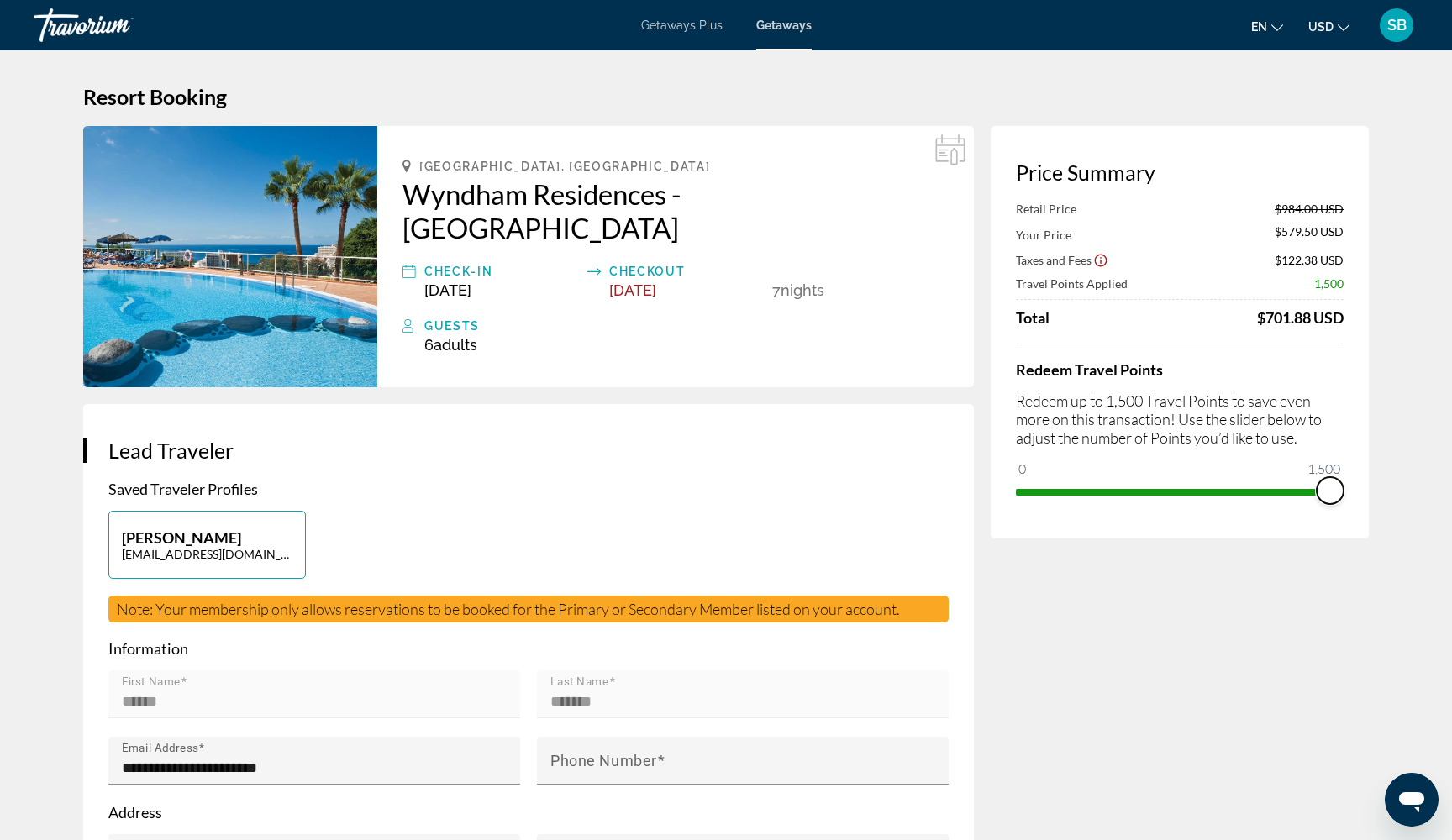
drag, startPoint x: 1188, startPoint y: 491, endPoint x: 1364, endPoint y: 494, distance: 176.0
click at [1364, 496] on div "Price Summary Retail Price $984.00 USD Your Price $579.50 USD Taxes and Fees $1…" at bounding box center [1180, 332] width 378 height 412
